Goal: Transaction & Acquisition: Purchase product/service

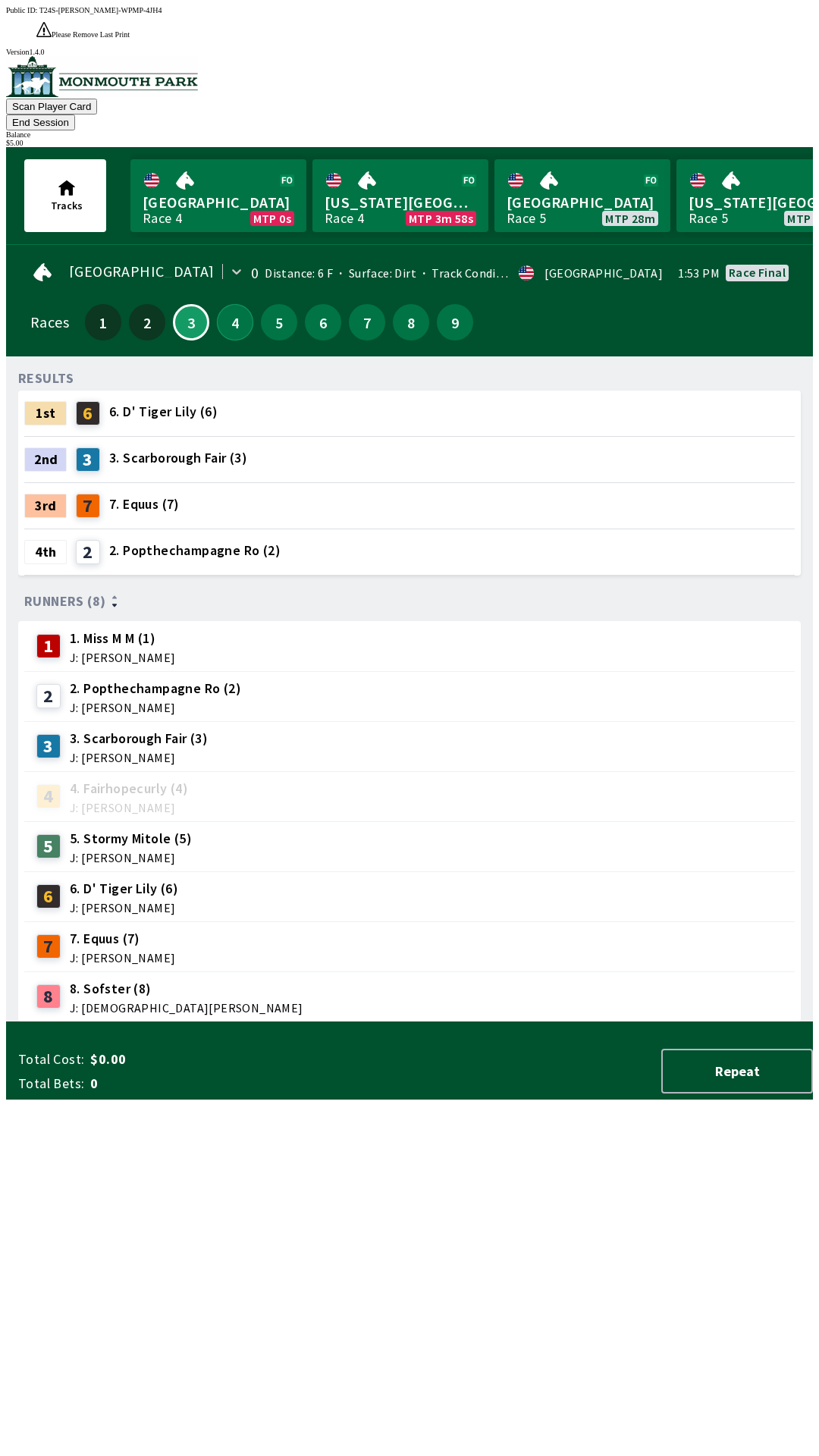
click at [237, 304] on button "4" at bounding box center [235, 322] width 37 height 37
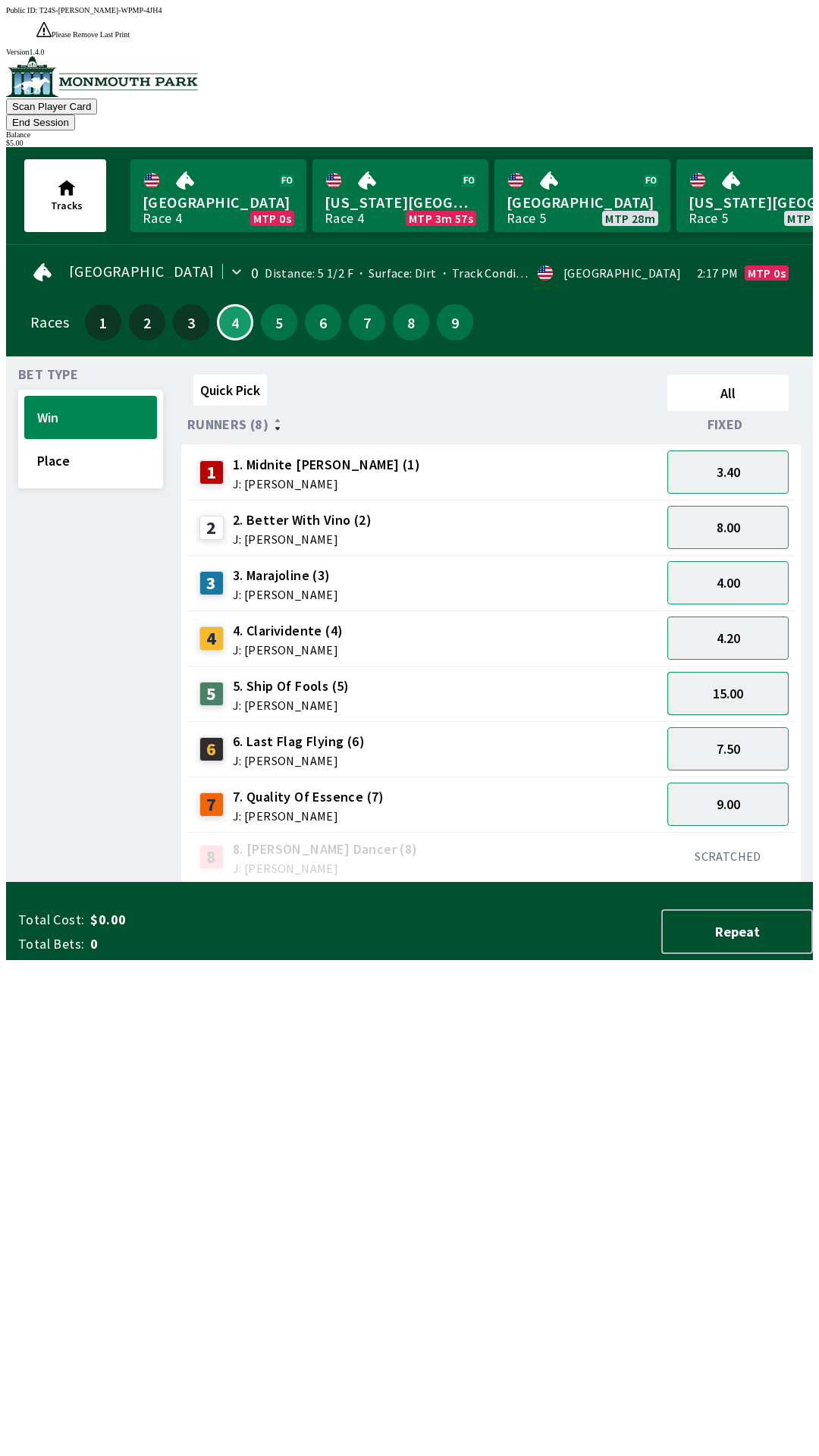
click at [695, 672] on button "15.00" at bounding box center [727, 693] width 121 height 44
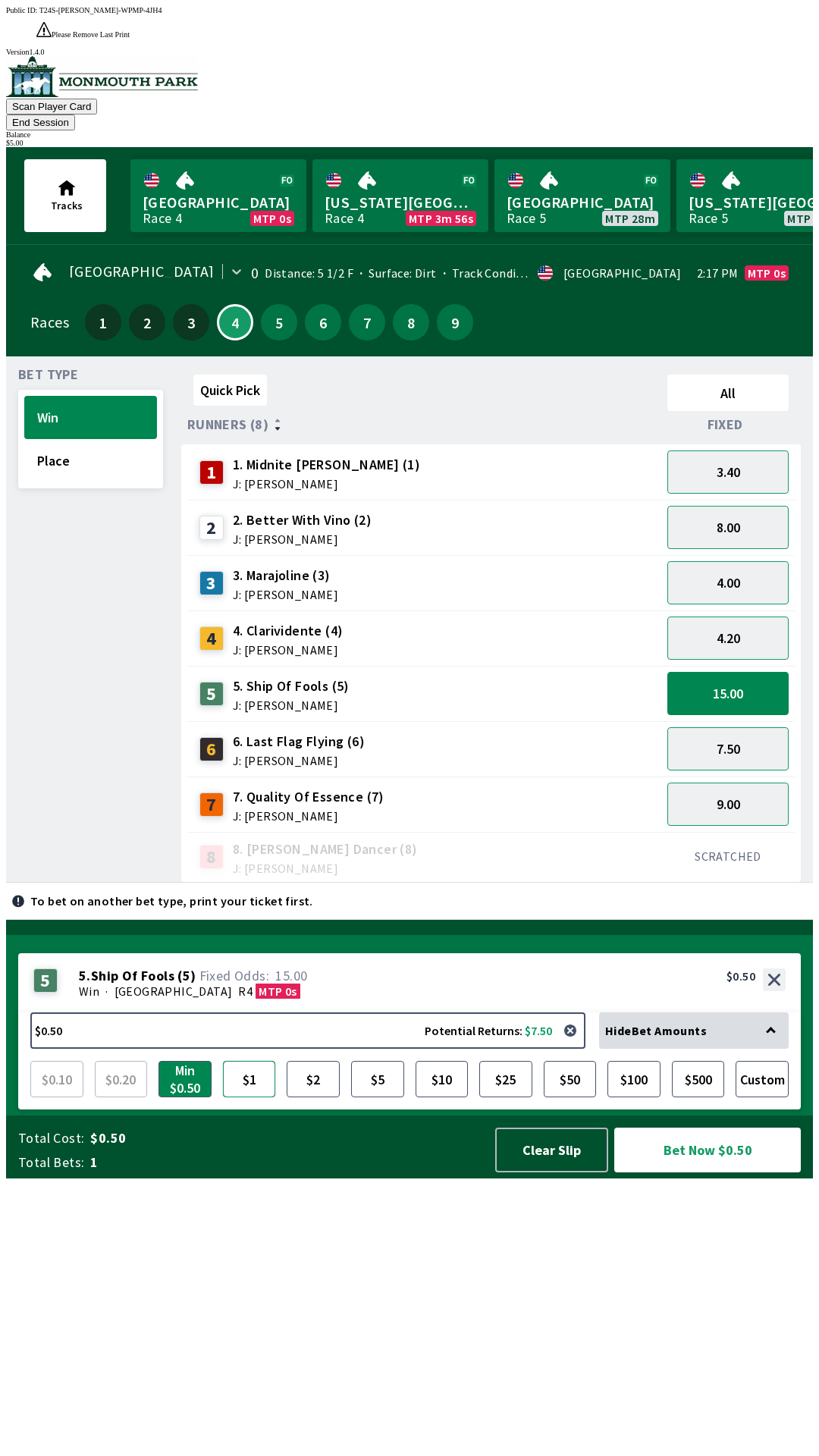
click at [260, 1098] on button "$1" at bounding box center [250, 1080] width 53 height 37
click at [677, 1173] on button "Bet Now $1.00" at bounding box center [708, 1150] width 186 height 45
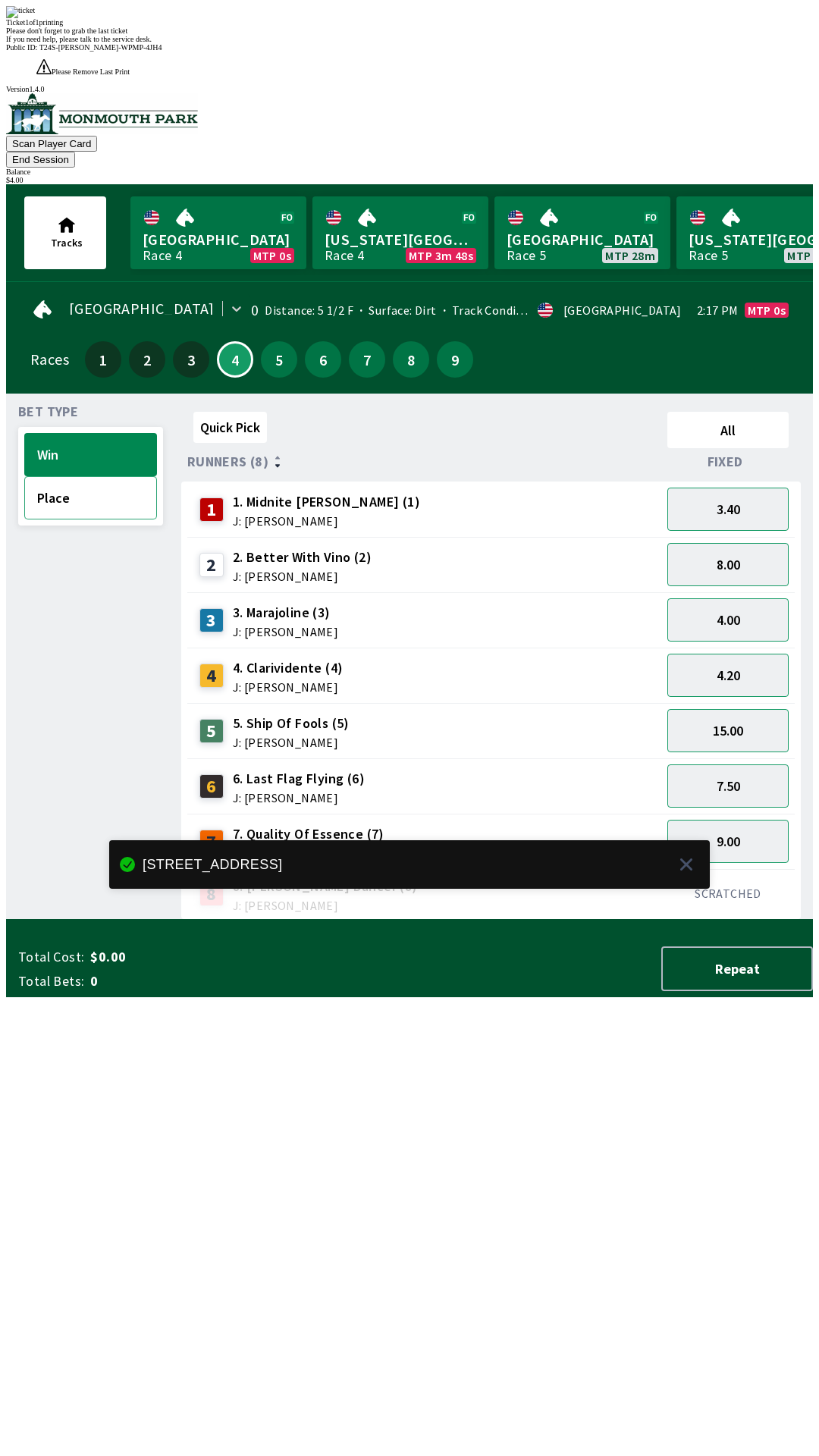
click at [53, 476] on button "Place" at bounding box center [91, 498] width 133 height 44
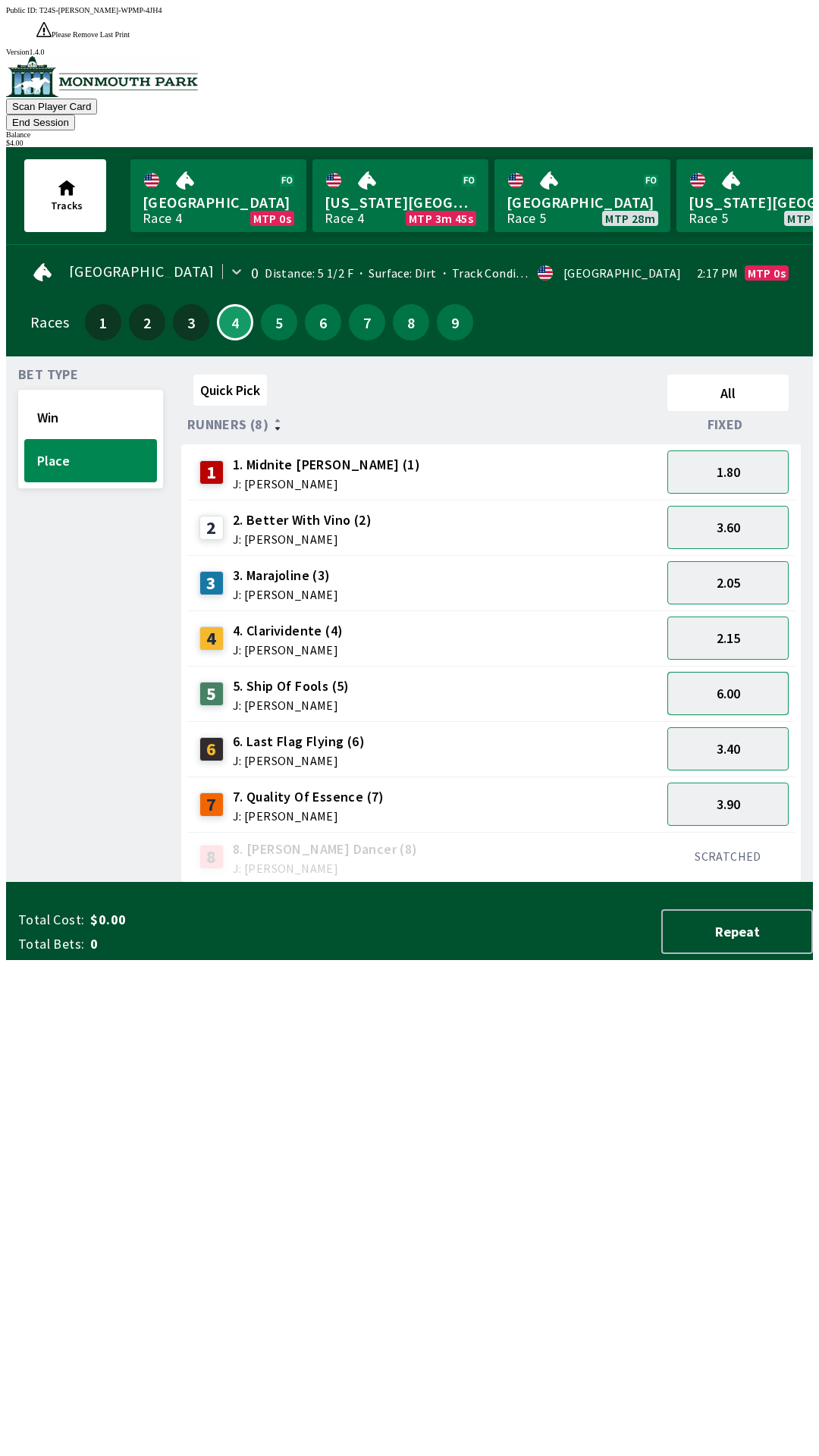
click at [697, 672] on button "6.00" at bounding box center [727, 693] width 121 height 44
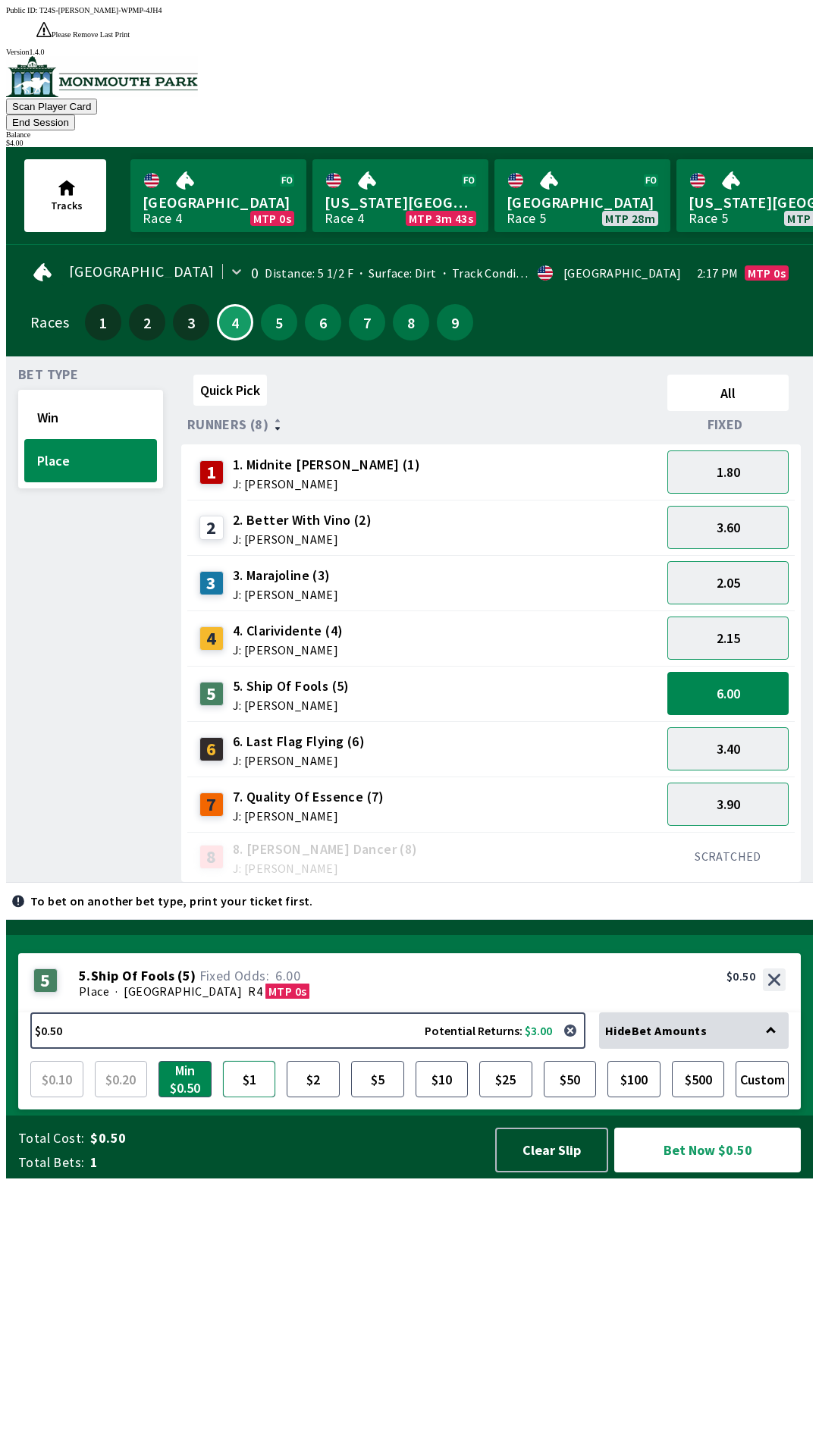
click at [245, 1098] on button "$1" at bounding box center [250, 1080] width 53 height 37
click at [650, 1173] on button "Bet Now $1.00" at bounding box center [708, 1150] width 186 height 45
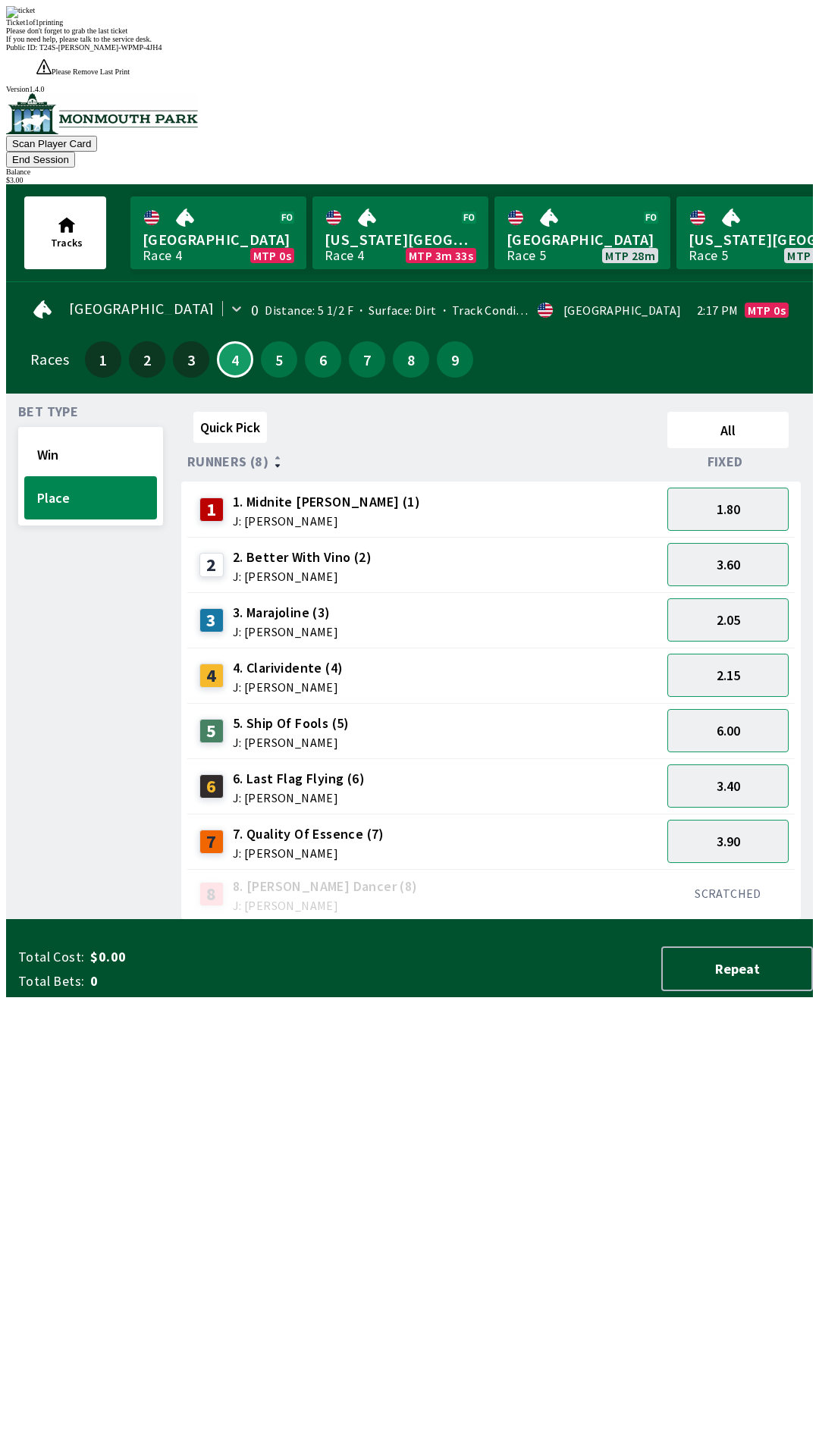
click at [741, 176] on div "$ 3.00" at bounding box center [409, 179] width 807 height 8
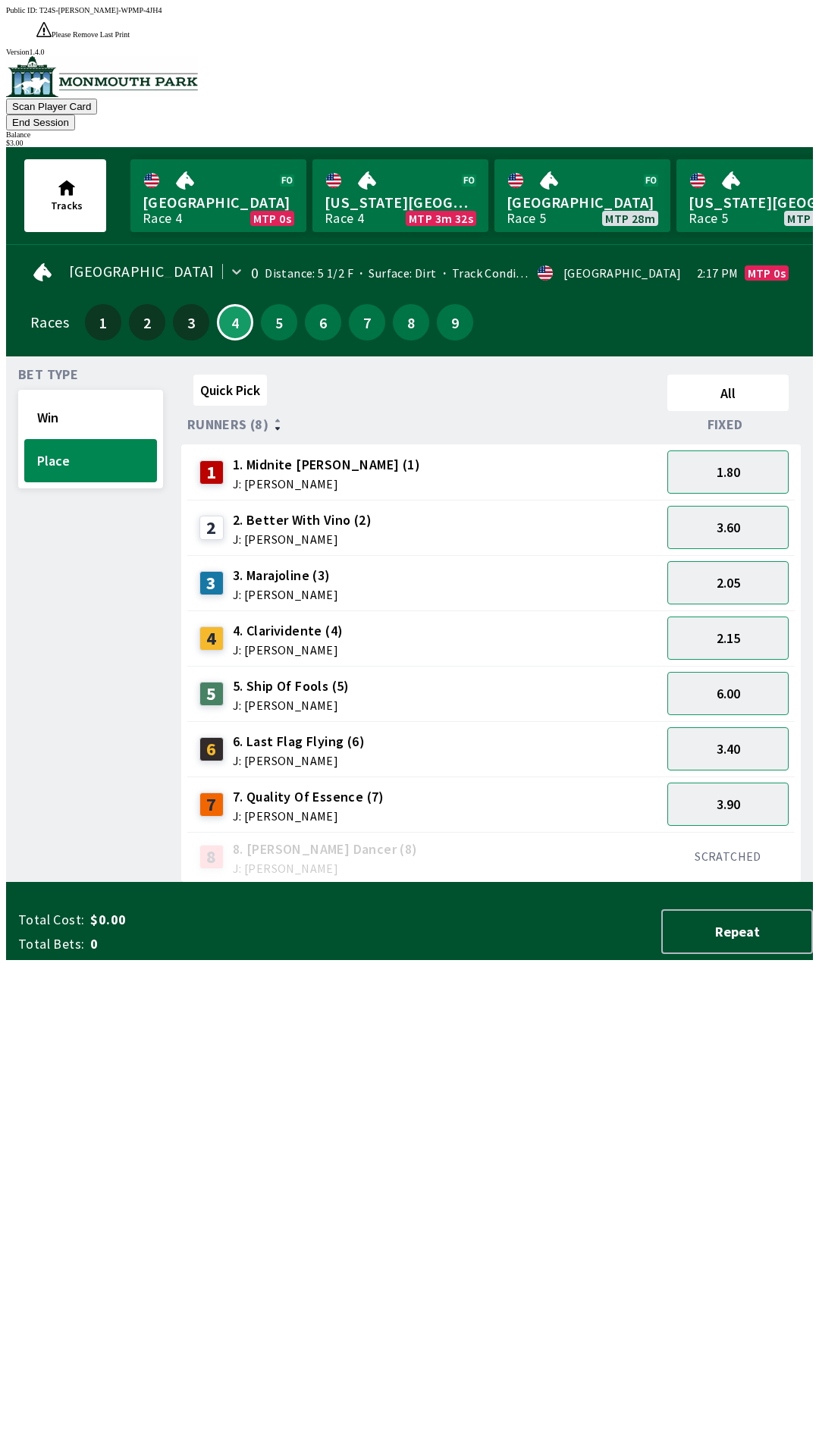
click at [75, 115] on button "End Session" at bounding box center [40, 122] width 69 height 16
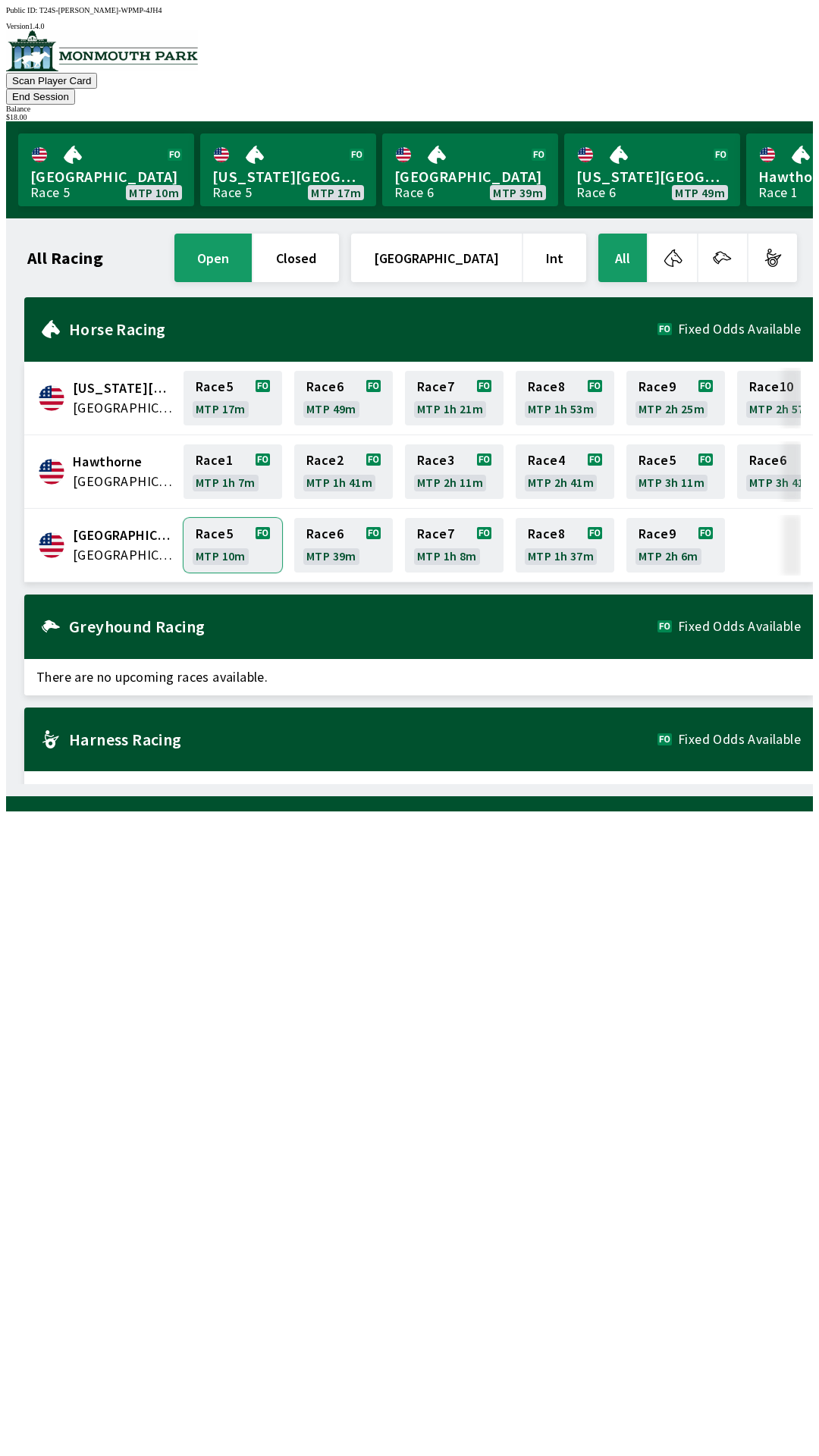
click at [212, 531] on link "Race 5 MTP 10m" at bounding box center [232, 546] width 98 height 55
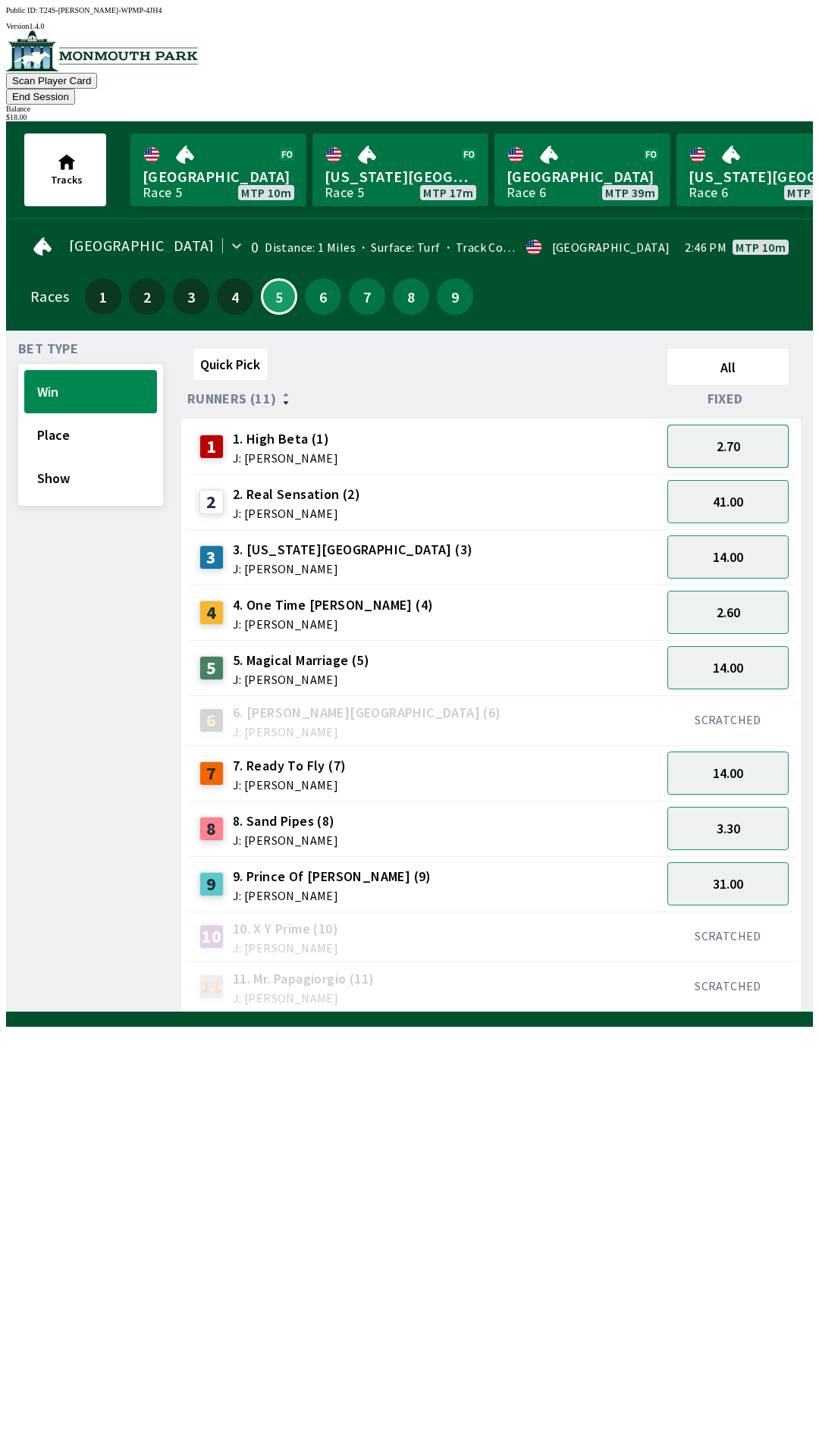
click at [705, 430] on button "2.70" at bounding box center [727, 446] width 121 height 44
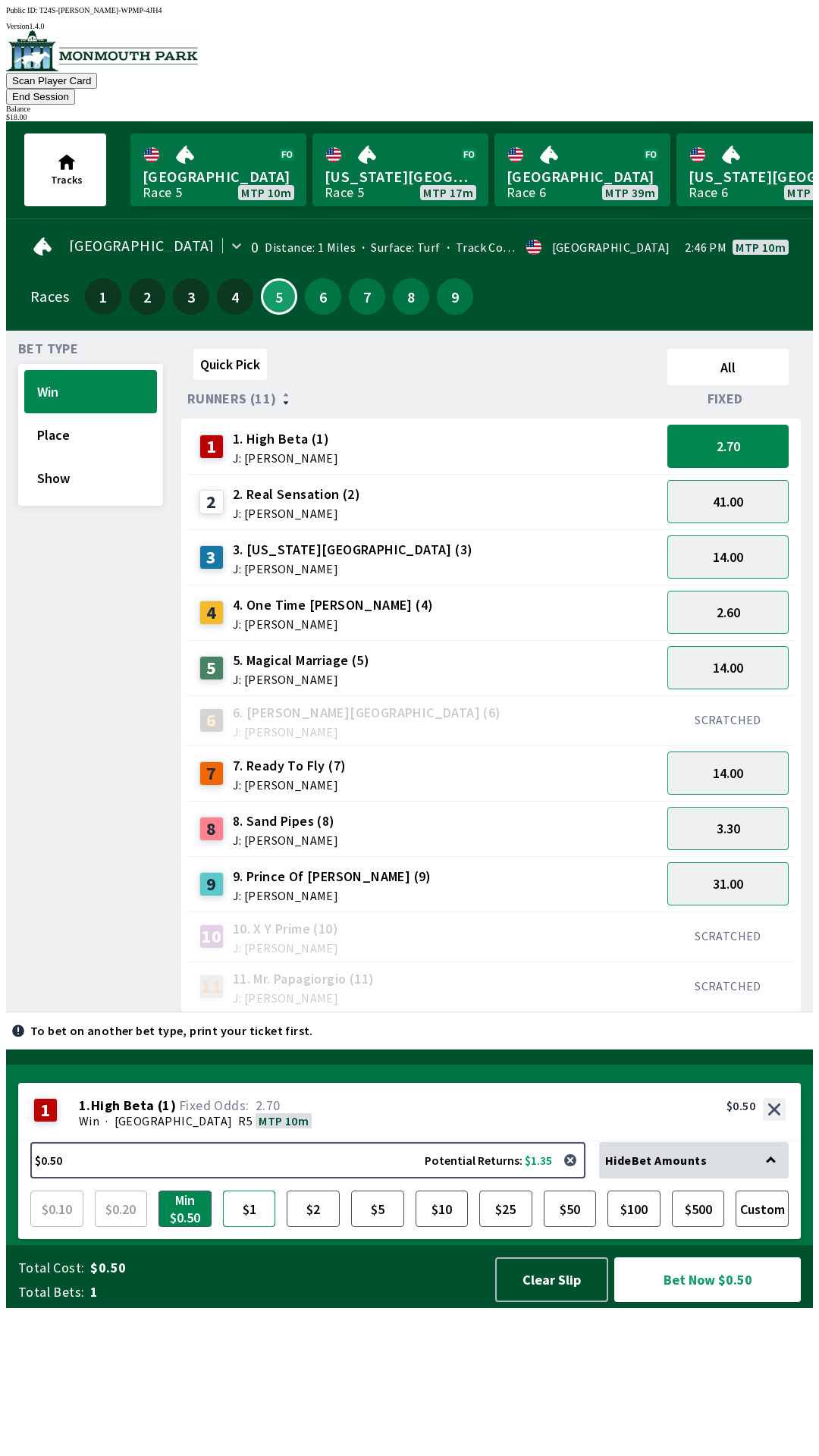
click at [247, 1227] on button "$1" at bounding box center [250, 1209] width 53 height 37
click at [724, 866] on button "31.00" at bounding box center [727, 884] width 121 height 44
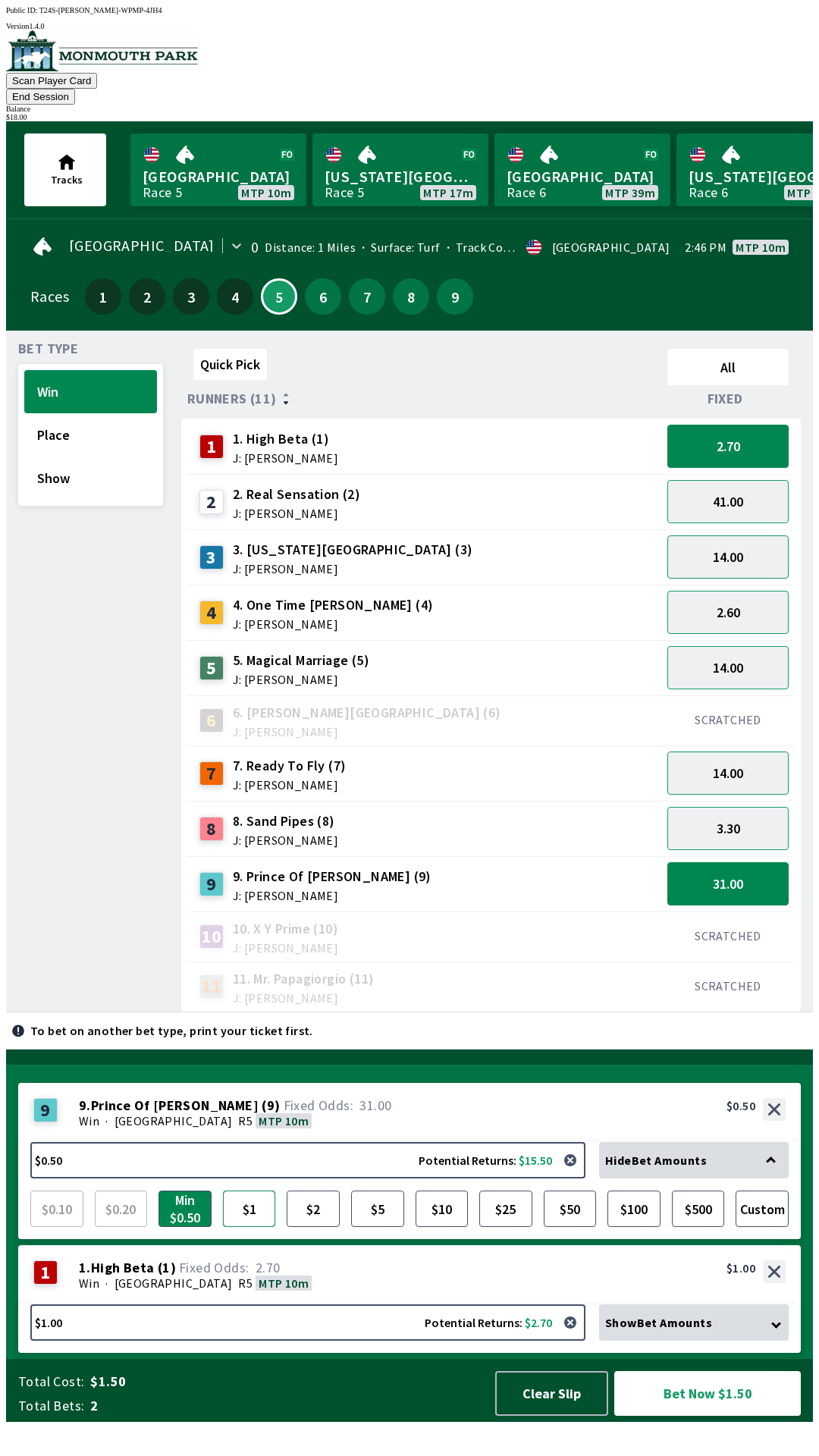
click at [244, 1227] on button "$1" at bounding box center [250, 1209] width 53 height 37
click at [722, 646] on button "14.00" at bounding box center [727, 667] width 121 height 44
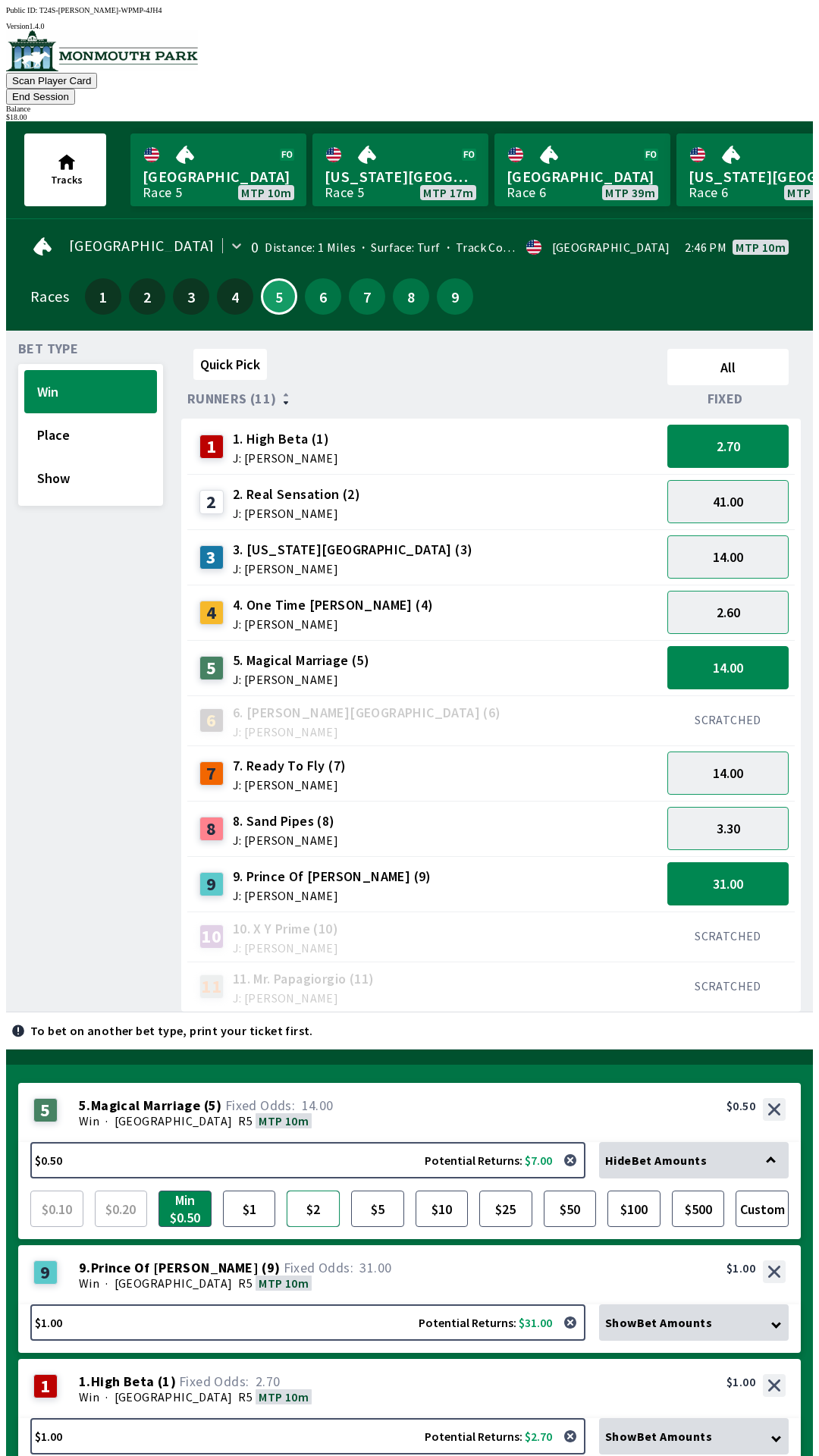
click at [308, 1191] on button "$2" at bounding box center [314, 1209] width 53 height 37
click at [714, 592] on button "2.60" at bounding box center [727, 612] width 121 height 44
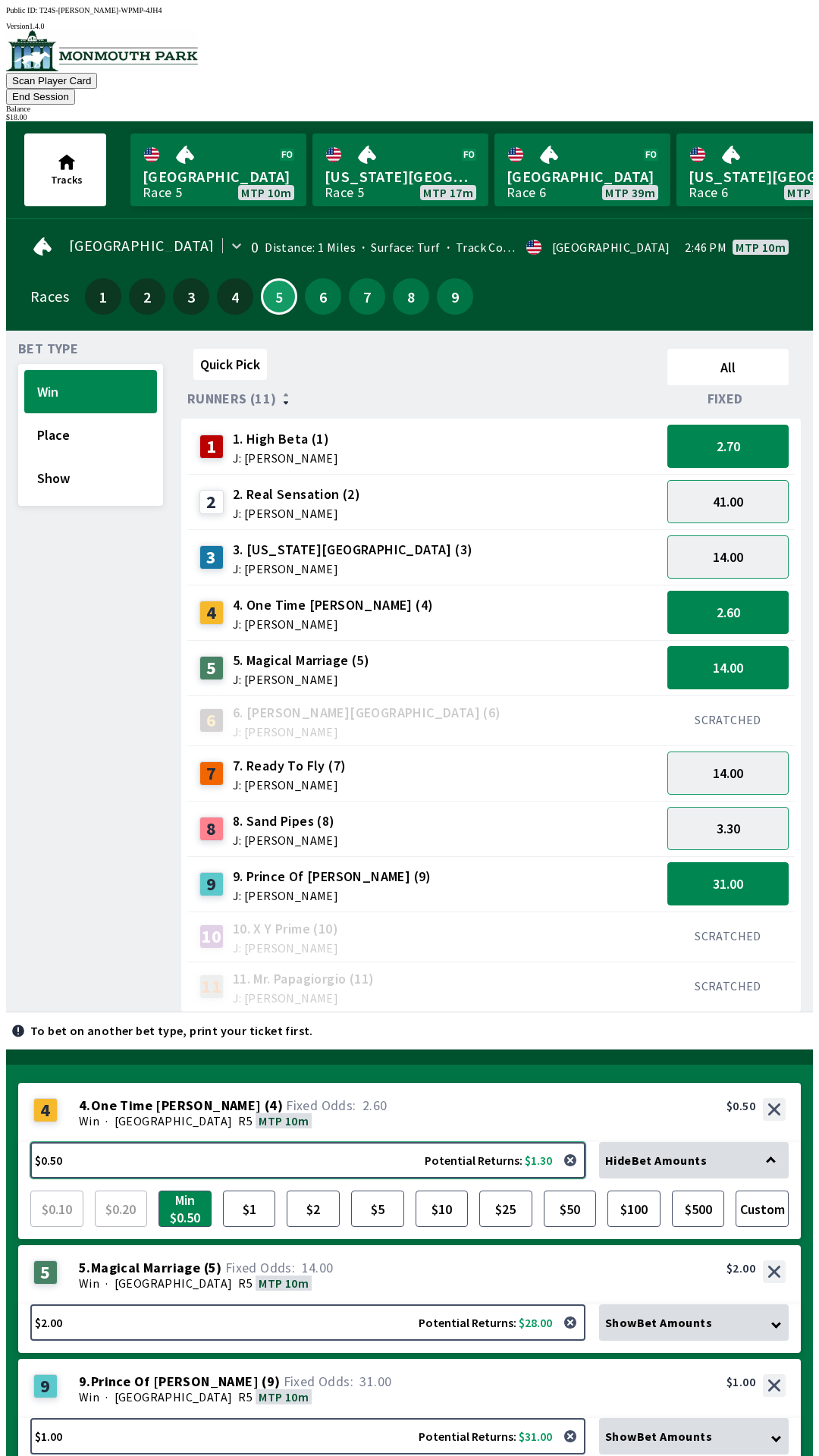
click at [84, 1142] on button "$0.50 Potential Returns: $1.30" at bounding box center [308, 1161] width 555 height 37
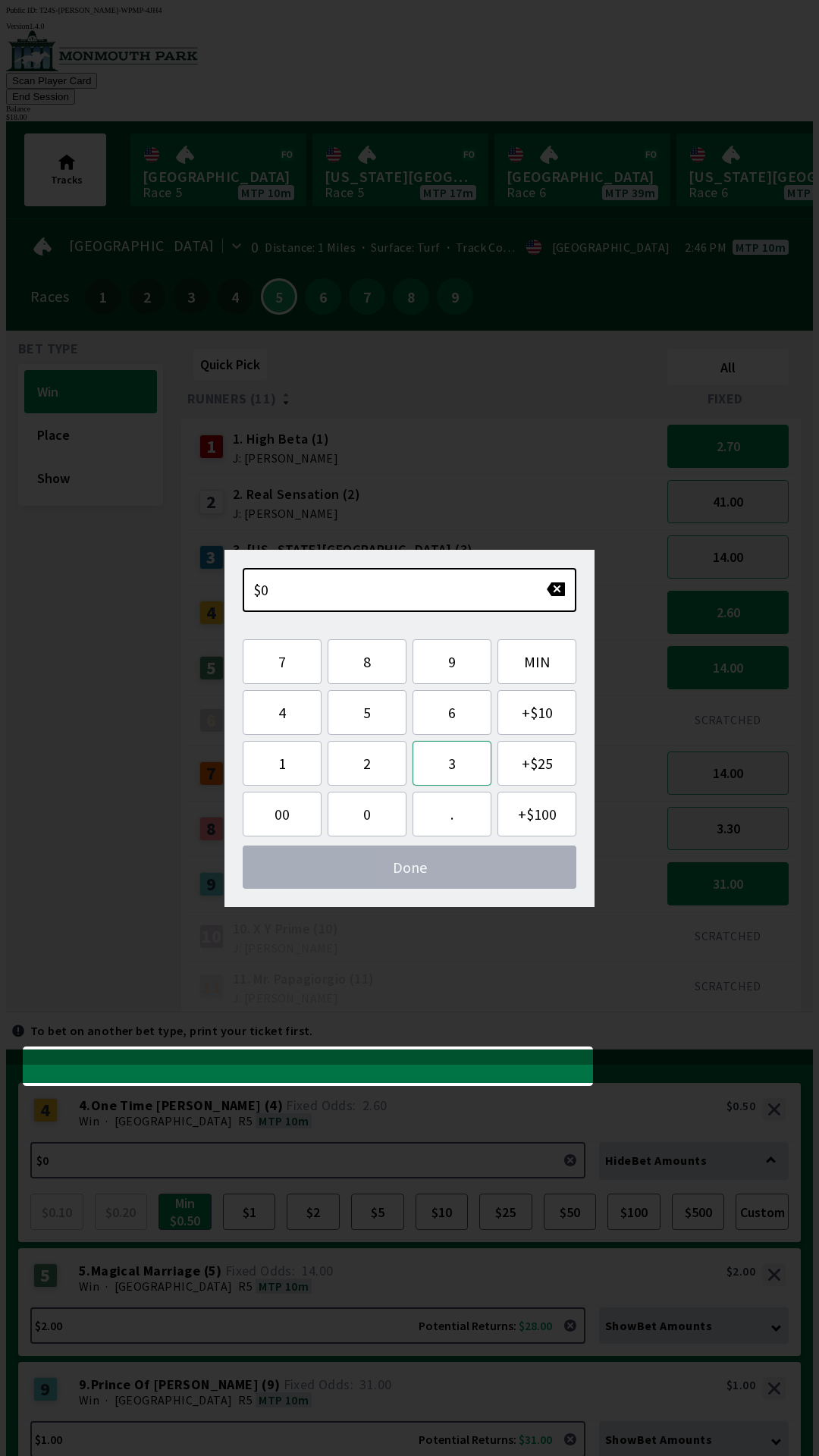
click at [459, 760] on button "3" at bounding box center [451, 764] width 79 height 45
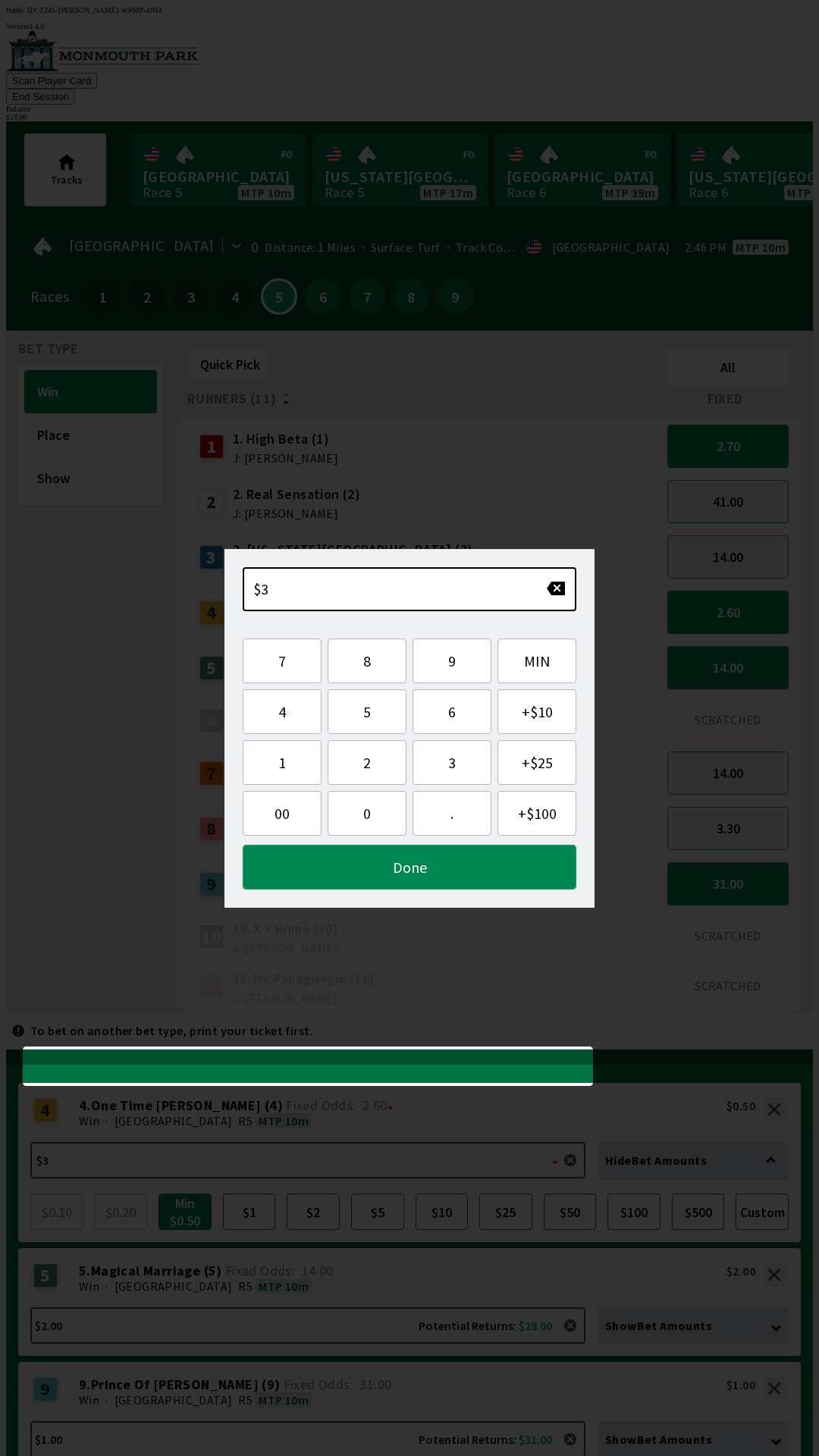
click at [349, 873] on button "Done" at bounding box center [409, 867] width 334 height 45
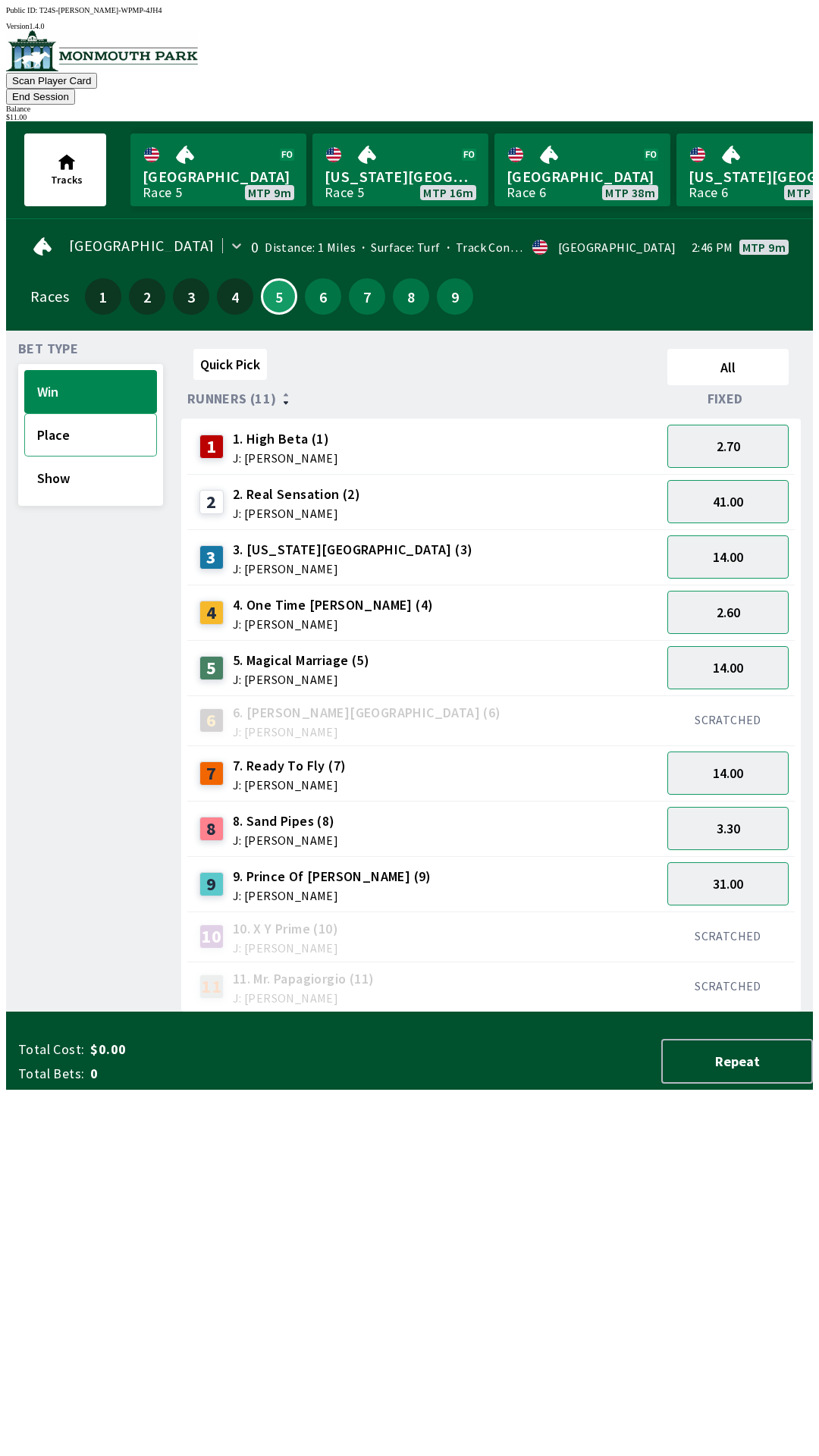
click at [46, 413] on button "Place" at bounding box center [91, 434] width 133 height 44
click at [729, 646] on button "6.00" at bounding box center [727, 667] width 121 height 44
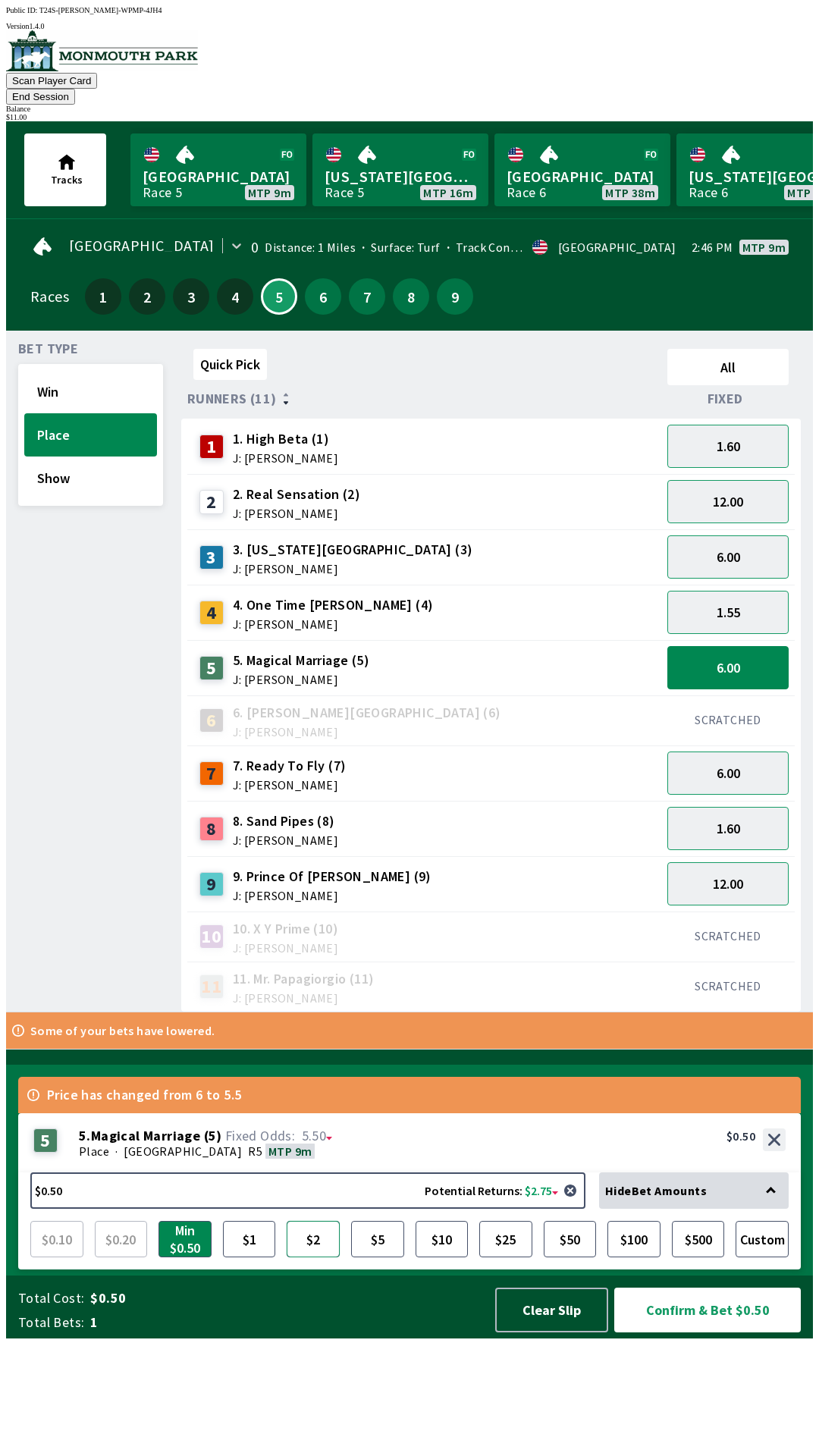
click at [299, 1257] on button "$2" at bounding box center [314, 1239] width 53 height 37
click at [676, 1333] on button "Confirm & Bet $2.00" at bounding box center [708, 1310] width 186 height 45
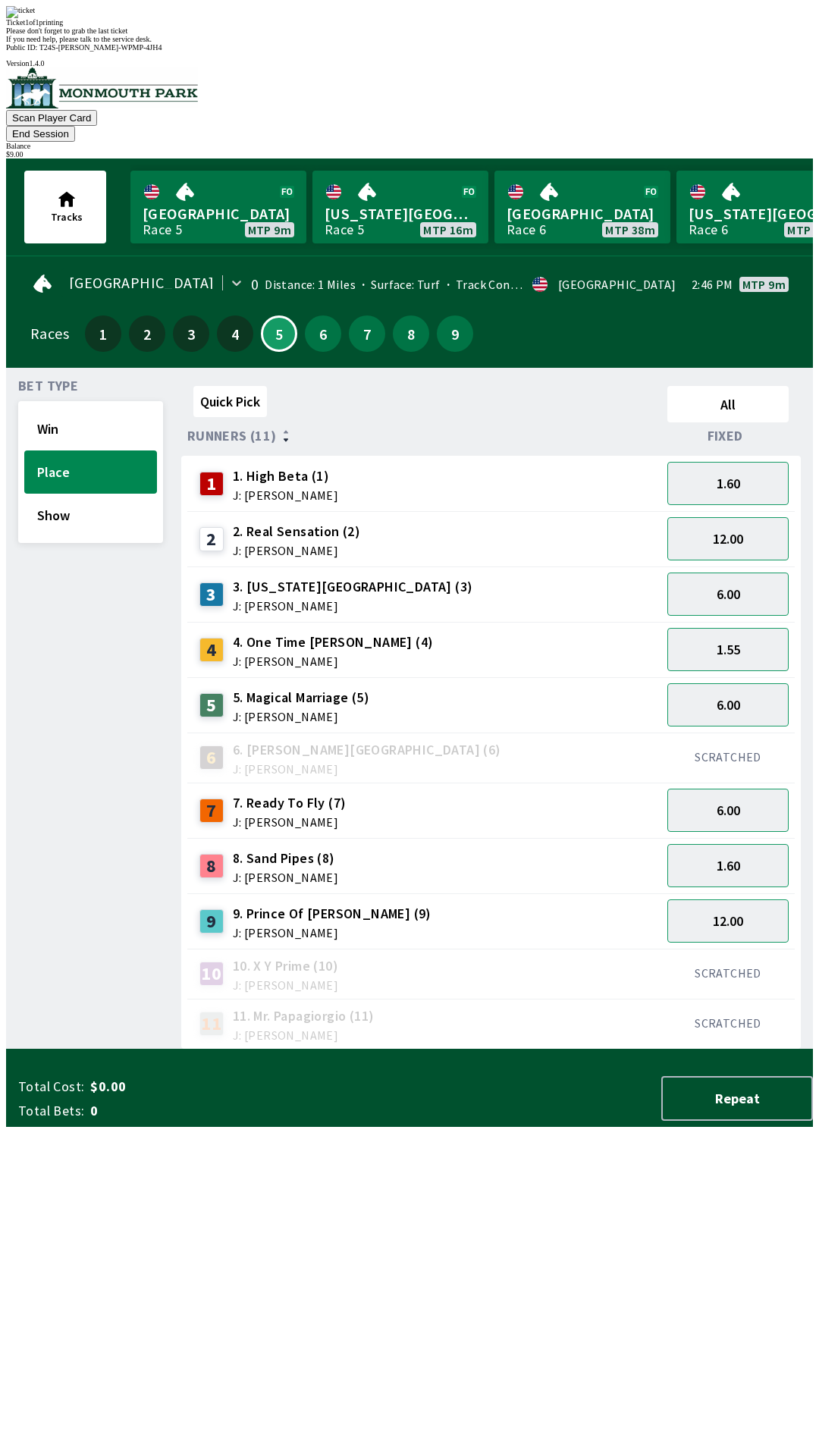
click at [510, 521] on div "2 2. Real Sensation (2) J: [PERSON_NAME]" at bounding box center [424, 540] width 462 height 38
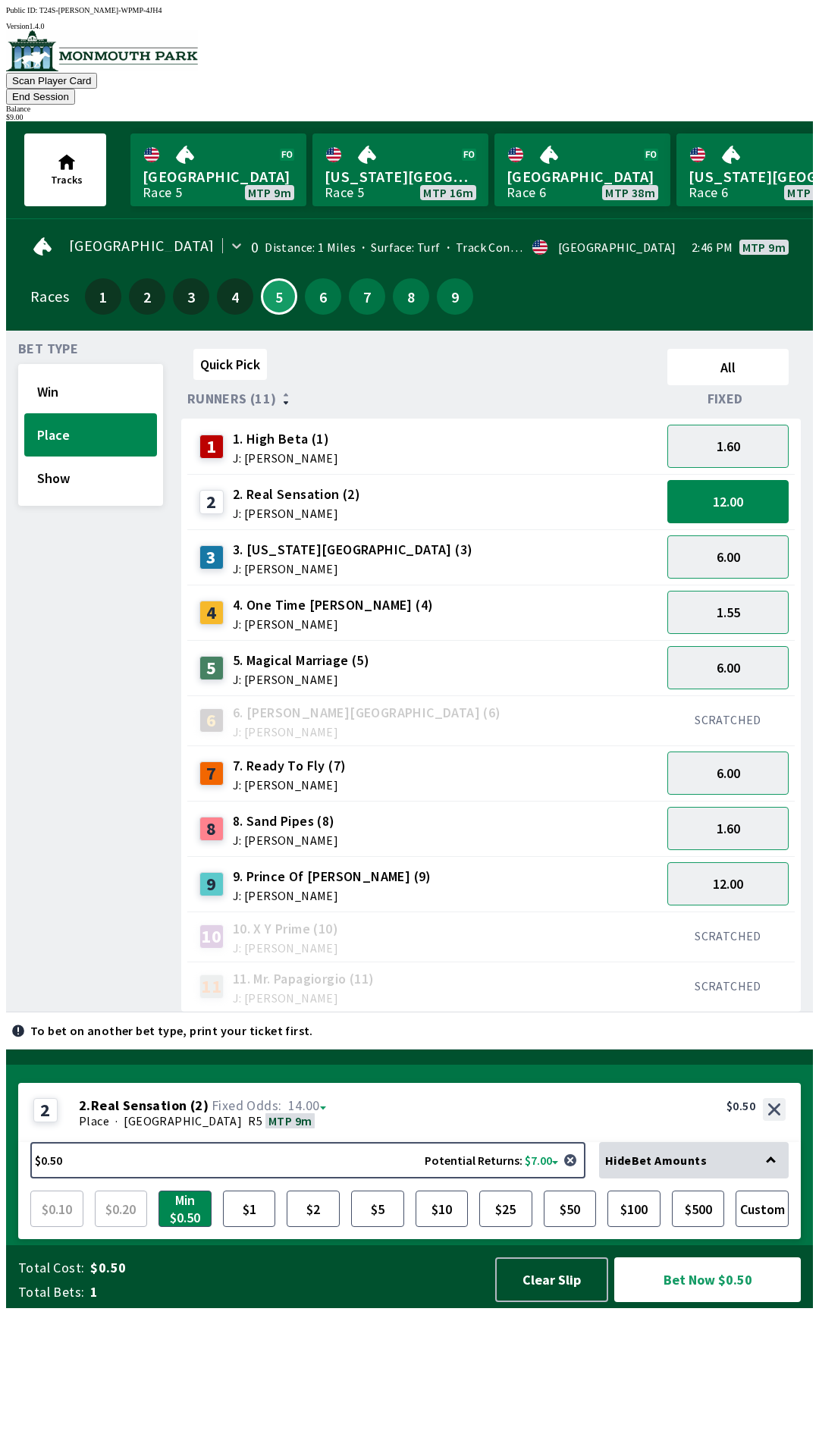
click at [75, 89] on button "End Session" at bounding box center [40, 96] width 69 height 16
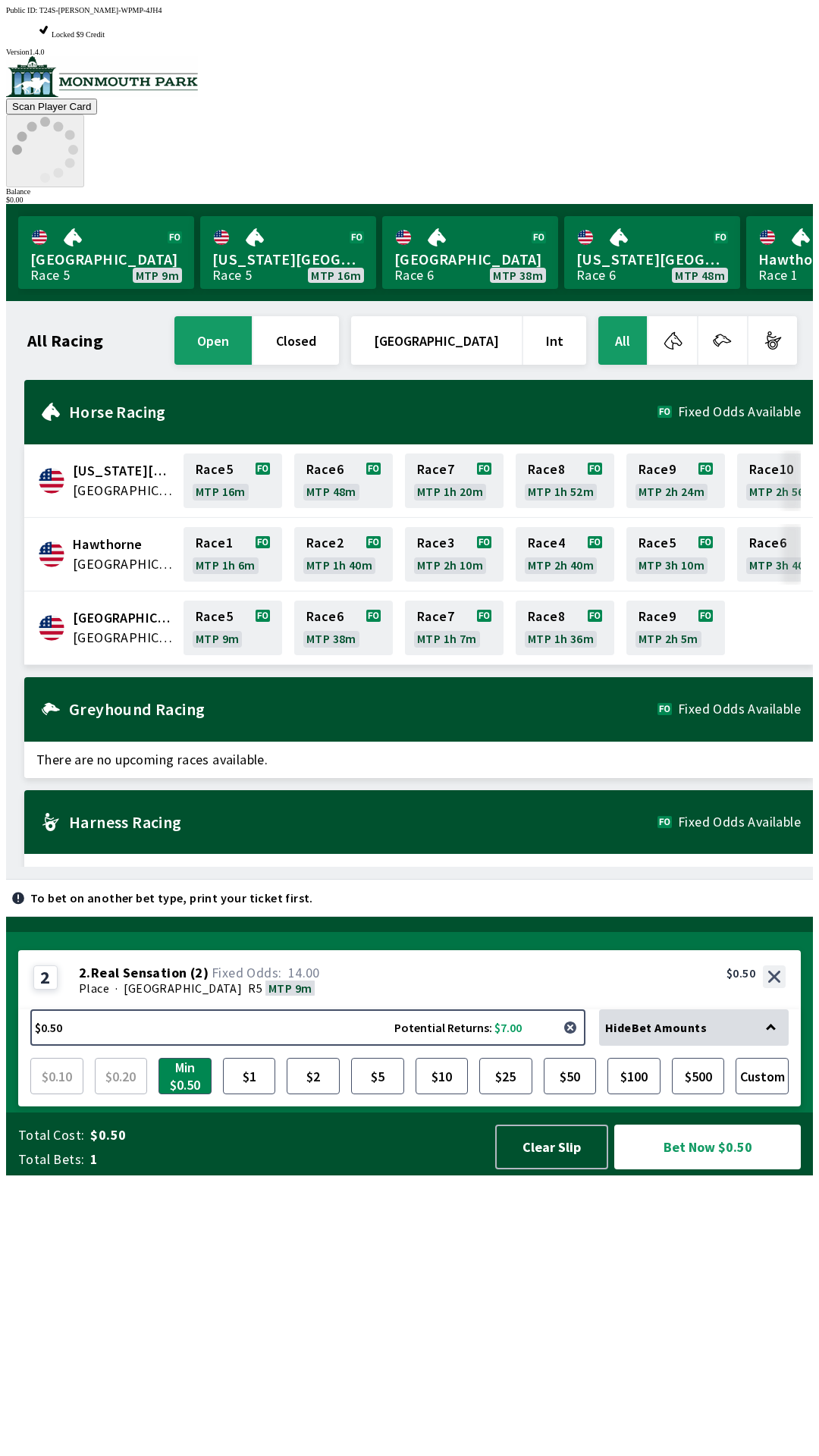
click at [577, 1043] on button "button" at bounding box center [570, 1028] width 31 height 31
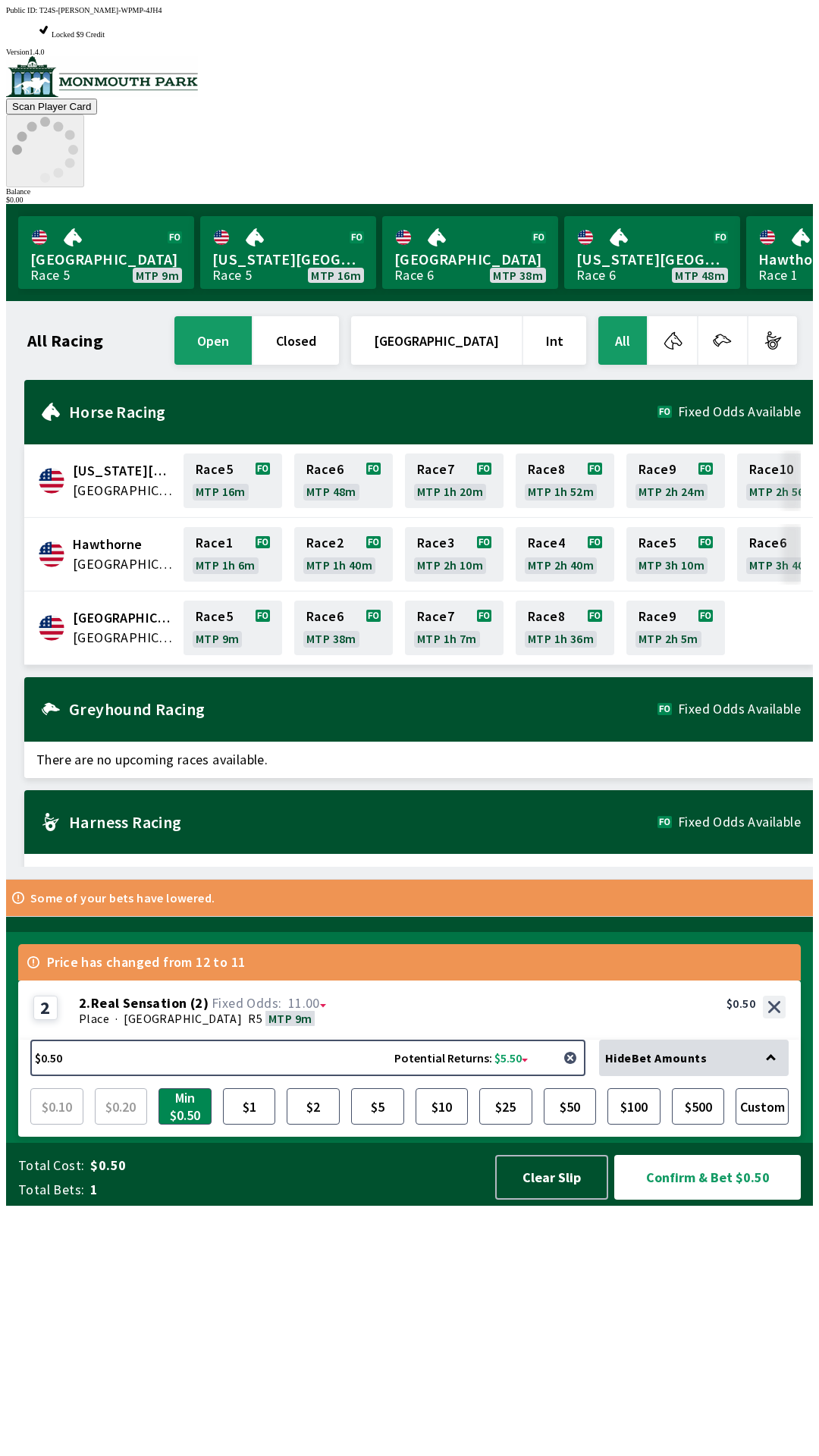
click at [578, 1073] on button "button" at bounding box center [570, 1058] width 31 height 31
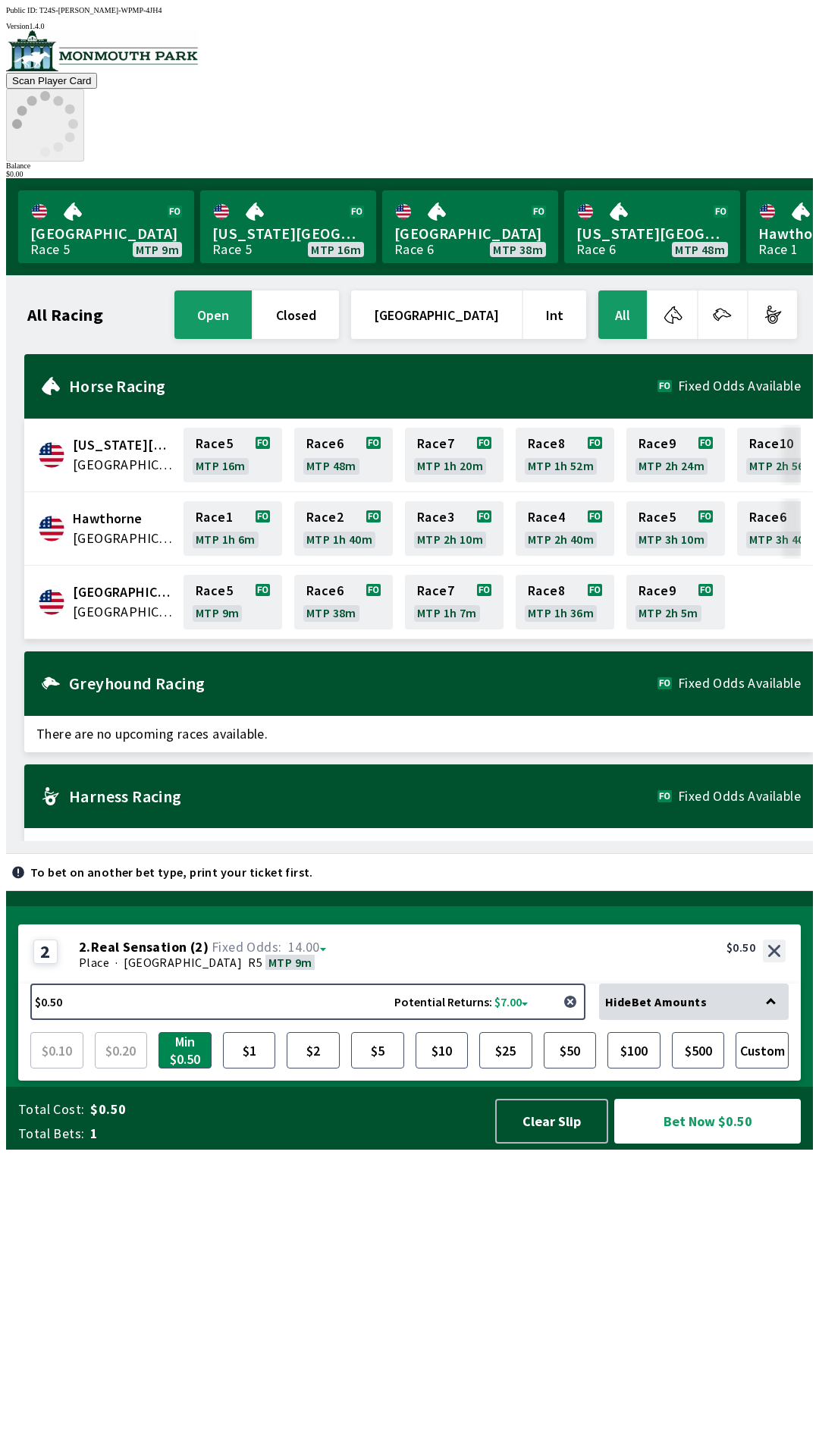
click at [577, 1017] on button "button" at bounding box center [570, 1002] width 31 height 31
click at [523, 1144] on button "Clear Slip" at bounding box center [552, 1122] width 113 height 45
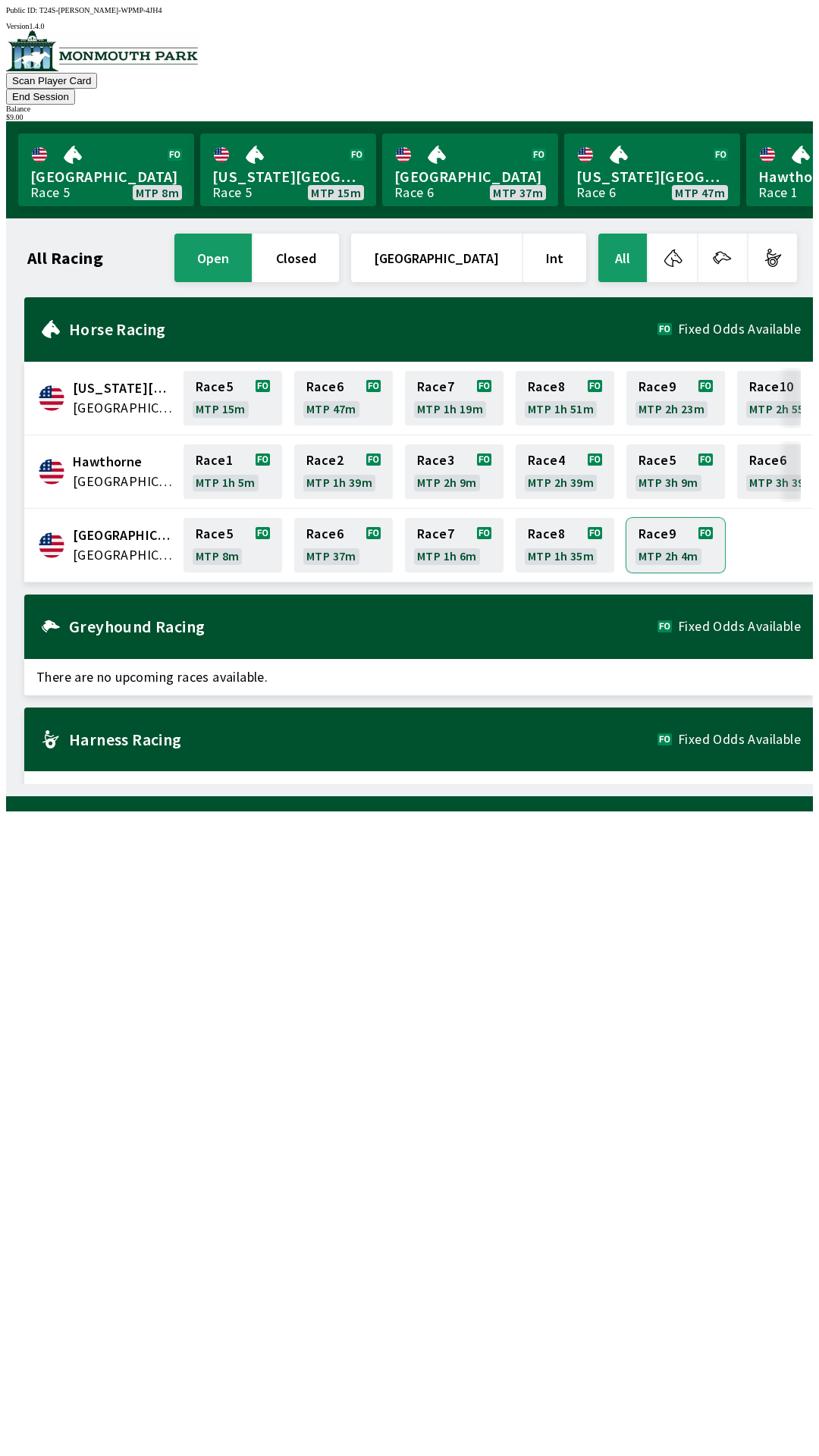
click at [672, 533] on link "Race 9 MTP 2h 4m" at bounding box center [676, 546] width 98 height 55
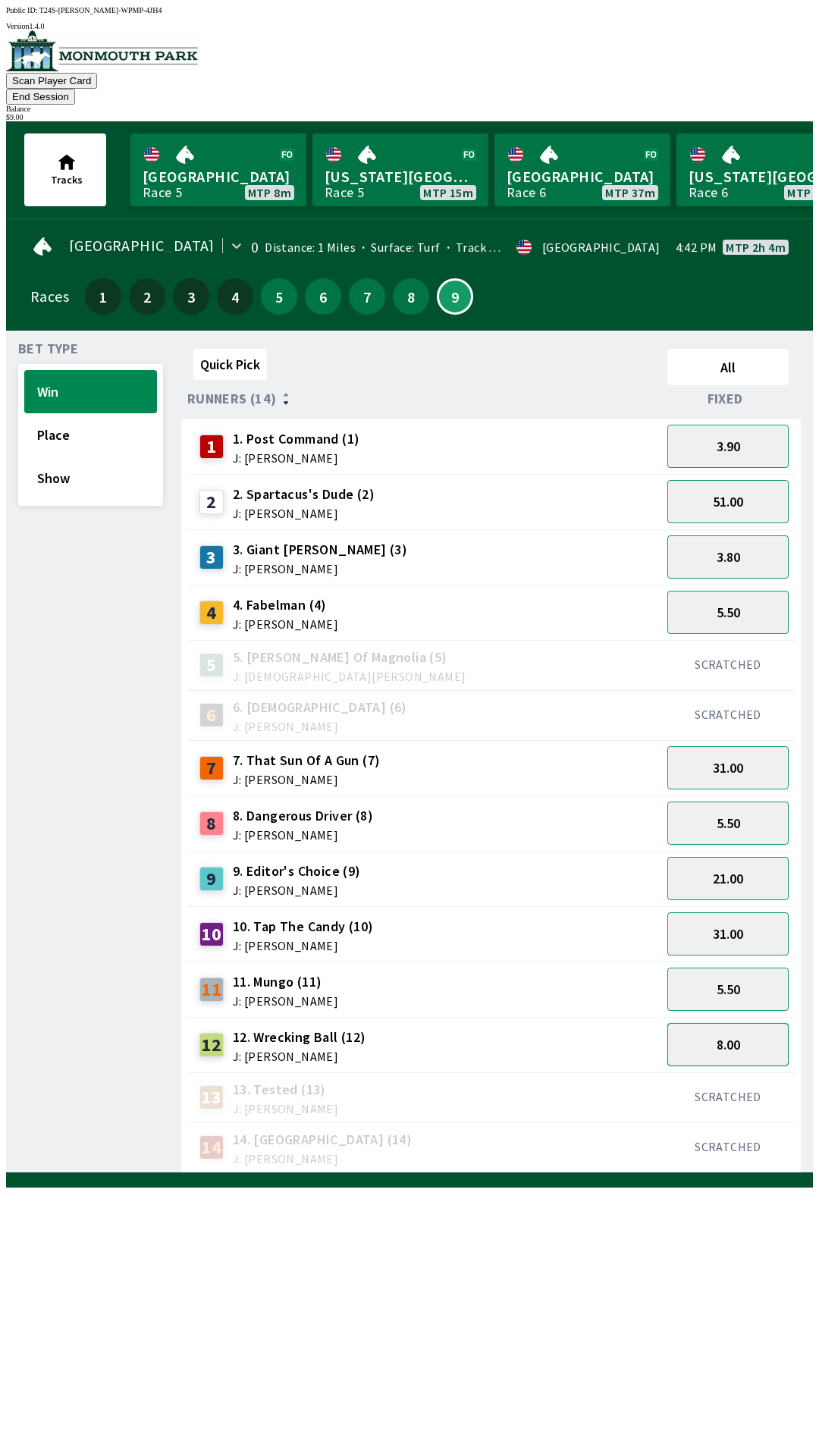
click at [711, 1023] on button "8.00" at bounding box center [727, 1044] width 121 height 44
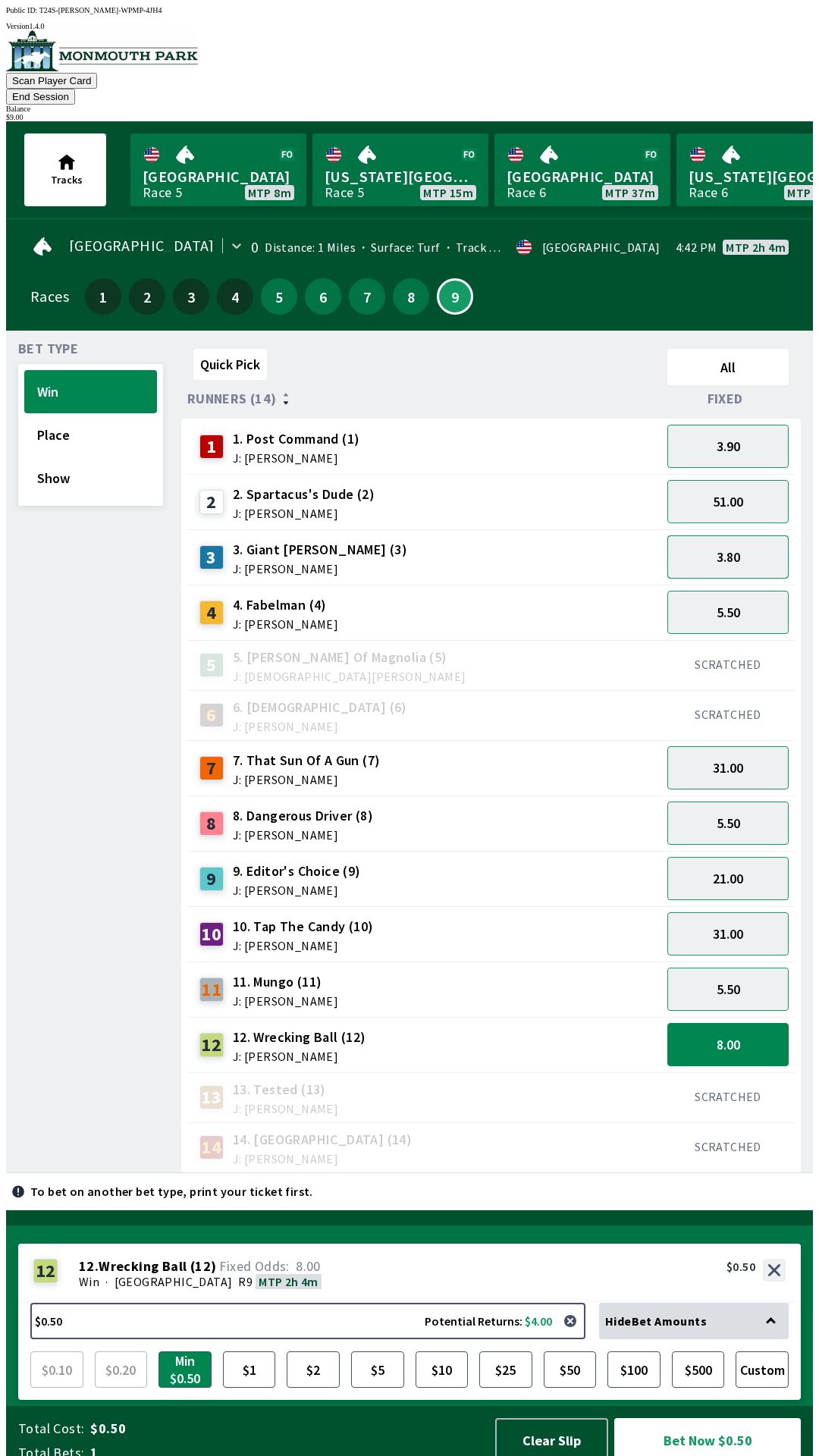
click at [705, 544] on button "3.80" at bounding box center [727, 557] width 121 height 44
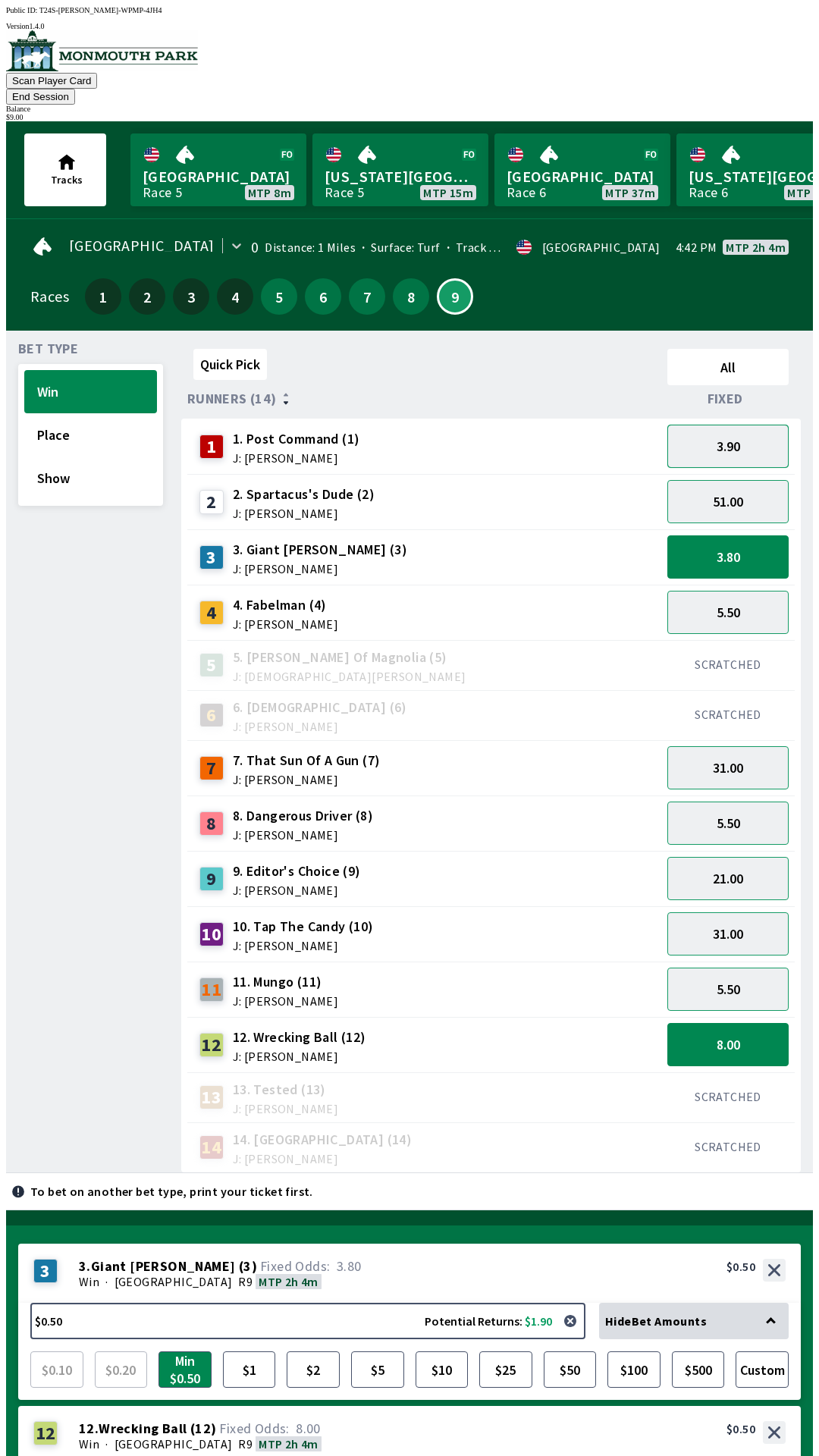
click at [708, 426] on button "3.90" at bounding box center [727, 446] width 121 height 44
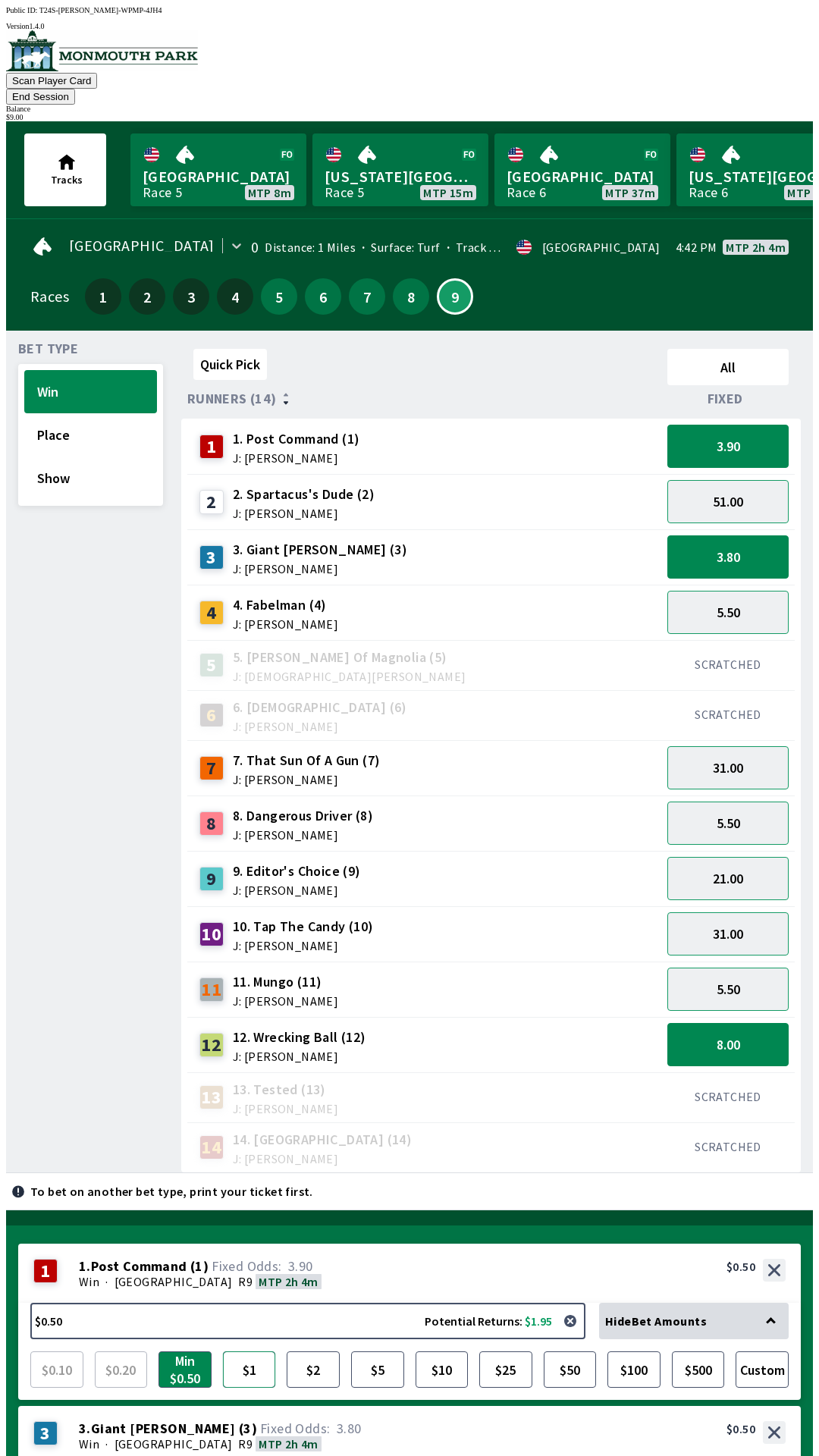
click at [259, 1351] on button "$1" at bounding box center [250, 1370] width 53 height 37
click at [308, 1455] on button "$0.50 Potential Returns: $1.90" at bounding box center [308, 1483] width 555 height 37
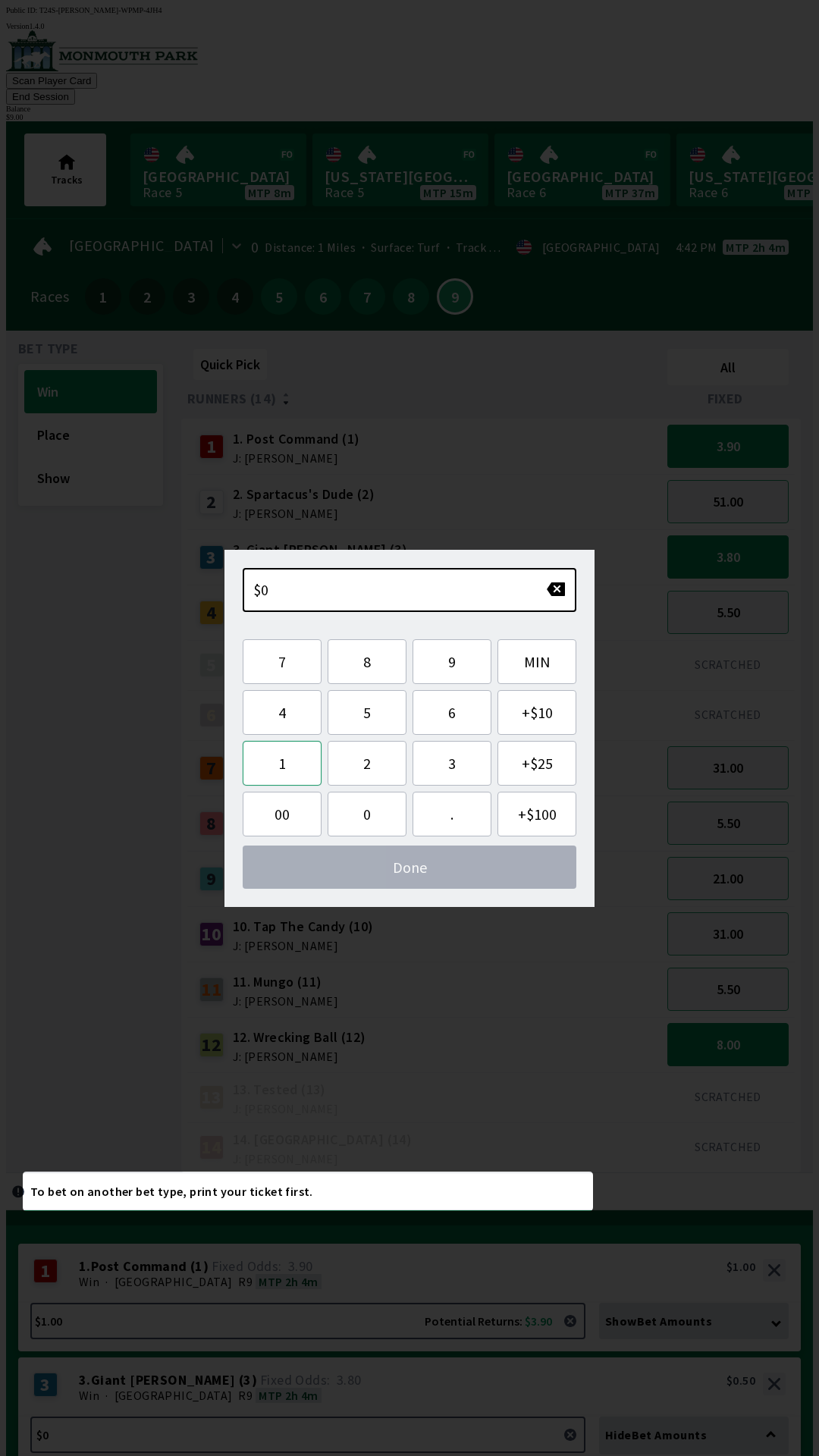
click at [276, 765] on button "1" at bounding box center [282, 764] width 79 height 45
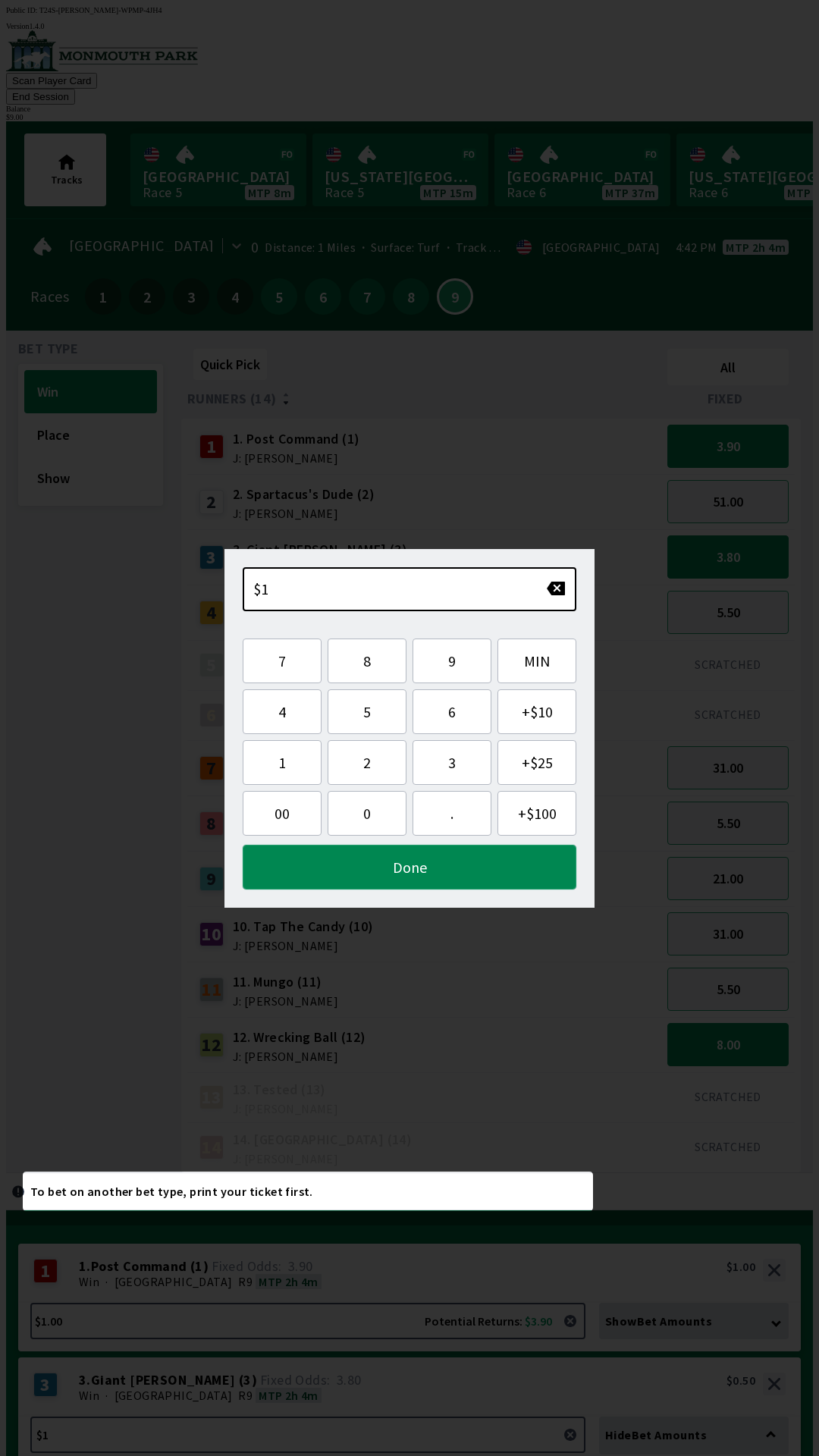
click at [298, 864] on button "Done" at bounding box center [409, 867] width 334 height 45
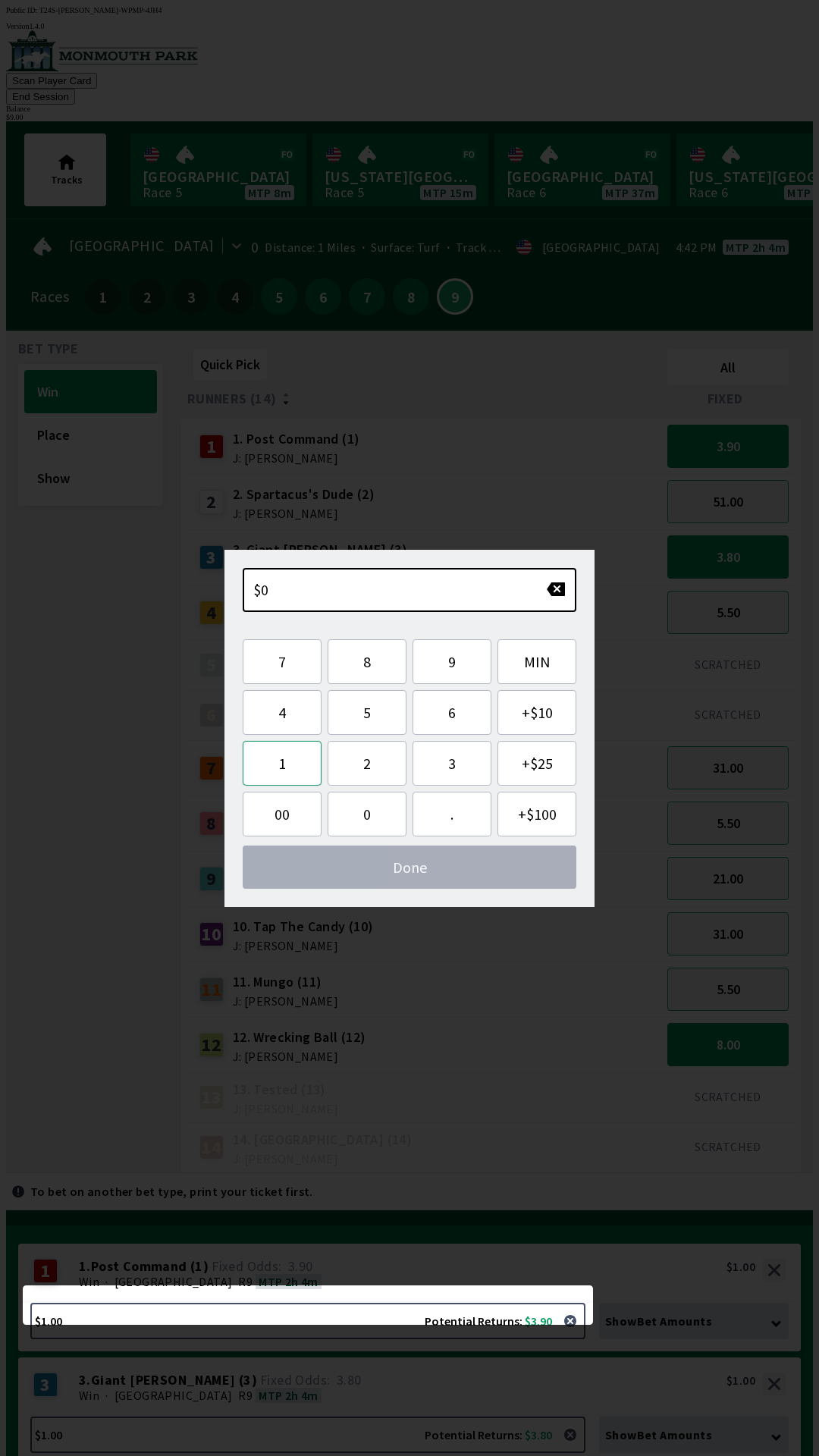
click at [272, 767] on button "1" at bounding box center [282, 764] width 79 height 45
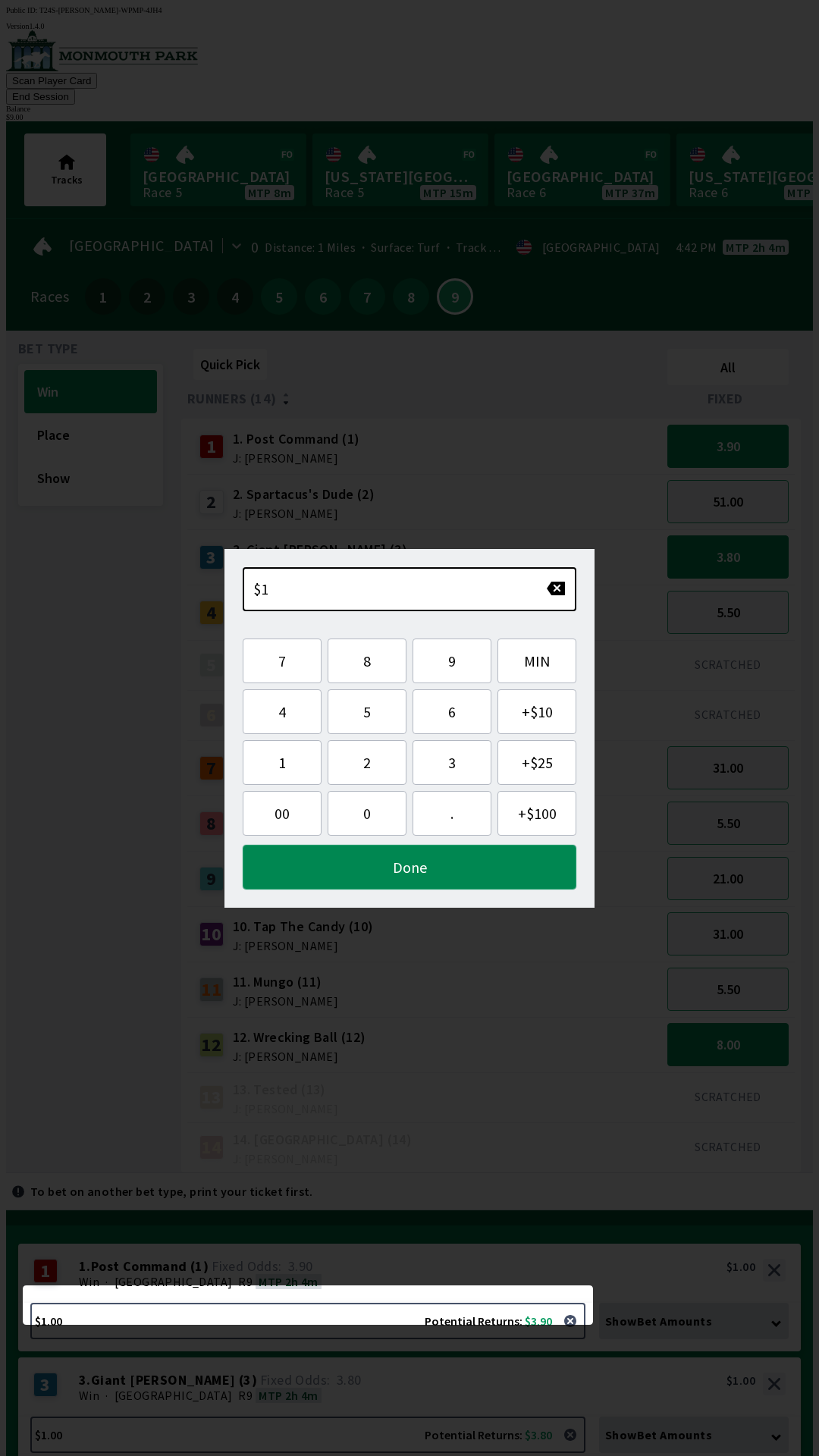
click at [378, 867] on button "Done" at bounding box center [409, 867] width 334 height 45
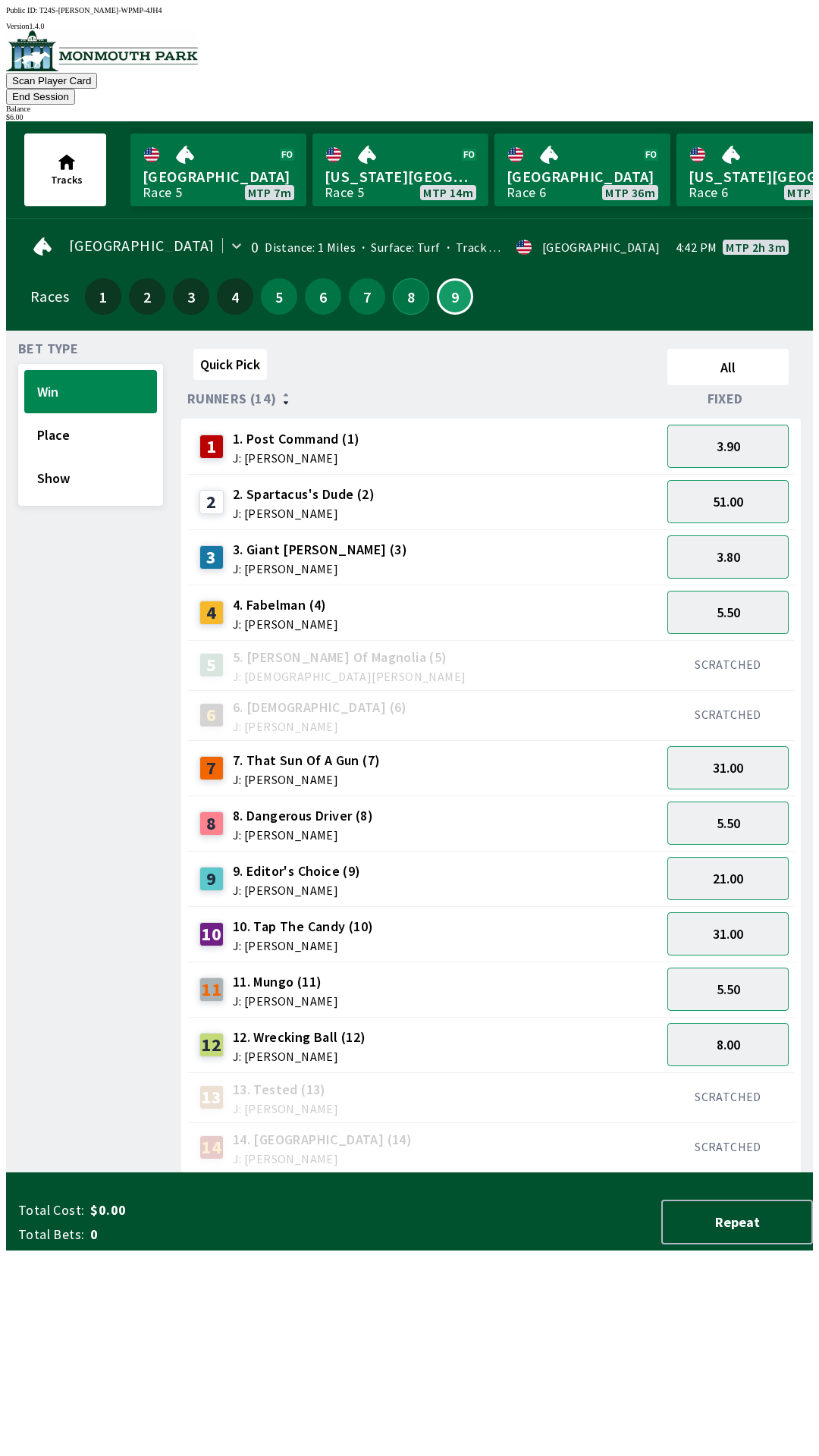
click at [401, 279] on button "8" at bounding box center [411, 297] width 37 height 37
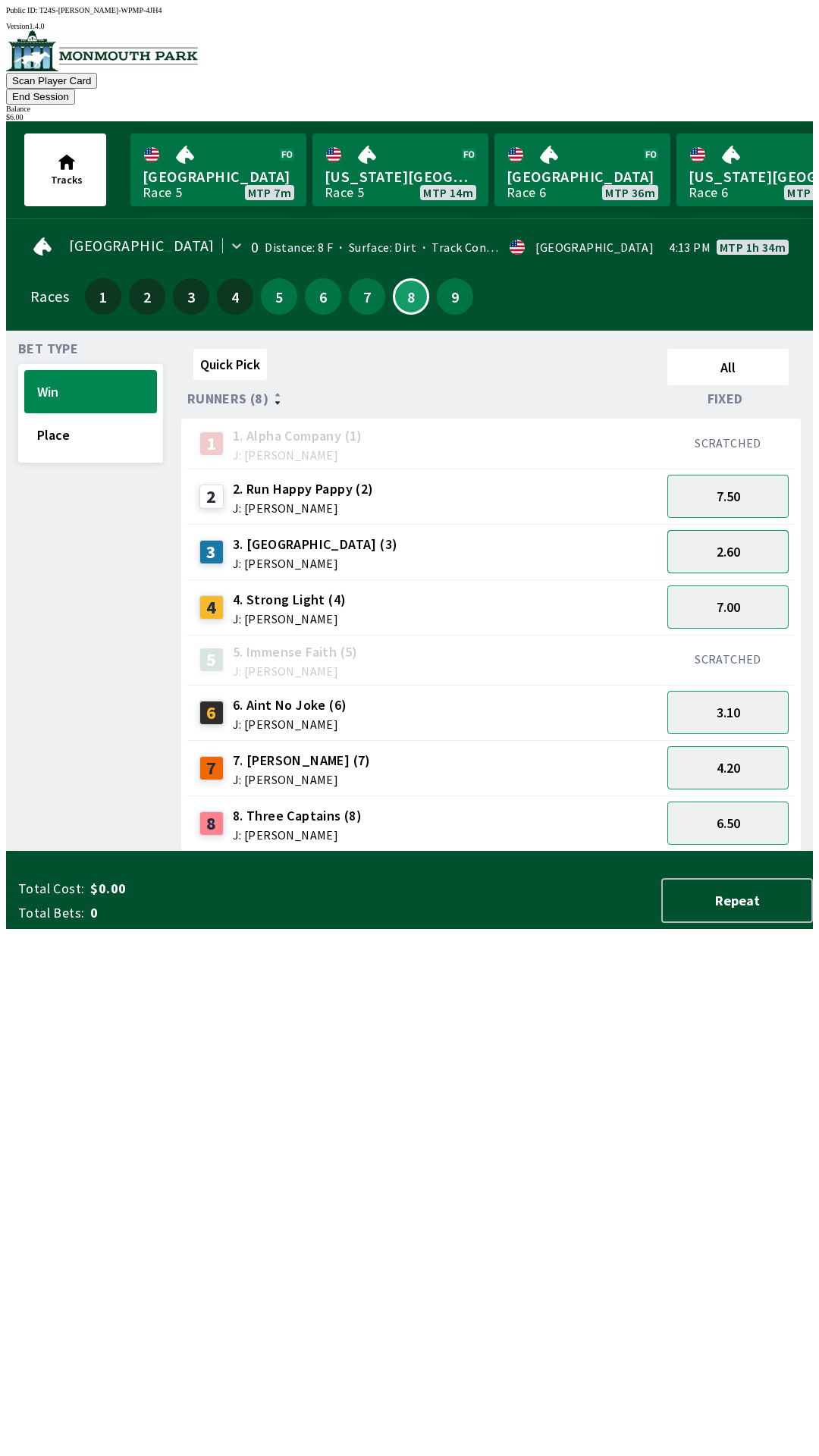
click at [723, 537] on button "2.60" at bounding box center [727, 551] width 121 height 44
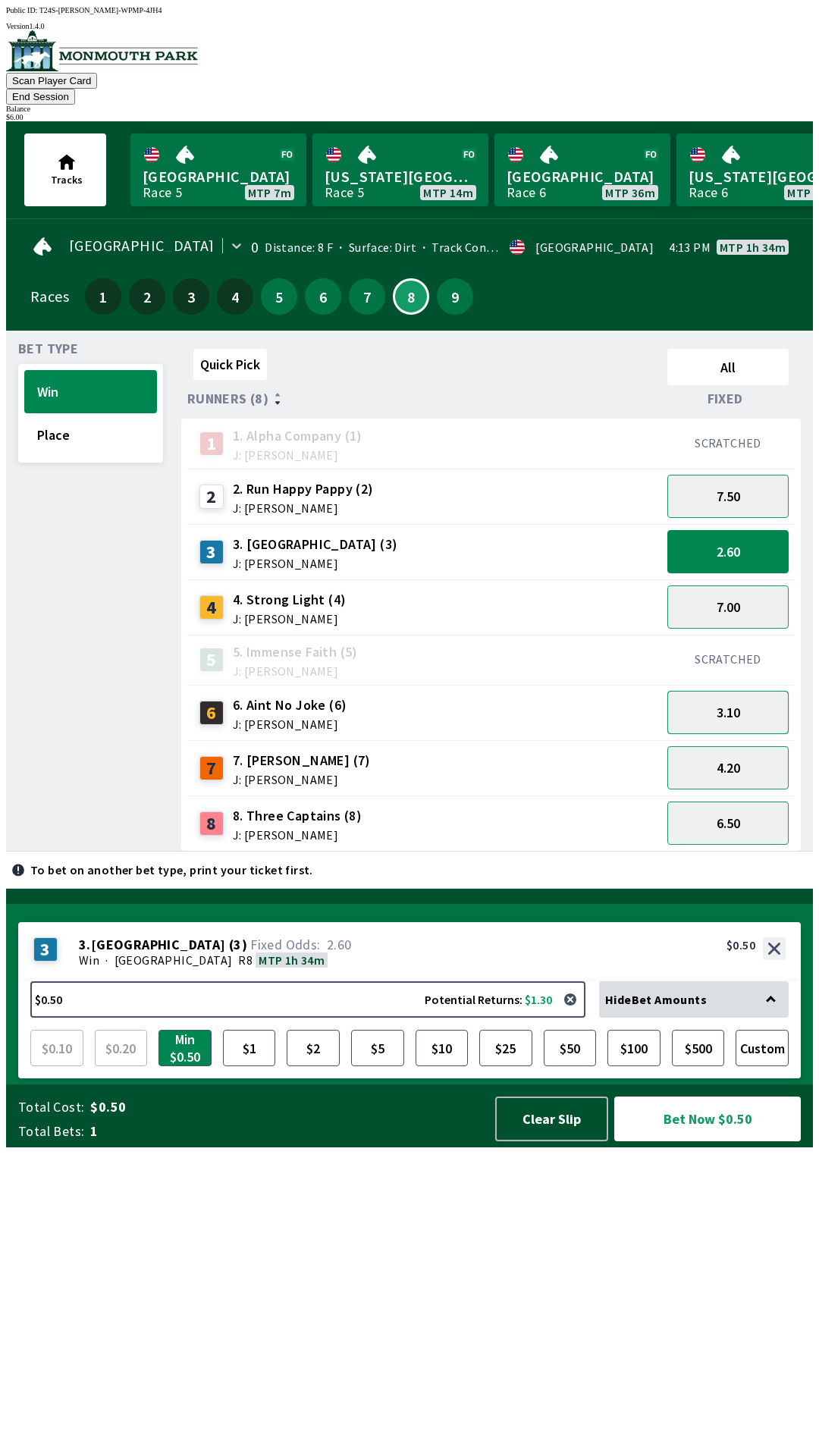
click at [708, 692] on button "3.10" at bounding box center [727, 712] width 121 height 44
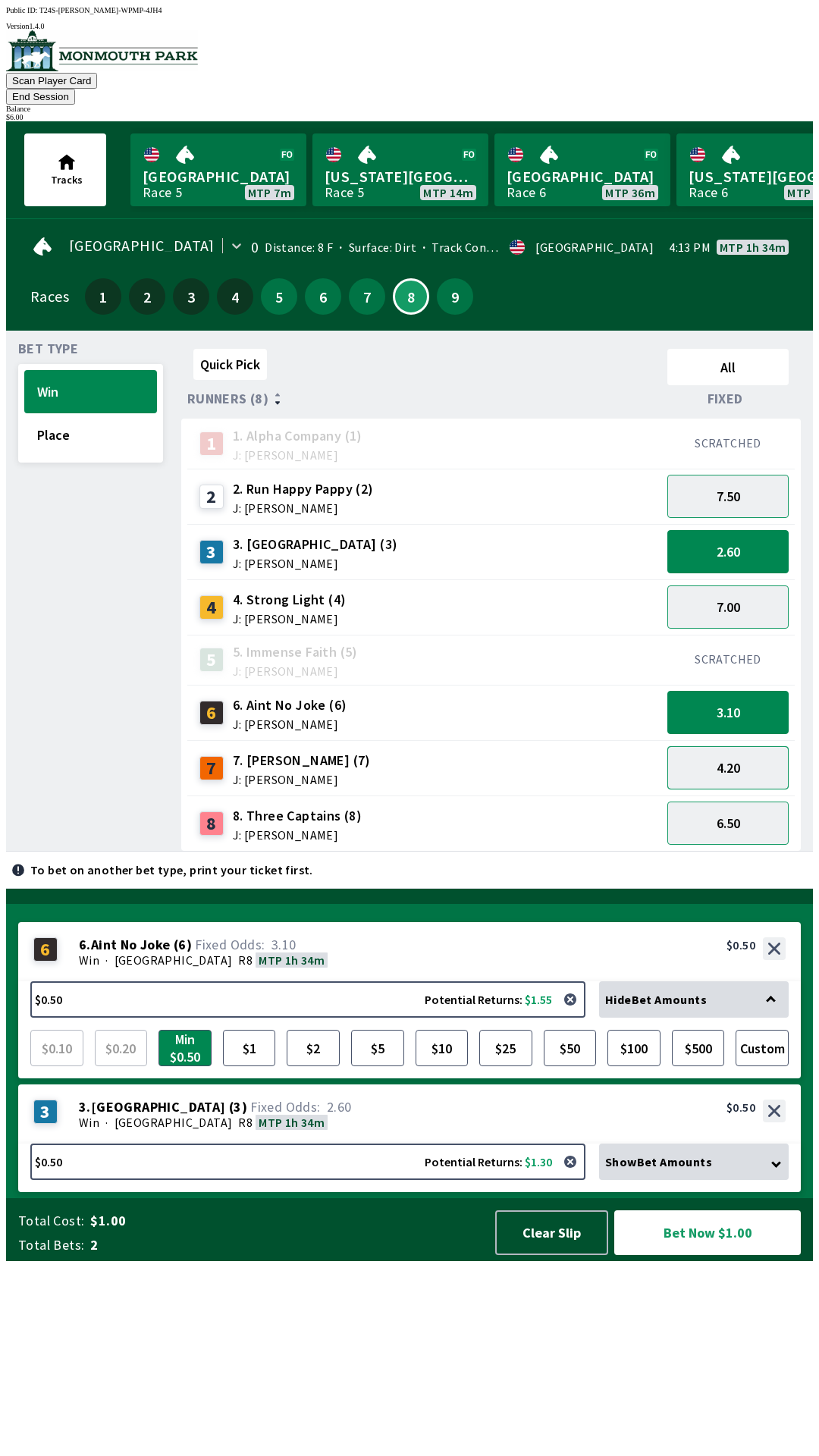
click at [724, 747] on button "4.20" at bounding box center [727, 768] width 121 height 44
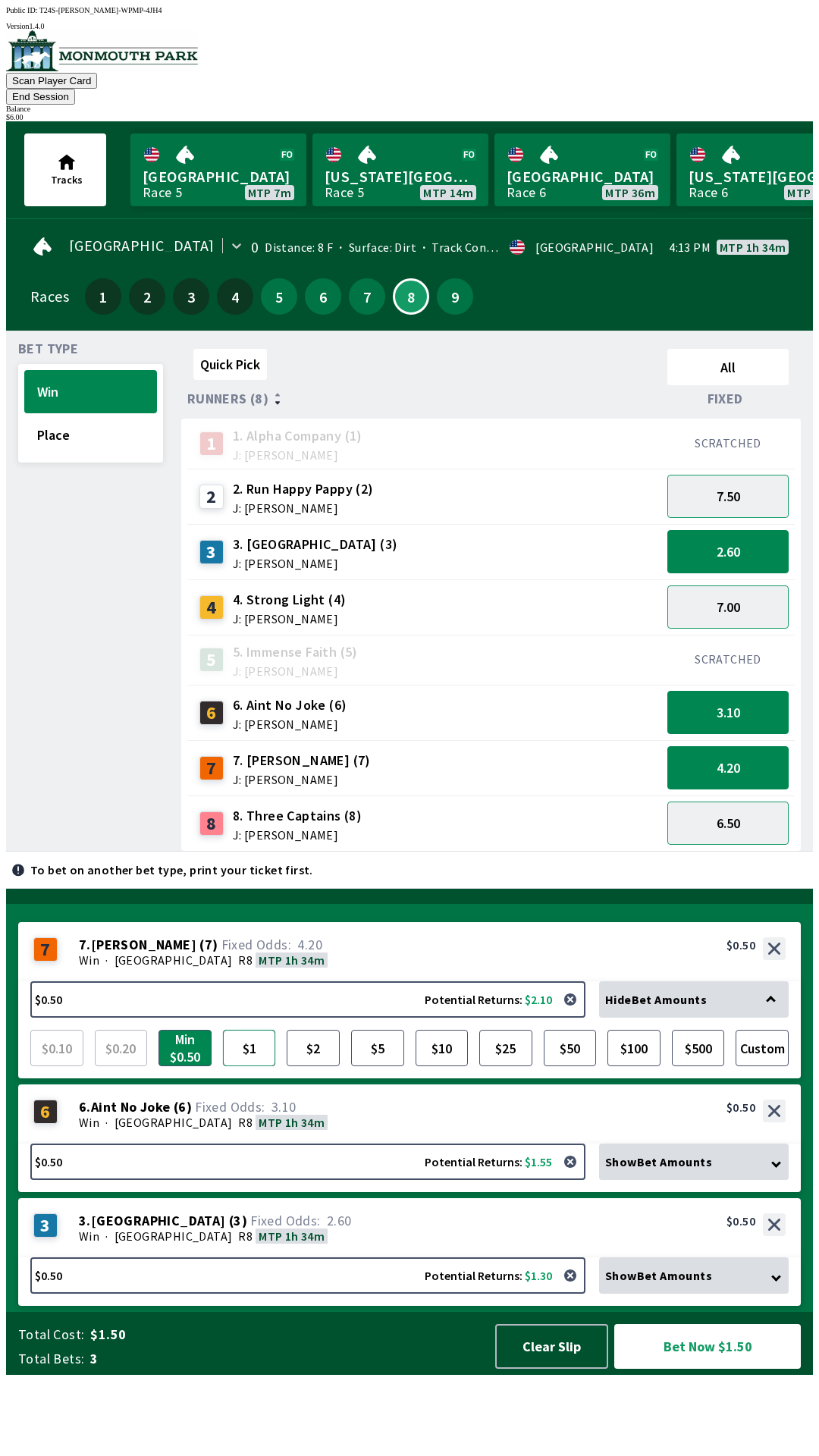
click at [247, 1067] on button "$1" at bounding box center [250, 1048] width 53 height 37
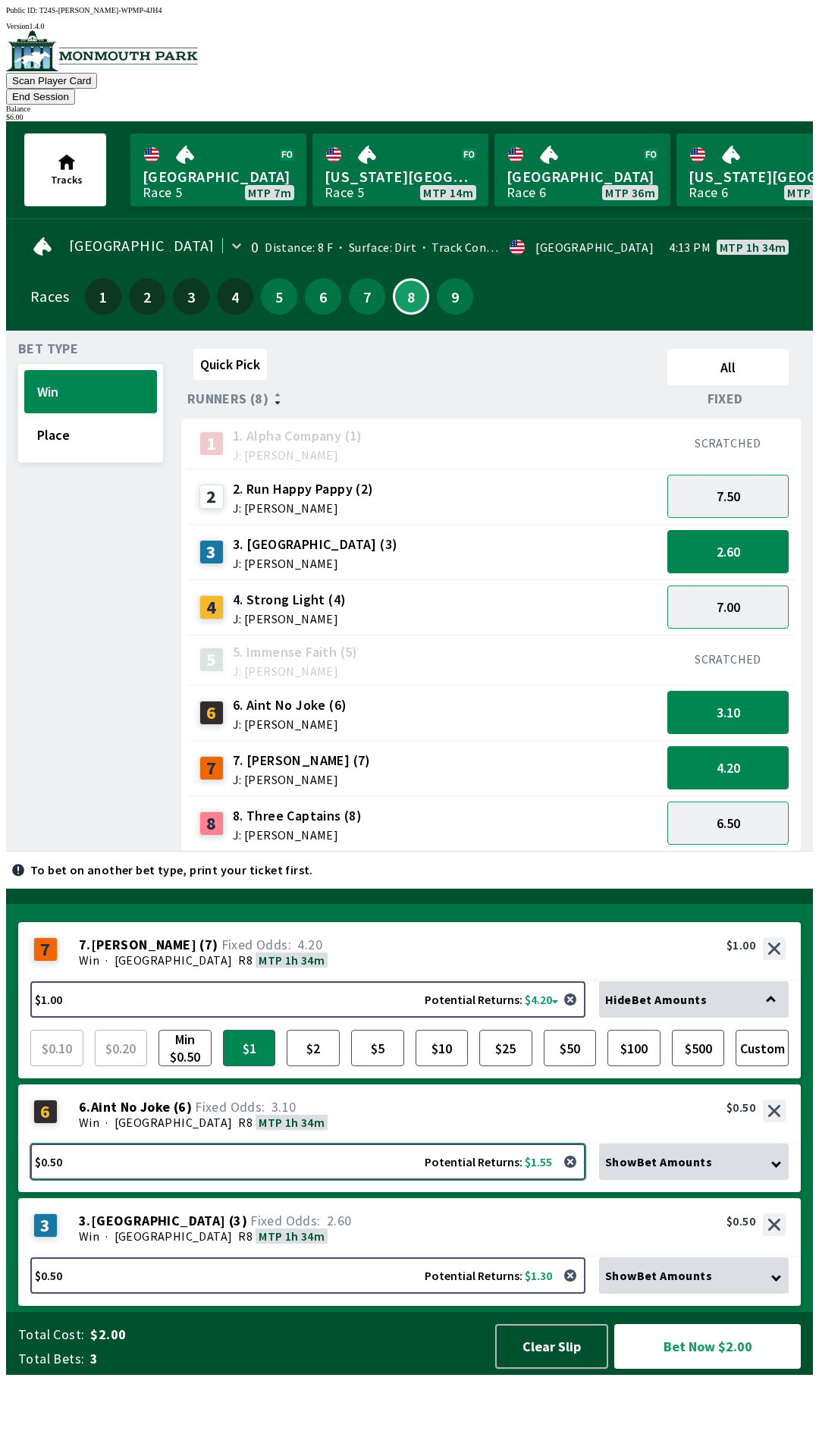
click at [164, 1180] on button "$0.50 Potential Returns: $1.55" at bounding box center [308, 1162] width 555 height 37
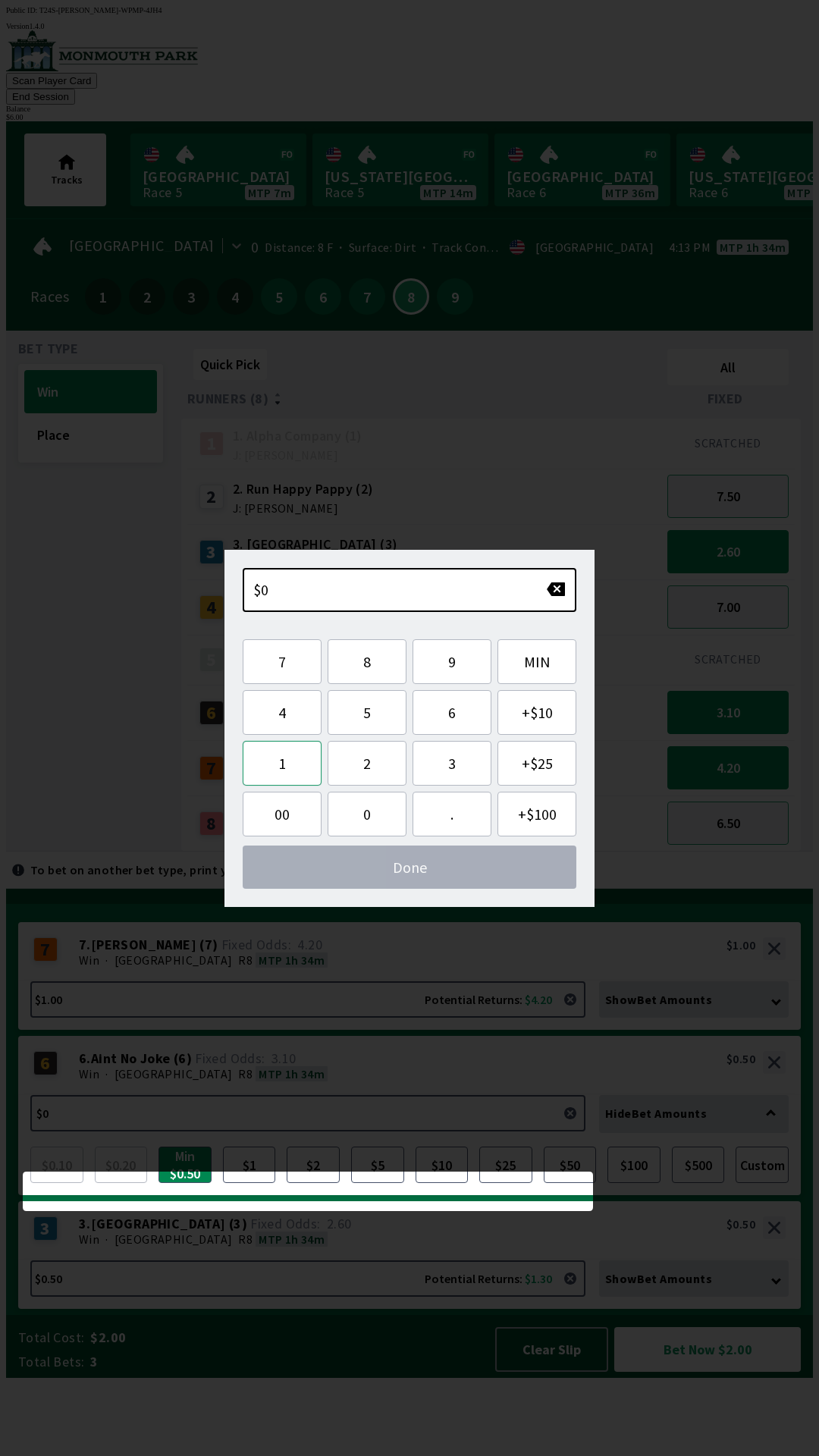
click at [277, 760] on button "1" at bounding box center [282, 764] width 79 height 45
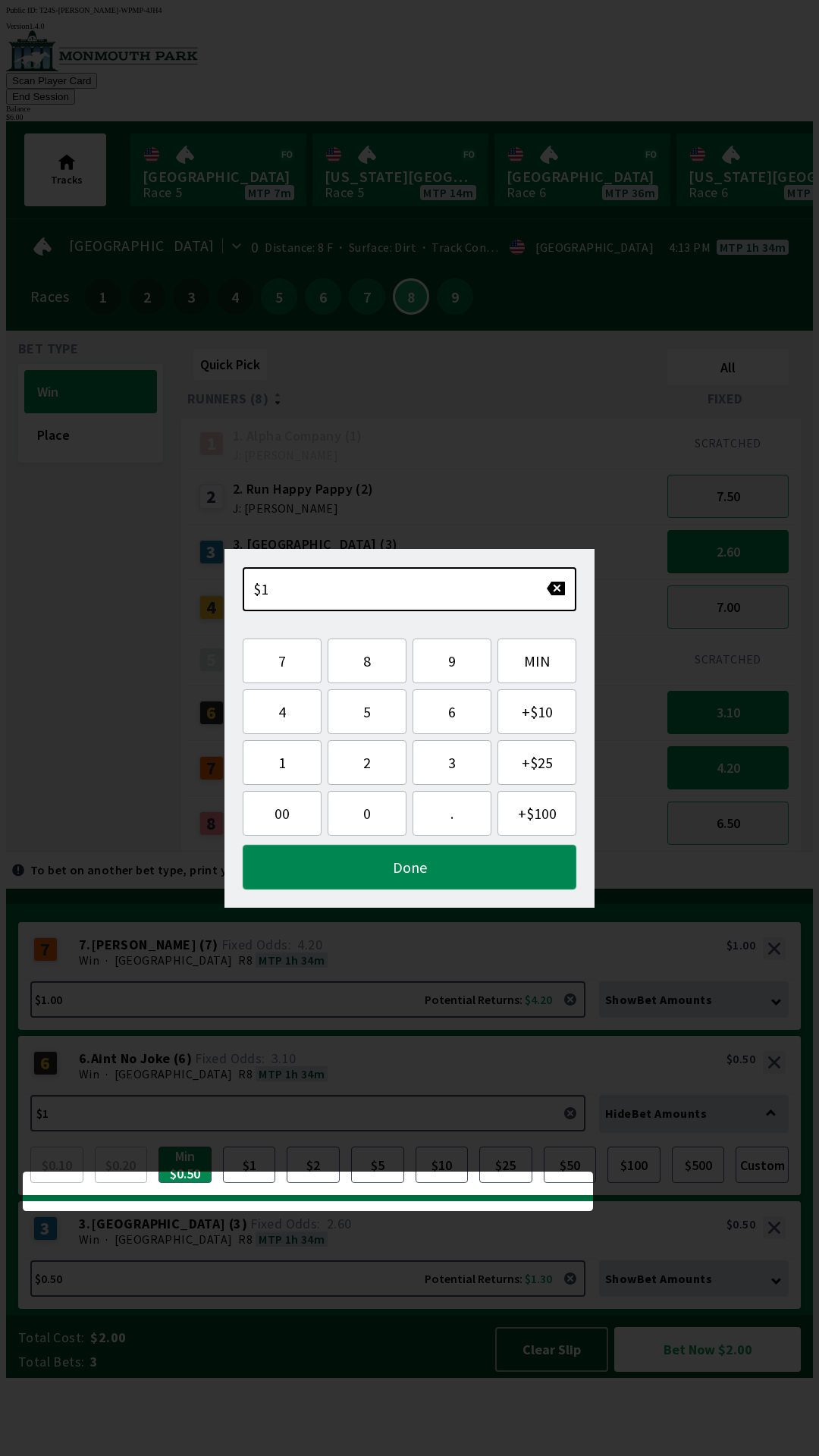
click at [332, 863] on button "Done" at bounding box center [409, 867] width 334 height 45
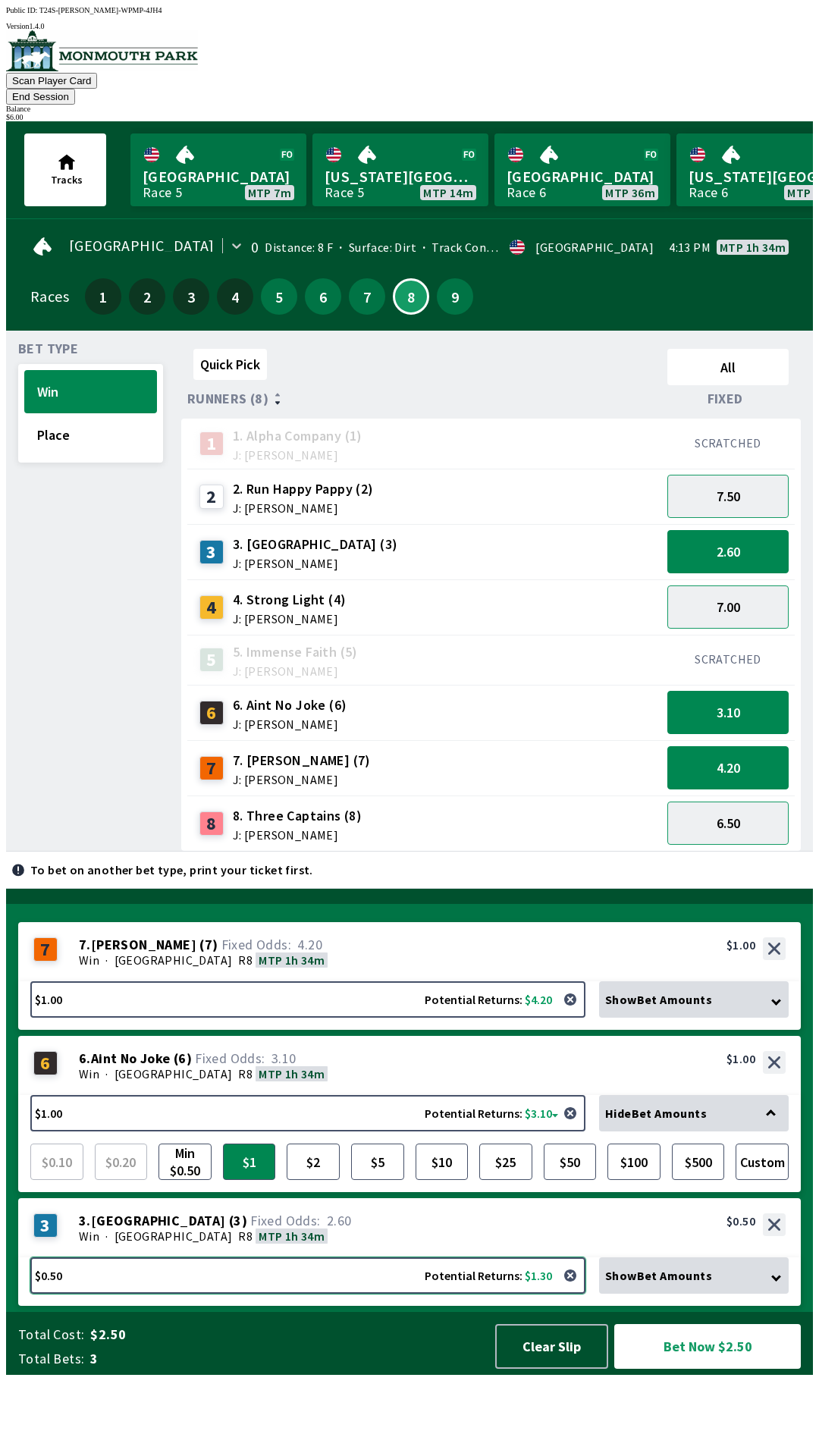
click at [121, 1294] on button "$0.50 Potential Returns: $1.30" at bounding box center [308, 1276] width 555 height 37
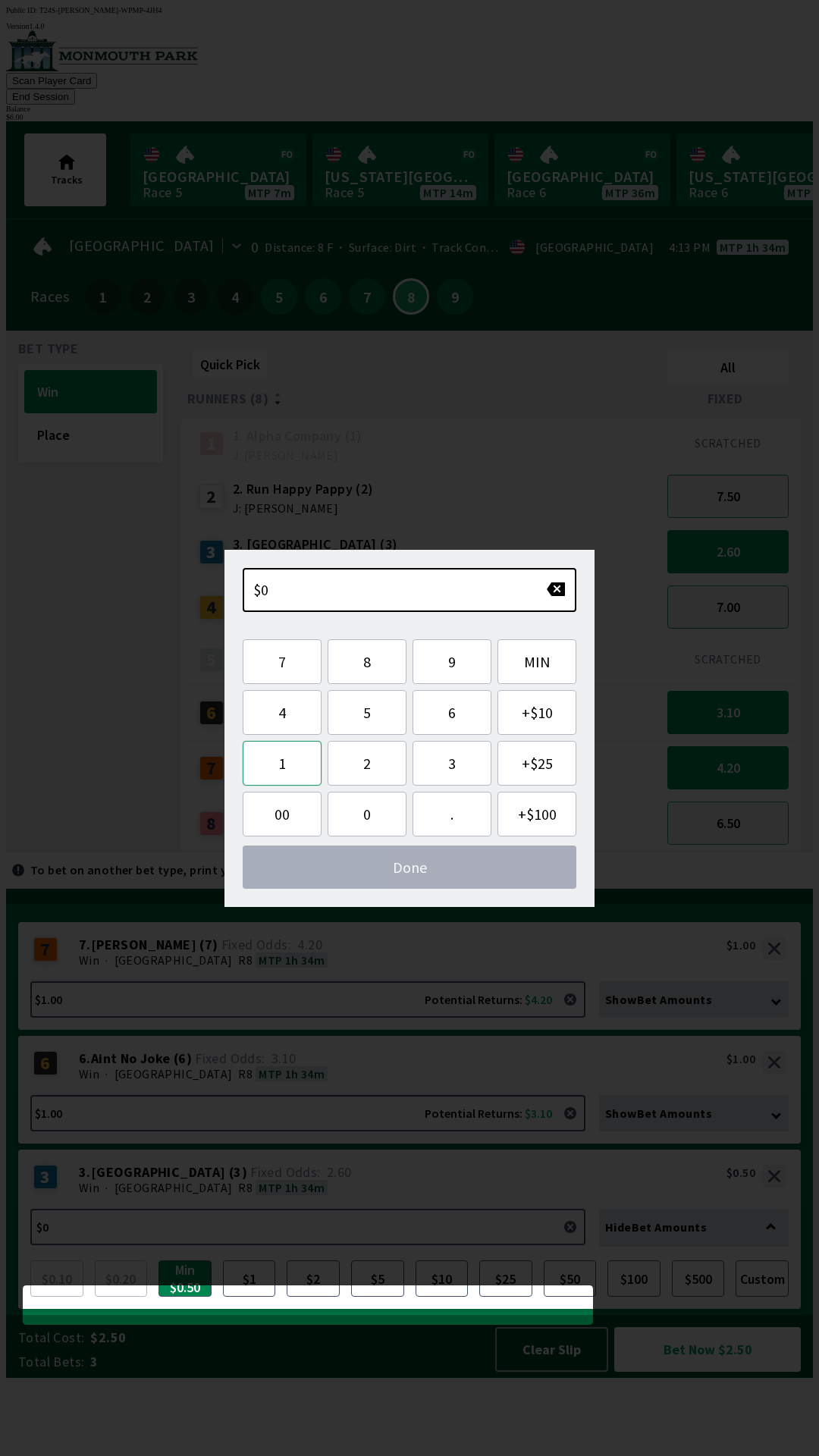
click at [288, 766] on button "1" at bounding box center [282, 764] width 79 height 45
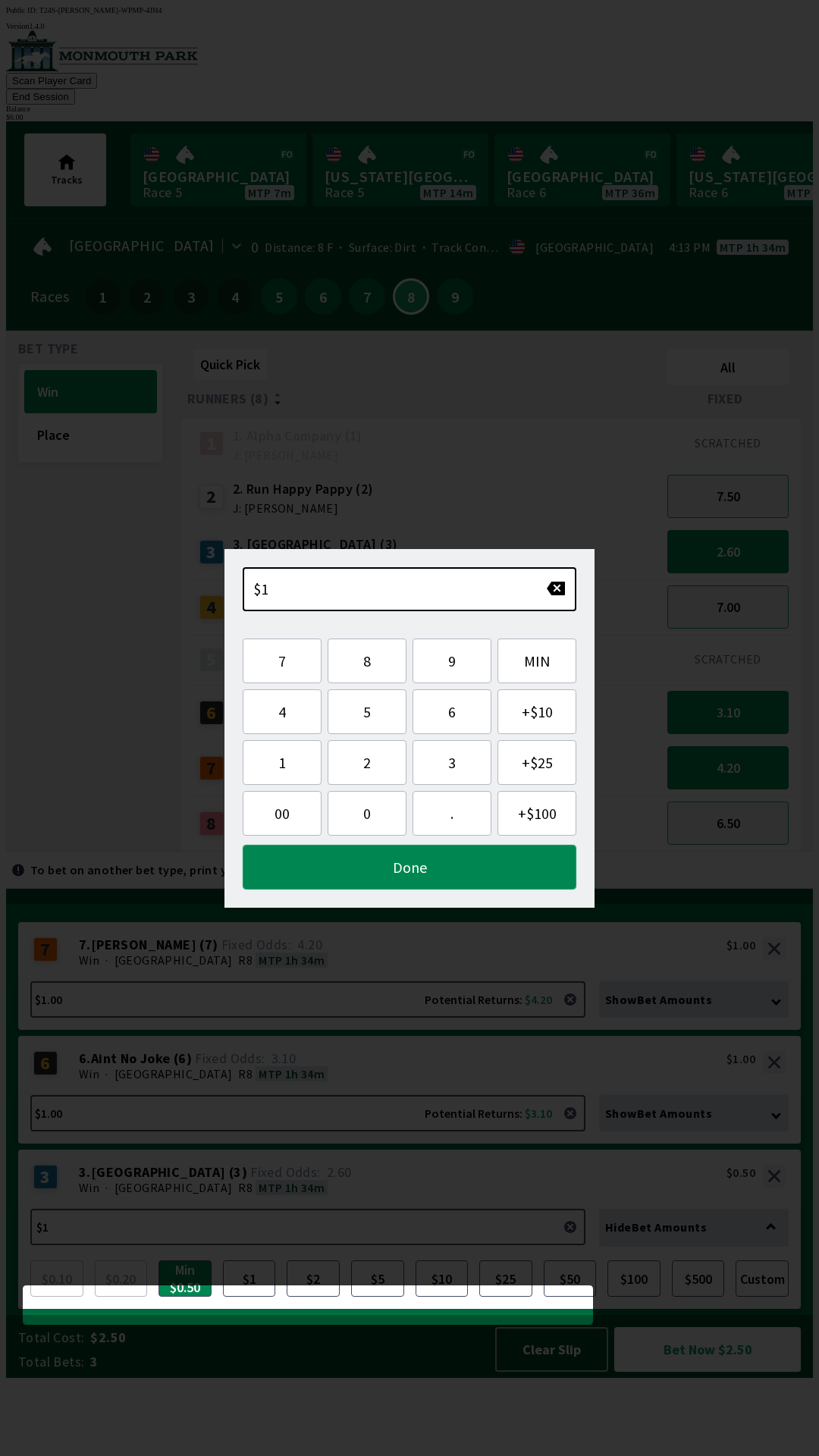
click at [356, 867] on button "Done" at bounding box center [409, 867] width 334 height 45
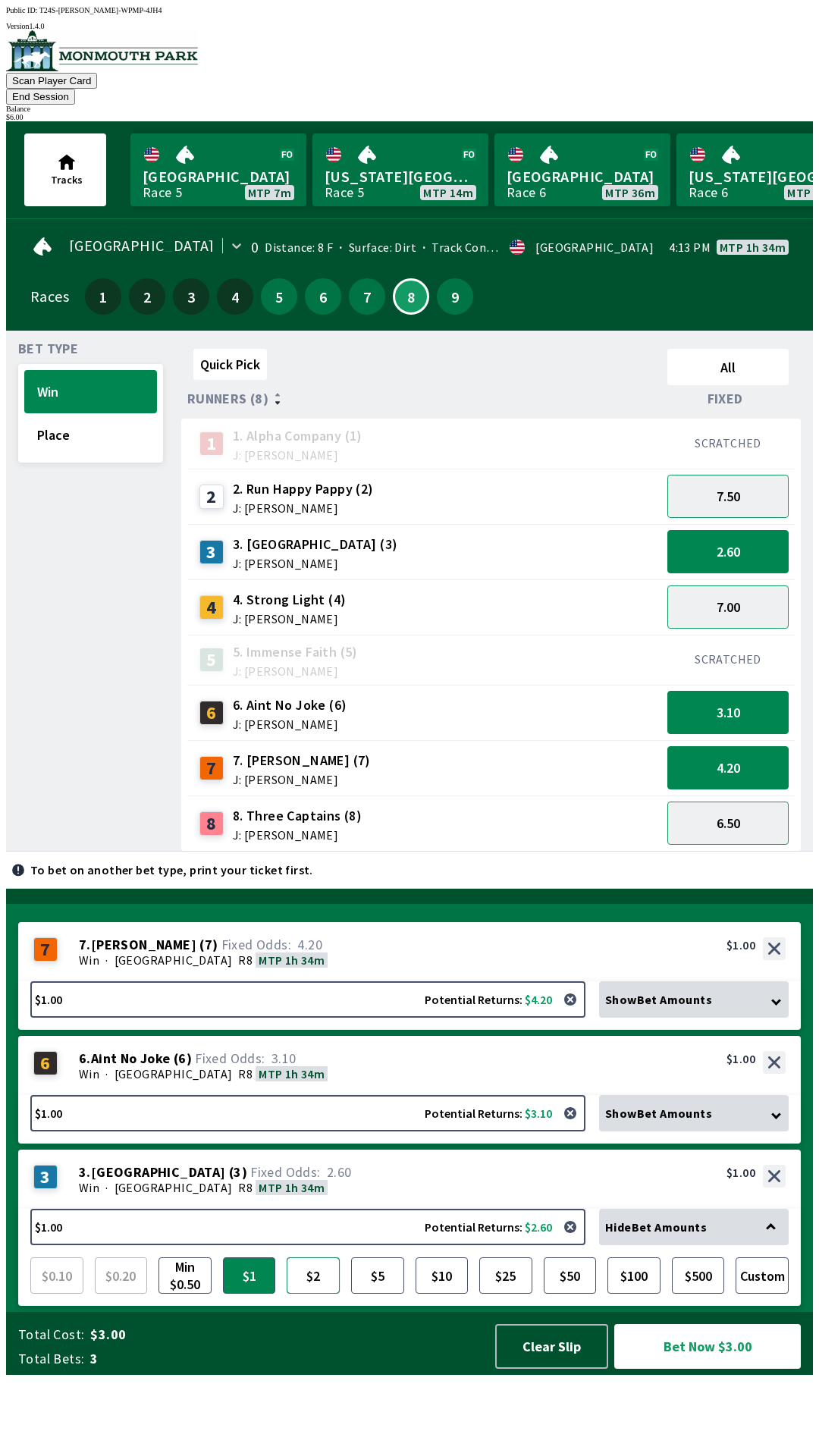
click at [305, 1294] on button "$2" at bounding box center [314, 1276] width 53 height 37
click at [660, 1369] on button "Bet Now $4.00" at bounding box center [708, 1347] width 186 height 45
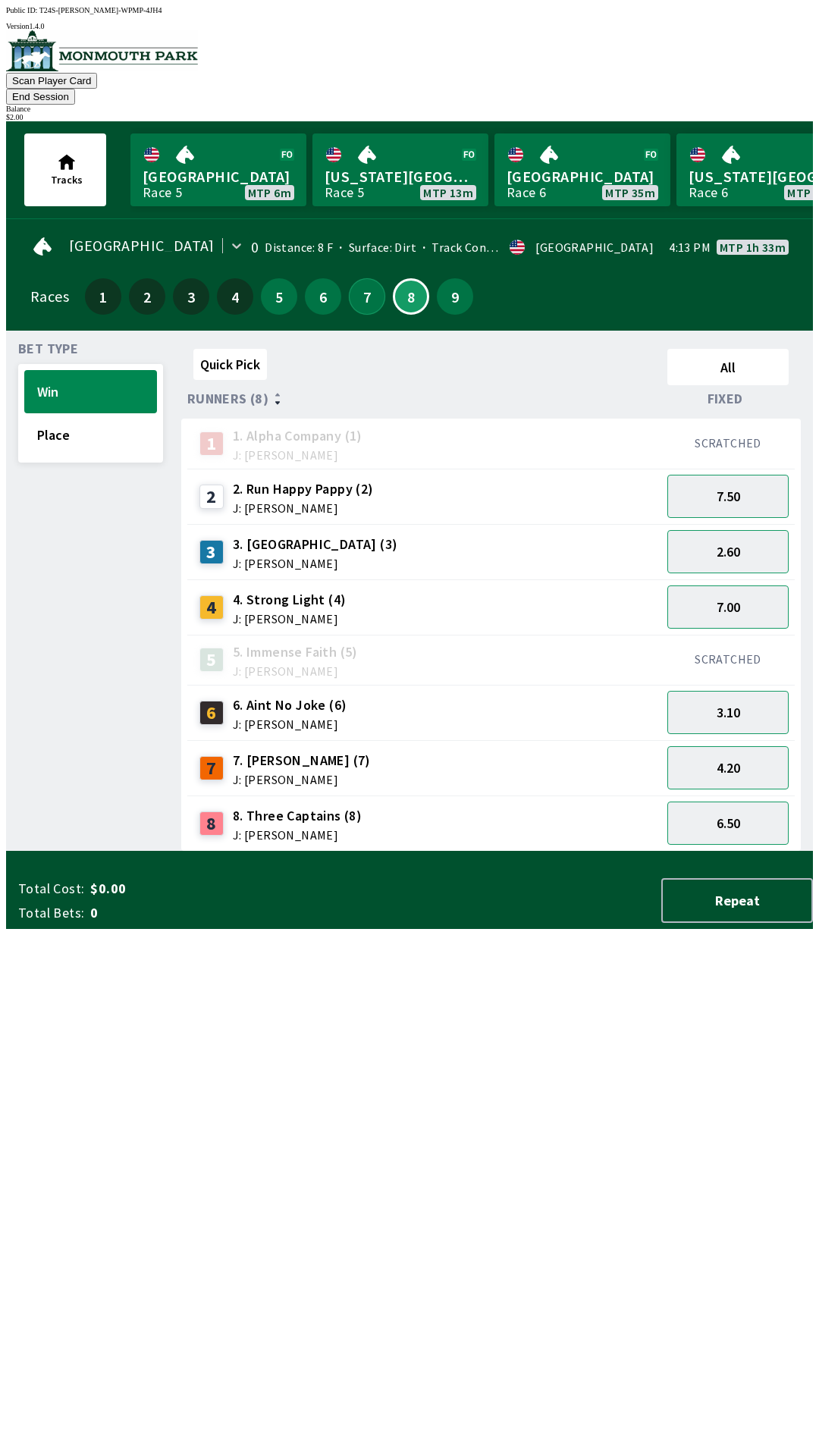
click at [363, 279] on button "7" at bounding box center [367, 297] width 37 height 37
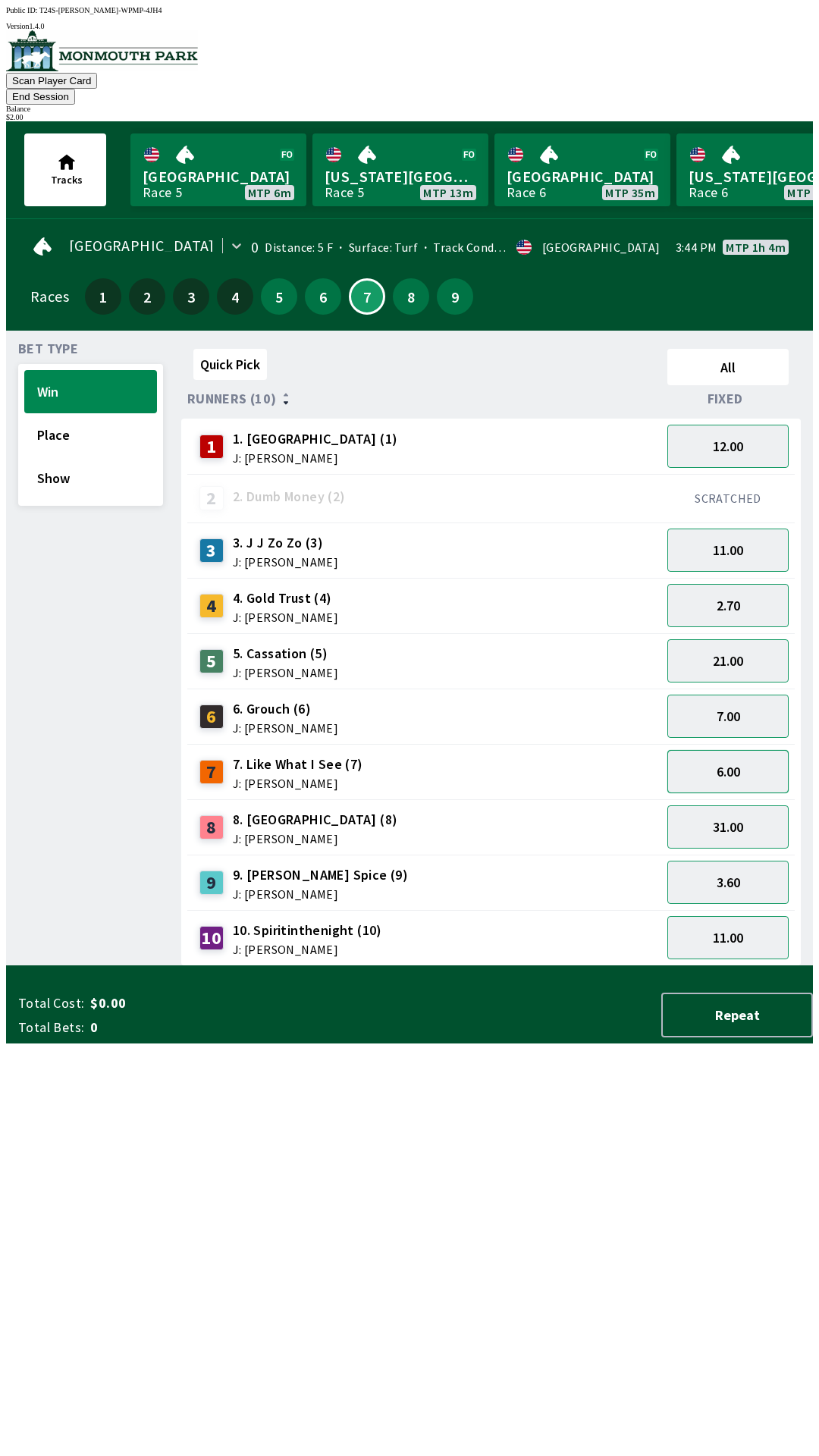
click at [712, 751] on button "6.00" at bounding box center [727, 772] width 121 height 44
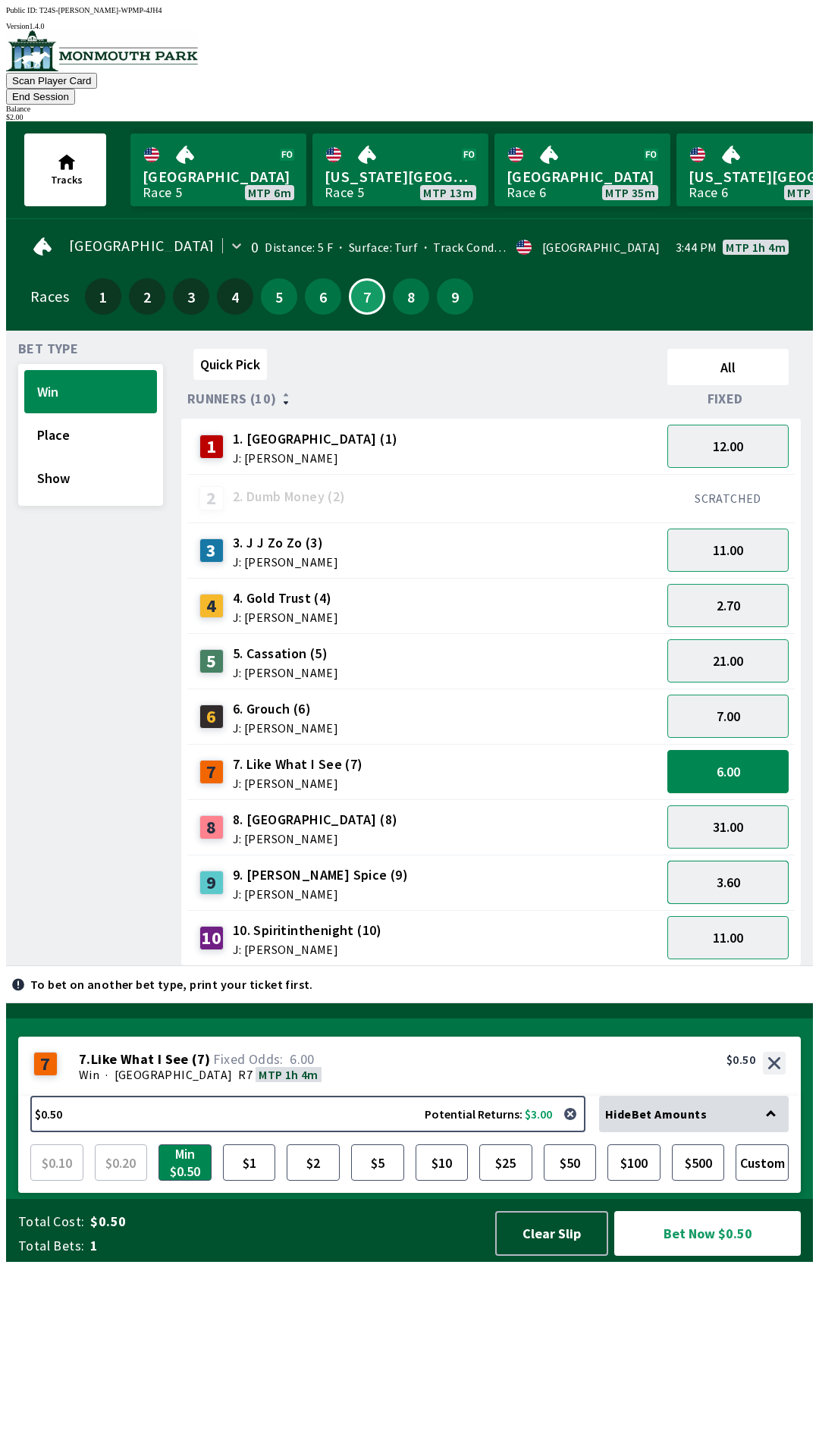
click at [721, 861] on button "3.60" at bounding box center [727, 883] width 121 height 44
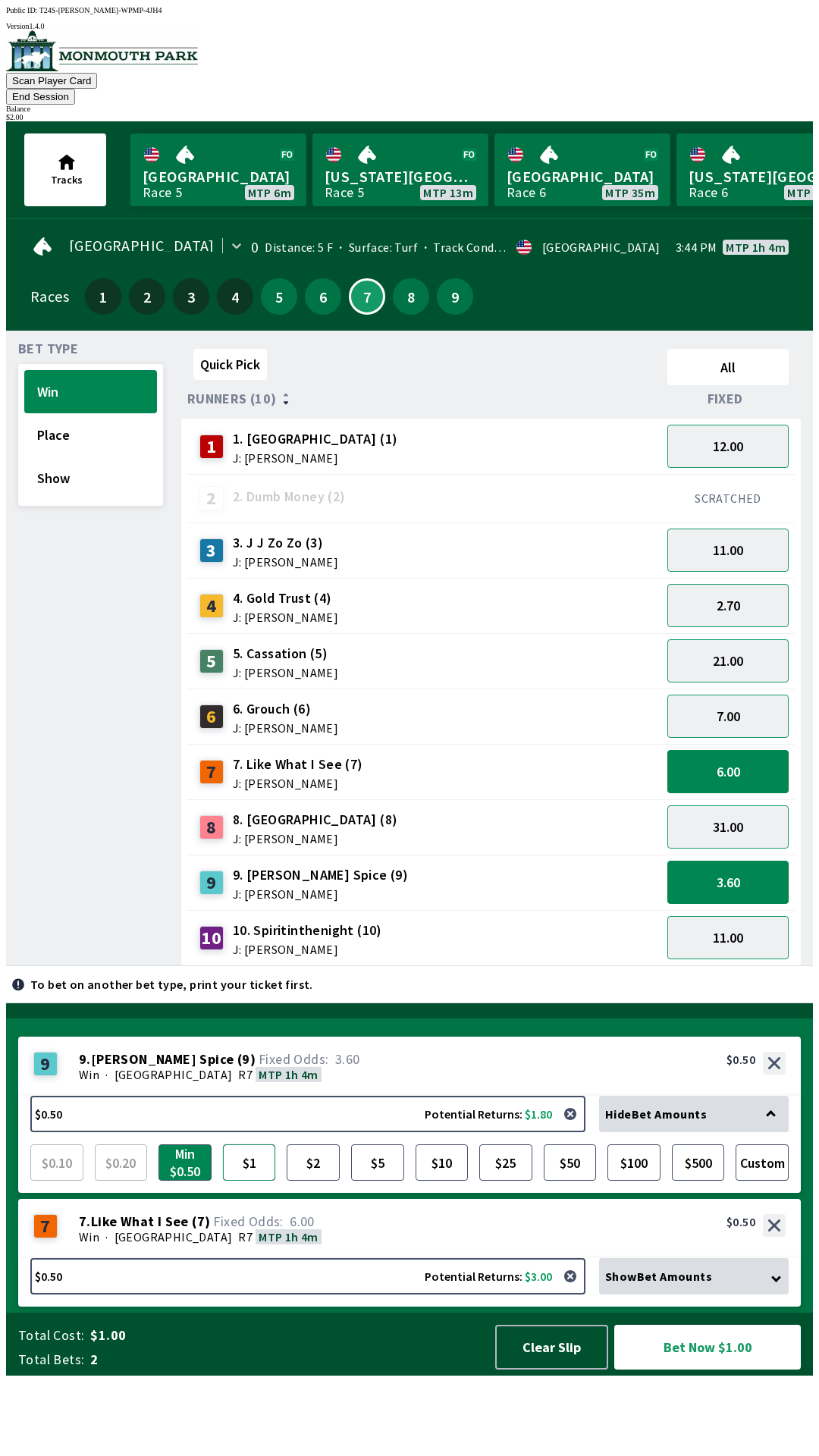
click at [234, 1181] on button "$1" at bounding box center [250, 1163] width 53 height 37
click at [130, 1295] on button "$0.50 Potential Returns: $3.00" at bounding box center [308, 1277] width 555 height 37
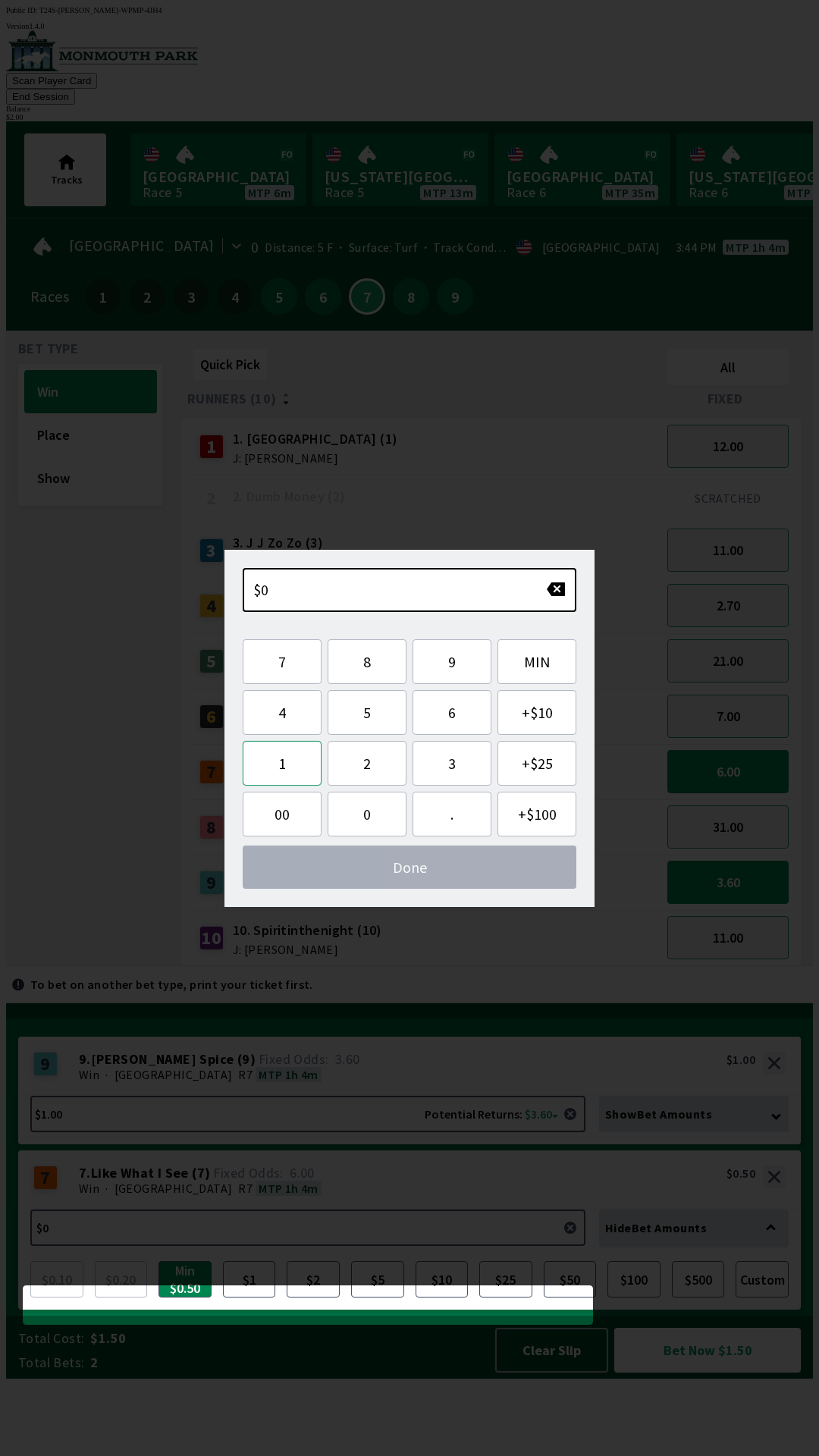
click at [268, 762] on button "1" at bounding box center [282, 764] width 79 height 45
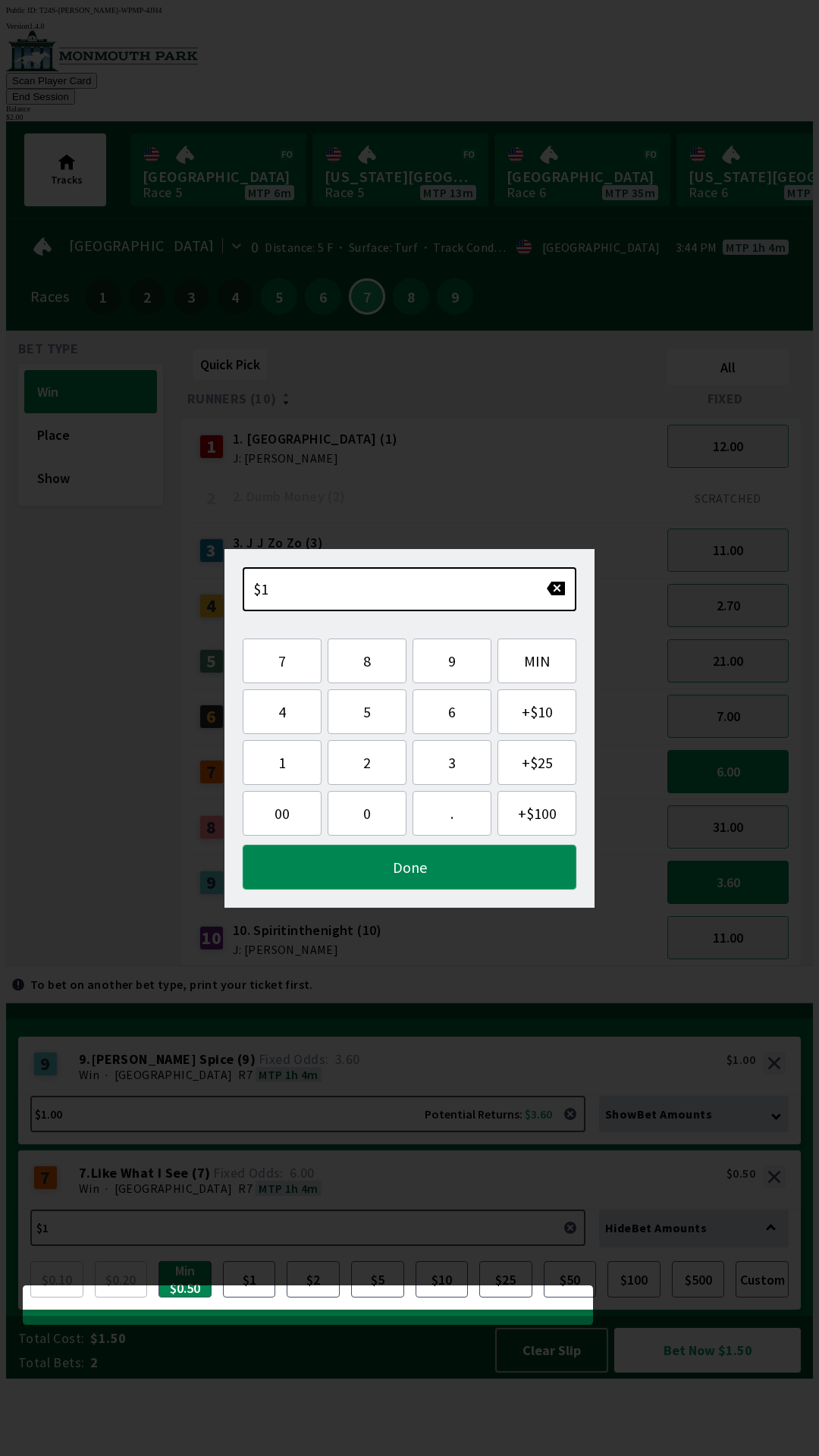
click at [334, 865] on button "Done" at bounding box center [409, 867] width 334 height 45
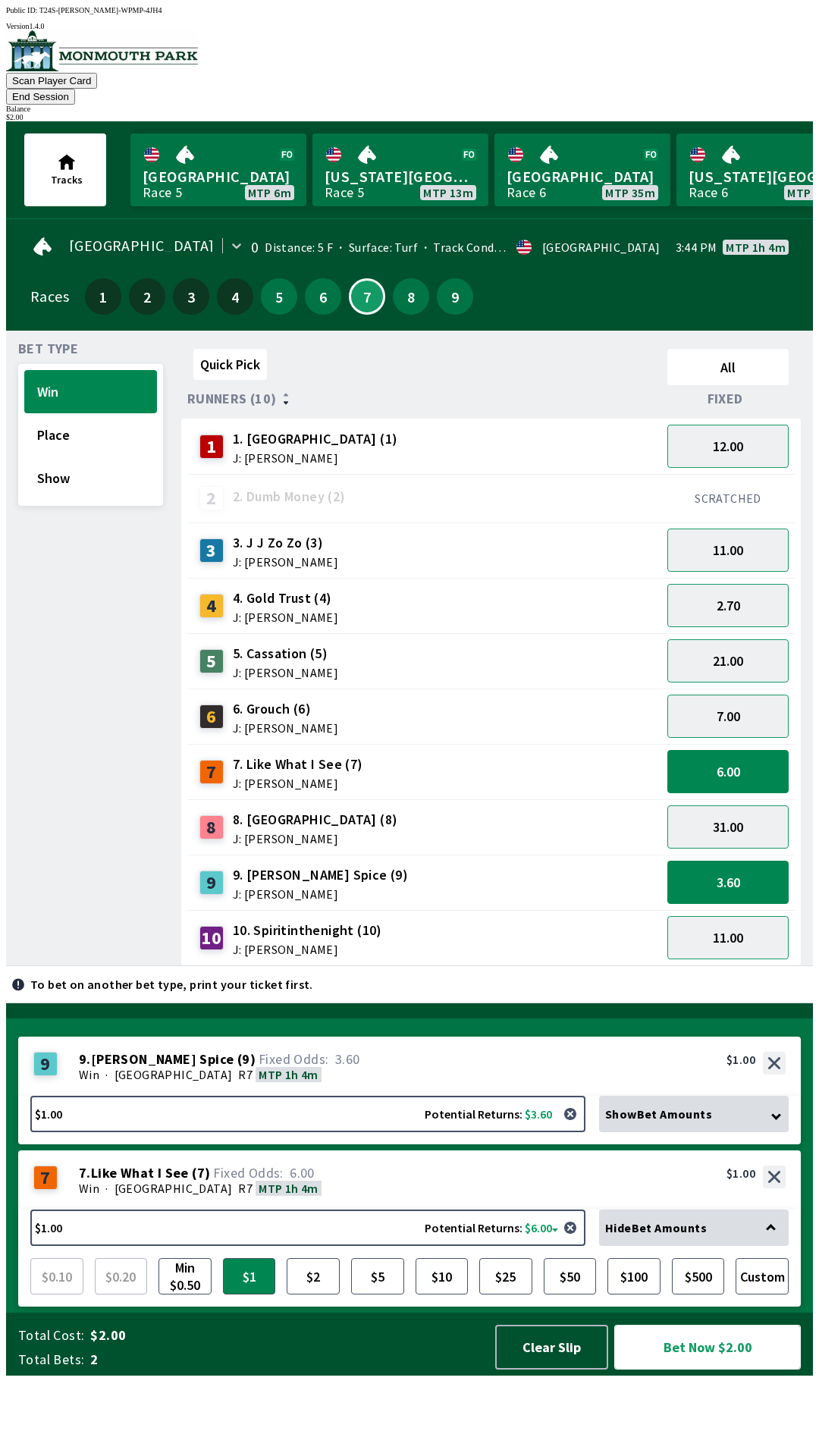
click at [710, 1370] on button "Bet Now $2.00" at bounding box center [708, 1348] width 186 height 45
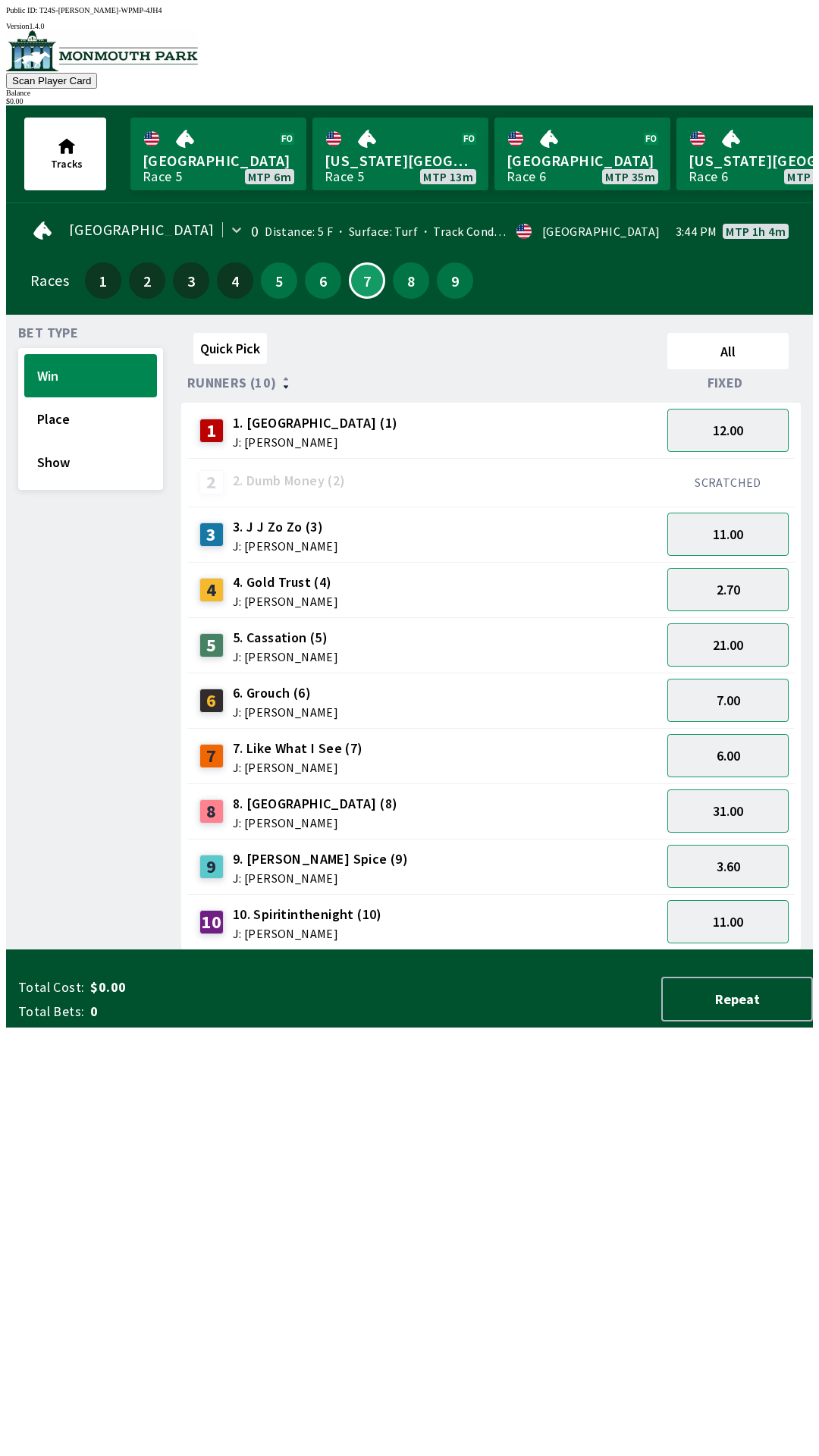
click at [152, 951] on div "Bet Type Win Place Show" at bounding box center [91, 638] width 145 height 624
click at [324, 264] on button "6" at bounding box center [323, 281] width 37 height 37
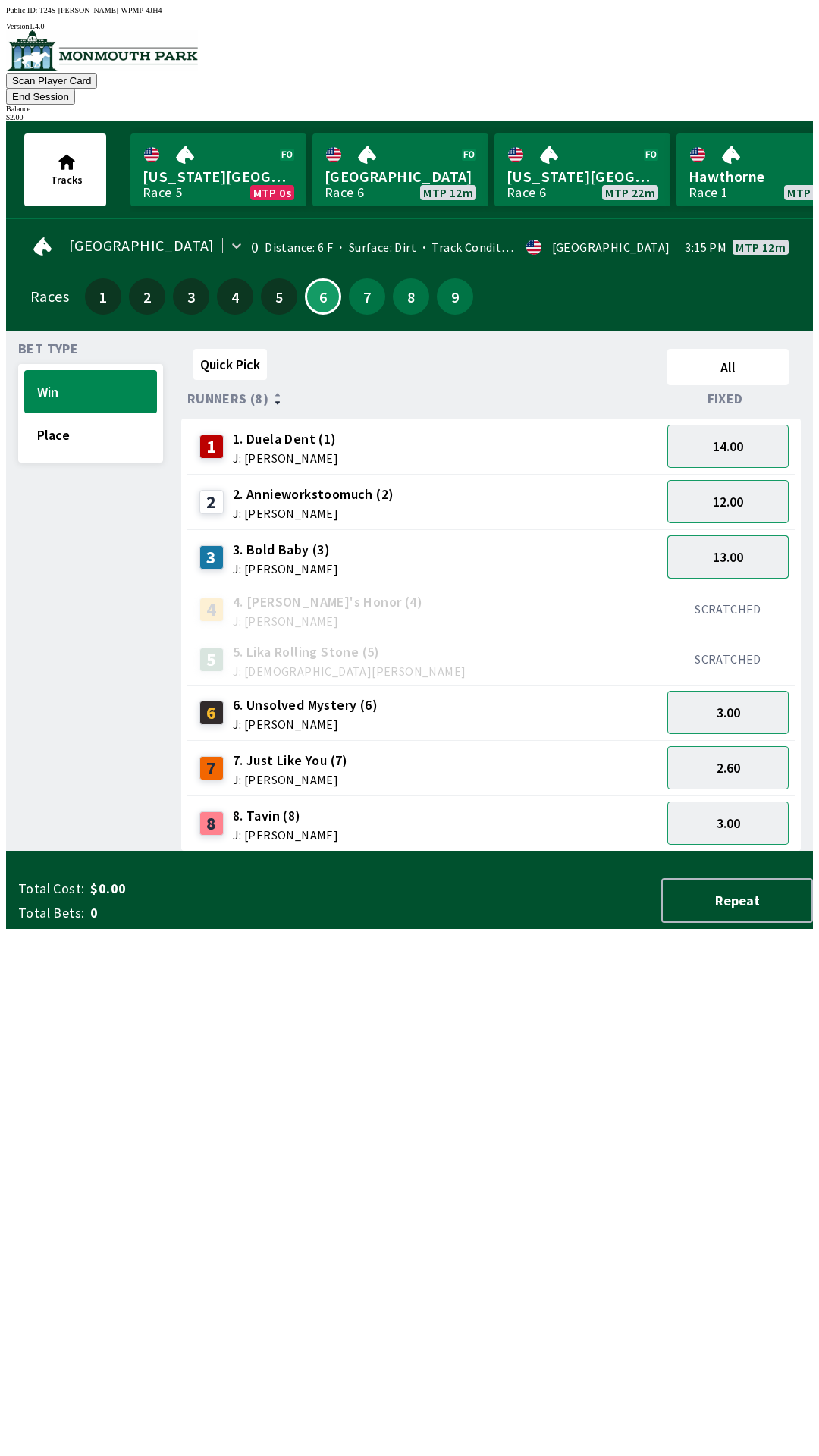
click at [724, 537] on button "13.00" at bounding box center [727, 557] width 121 height 44
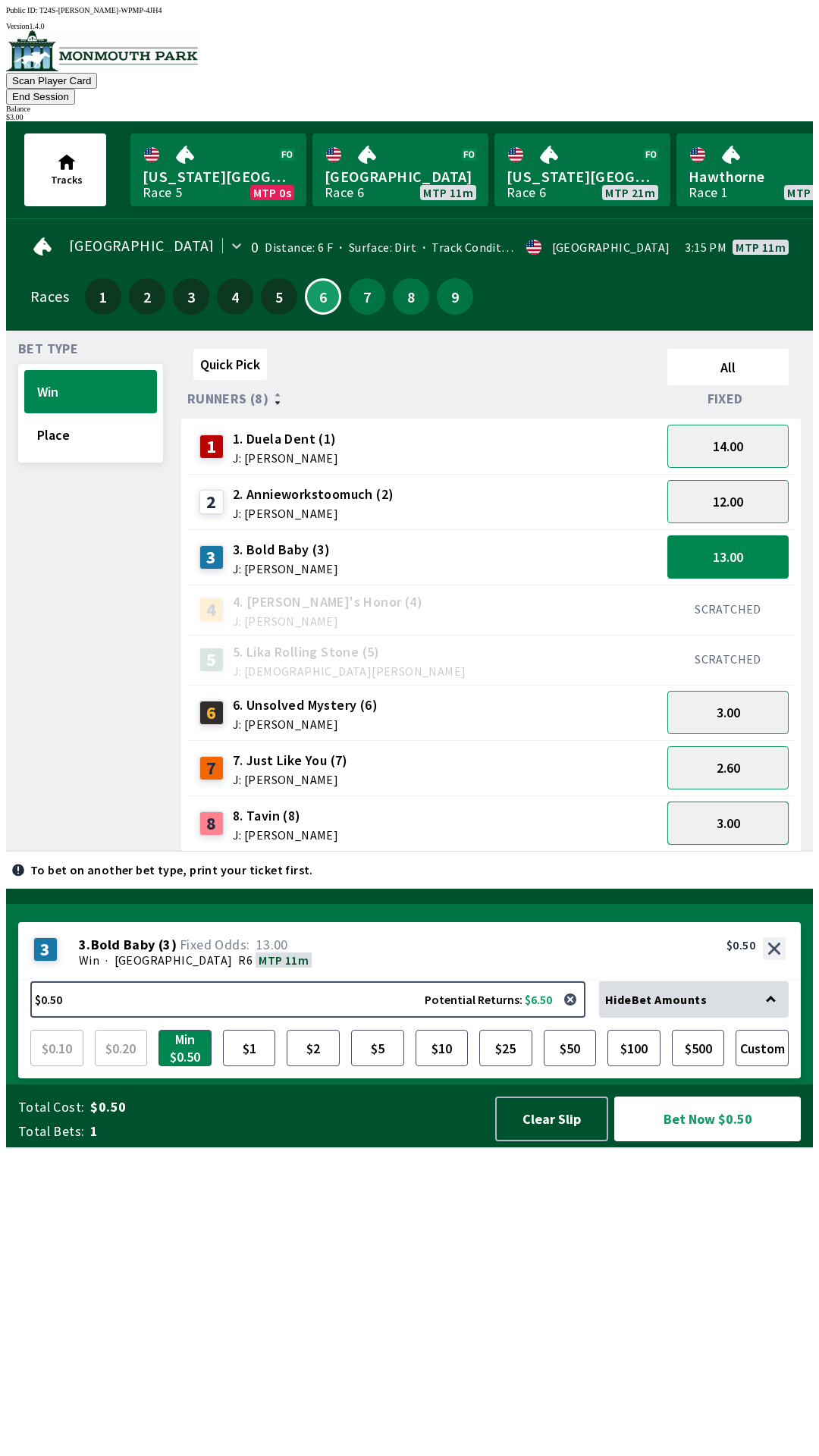
click at [730, 802] on button "3.00" at bounding box center [727, 823] width 121 height 44
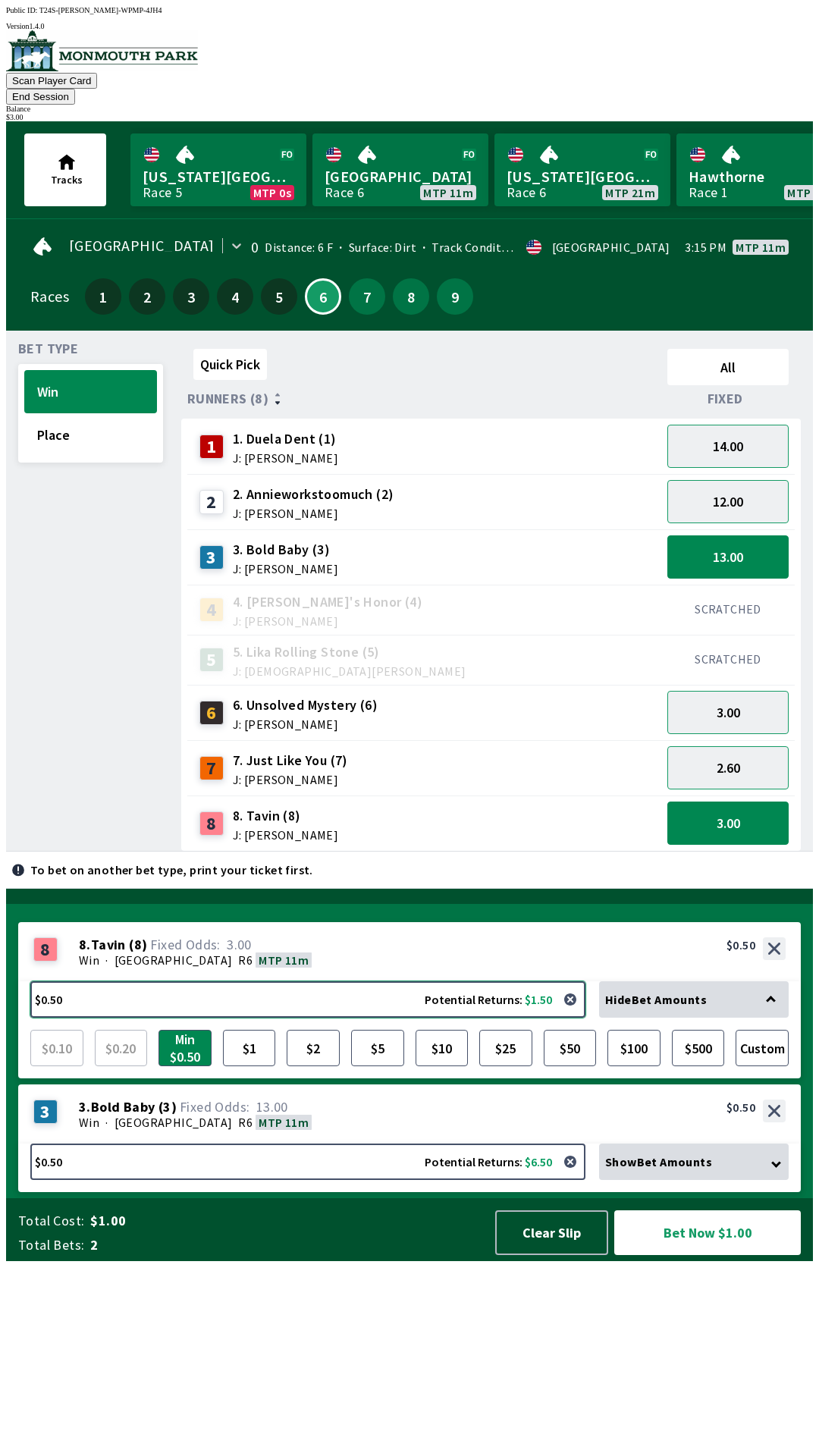
click at [165, 1018] on button "$0.50 Potential Returns: $1.50" at bounding box center [308, 1000] width 555 height 37
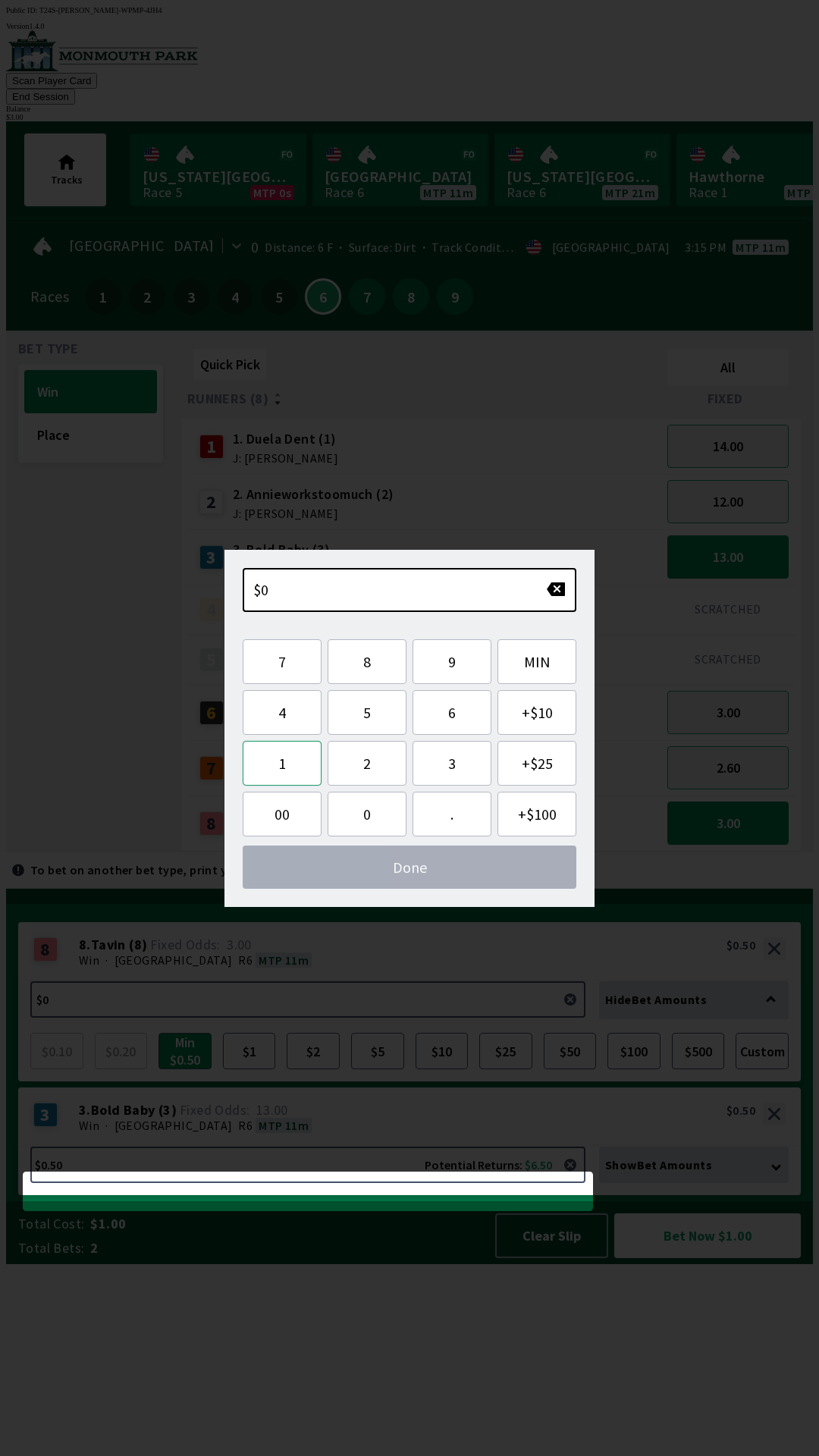
click at [281, 760] on button "1" at bounding box center [282, 764] width 79 height 45
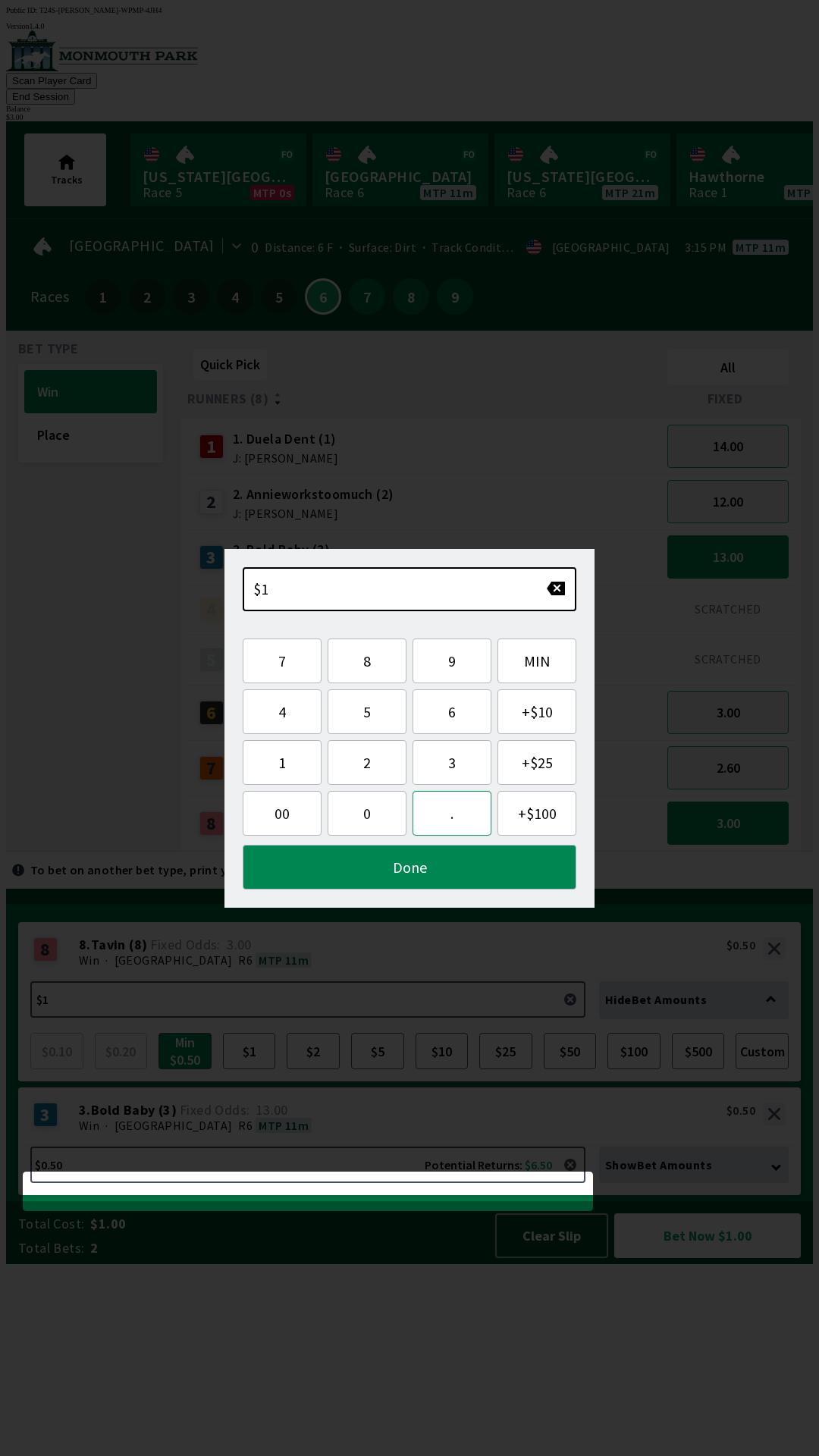
click at [459, 817] on button "." at bounding box center [451, 813] width 79 height 45
click at [369, 715] on button "5" at bounding box center [366, 712] width 79 height 45
click at [391, 870] on button "Done" at bounding box center [409, 867] width 334 height 45
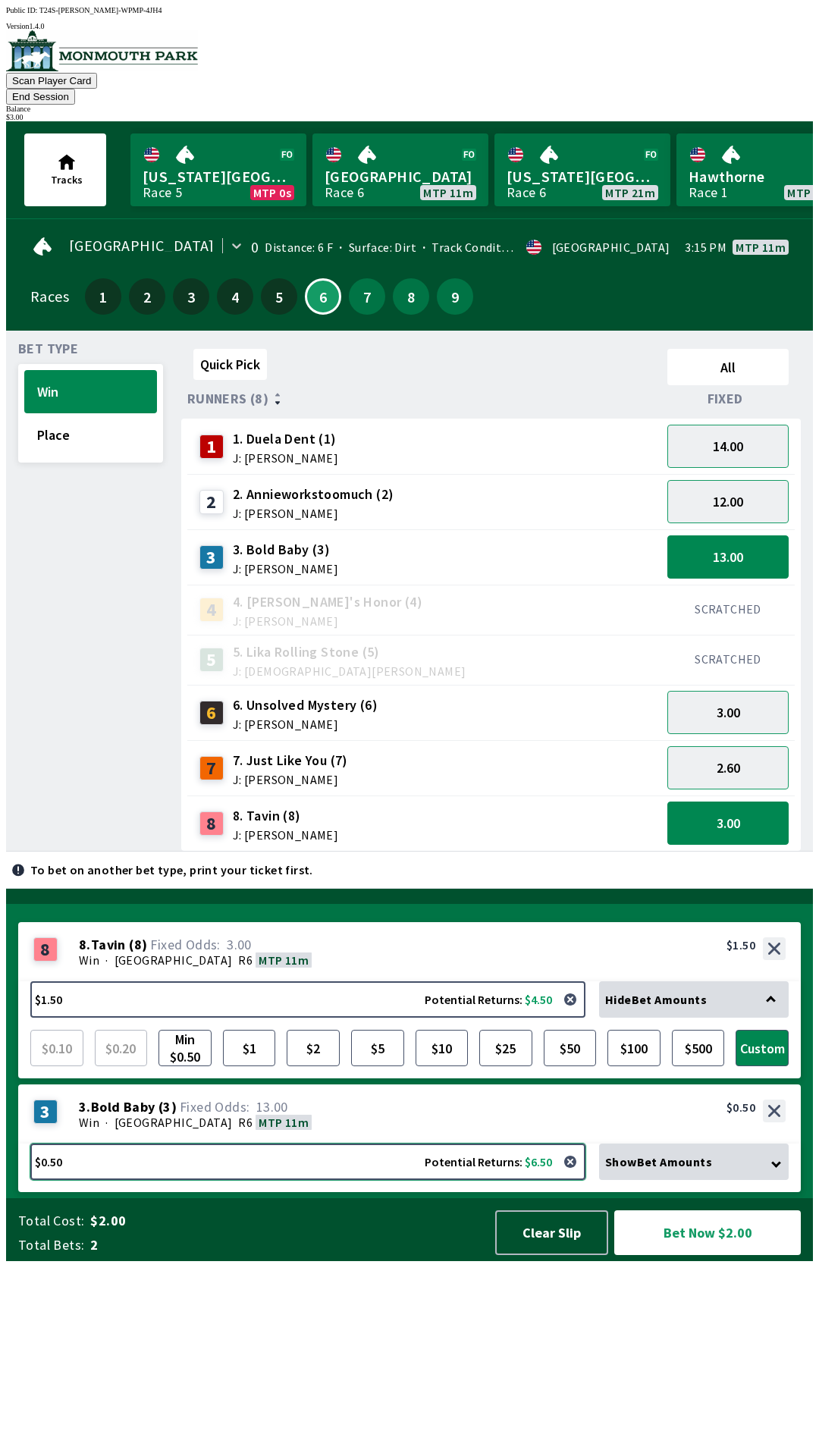
click at [102, 1180] on button "$0.50 Potential Returns: $6.50" at bounding box center [308, 1162] width 555 height 37
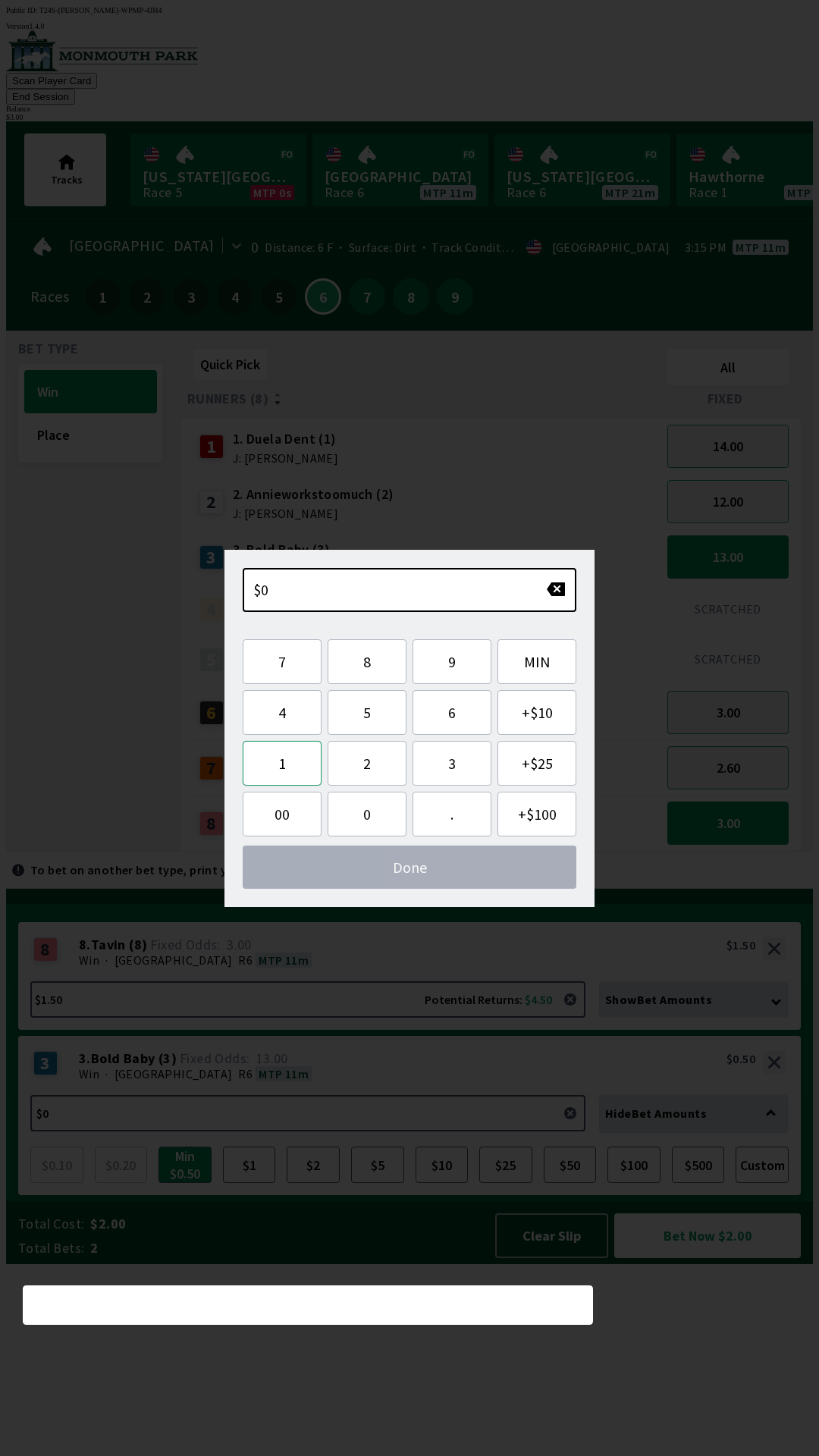
click at [282, 763] on button "1" at bounding box center [282, 764] width 79 height 45
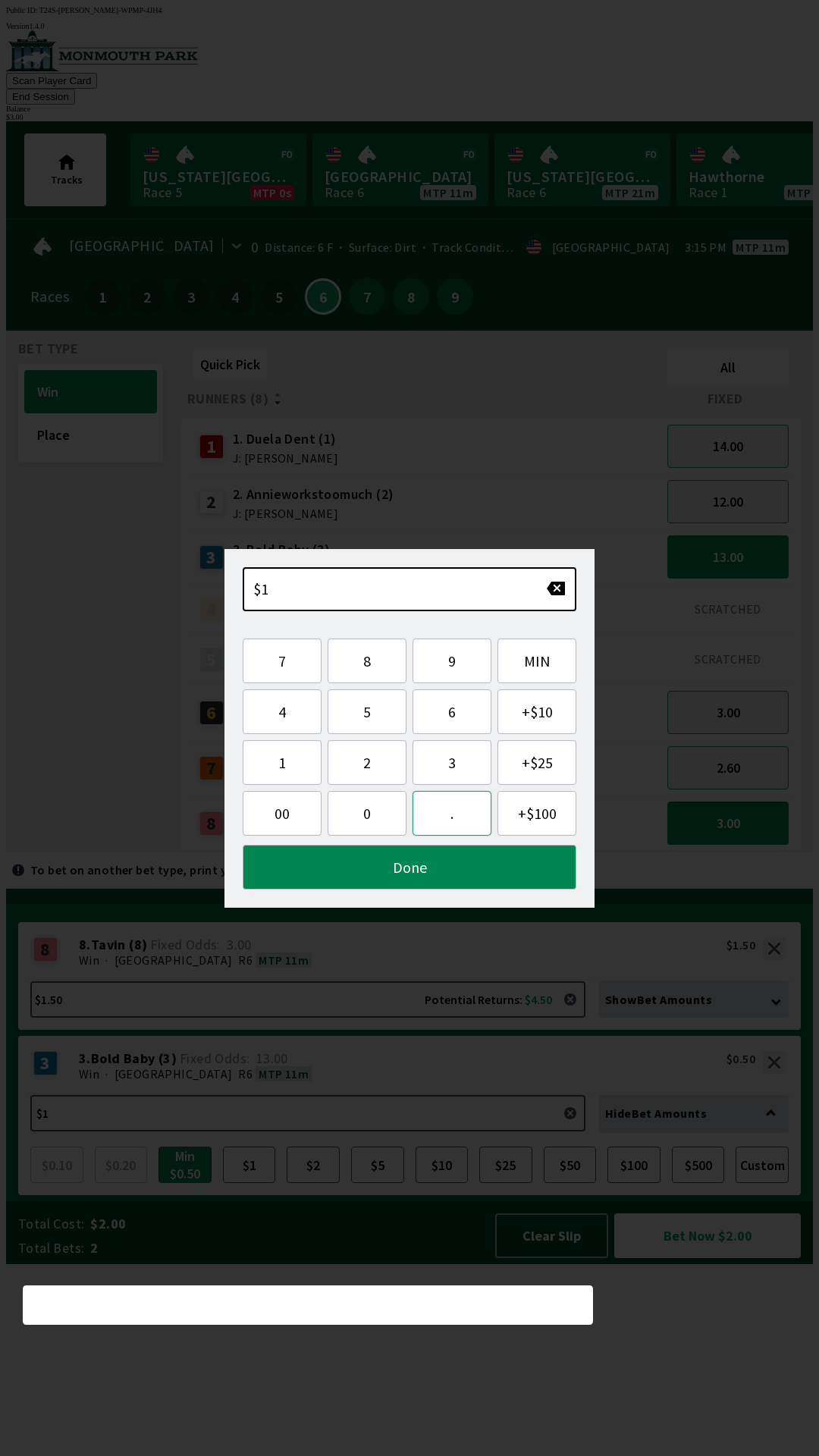
click at [464, 802] on button "." at bounding box center [451, 813] width 79 height 45
click at [360, 695] on button "5" at bounding box center [366, 712] width 79 height 45
click at [379, 859] on button "Done" at bounding box center [409, 867] width 334 height 45
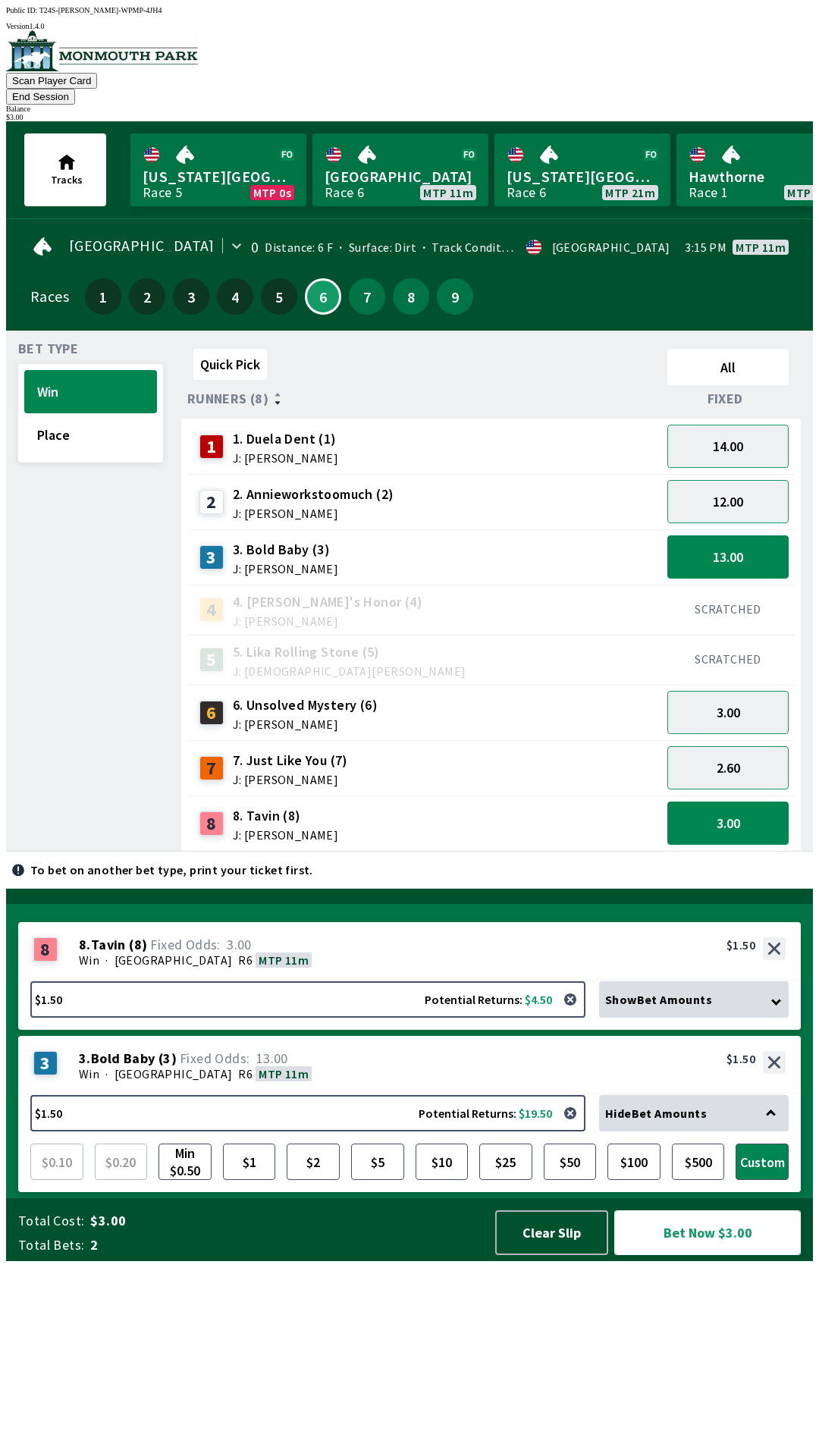
click at [696, 1255] on button "Bet Now $3.00" at bounding box center [708, 1233] width 186 height 45
